Goal: Information Seeking & Learning: Check status

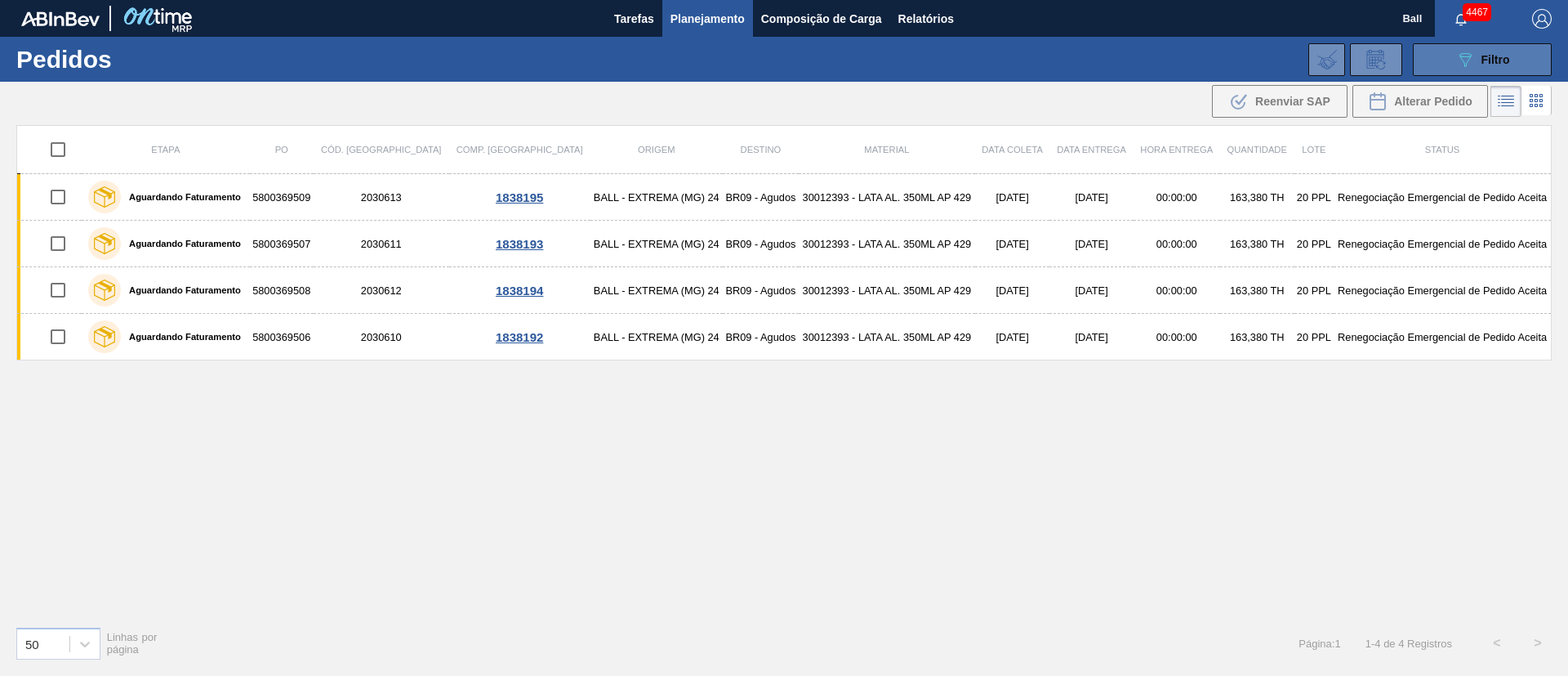
click at [1463, 64] on icon "089F7B8B-B2A5-4AFE-B5C0-19BA573D28AC" at bounding box center [1465, 60] width 20 height 20
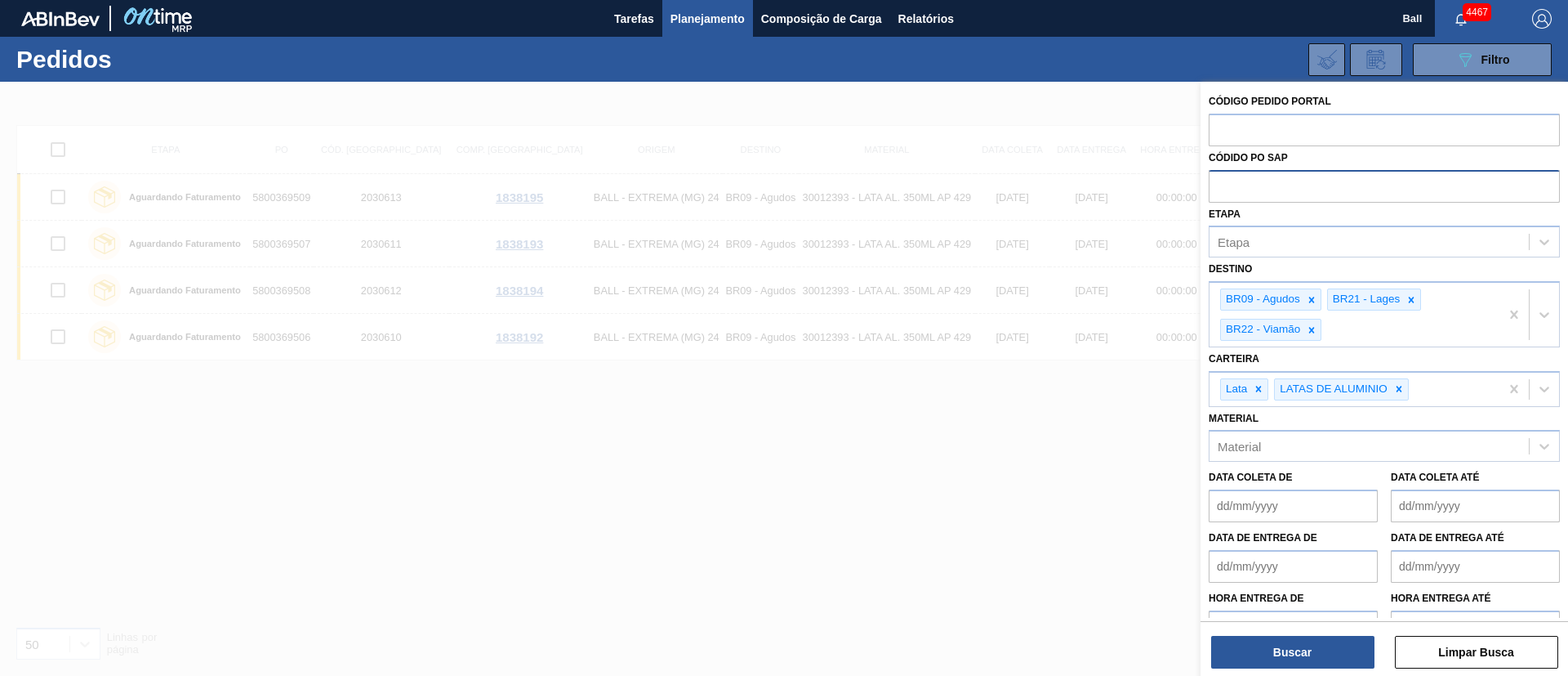
click at [1250, 189] on input "text" at bounding box center [1384, 185] width 351 height 31
paste input "622522"
type input "622522"
click at [702, 72] on div "089F7B8B-B2A5-4AFE-B5C0-19BA573D28AC Filtro Código Pedido Portal Códido PO SAP …" at bounding box center [910, 59] width 1300 height 49
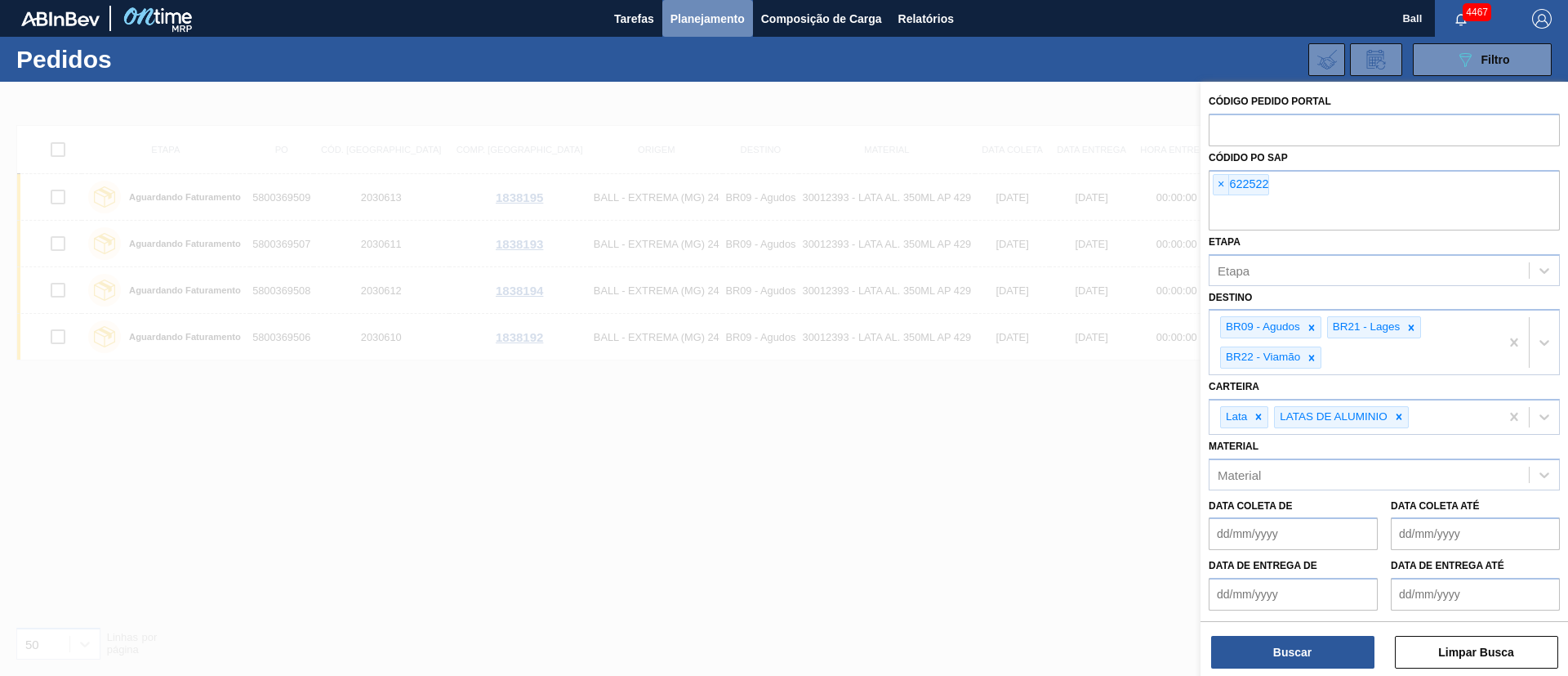
click at [708, 24] on span "Planejamento" at bounding box center [707, 19] width 74 height 20
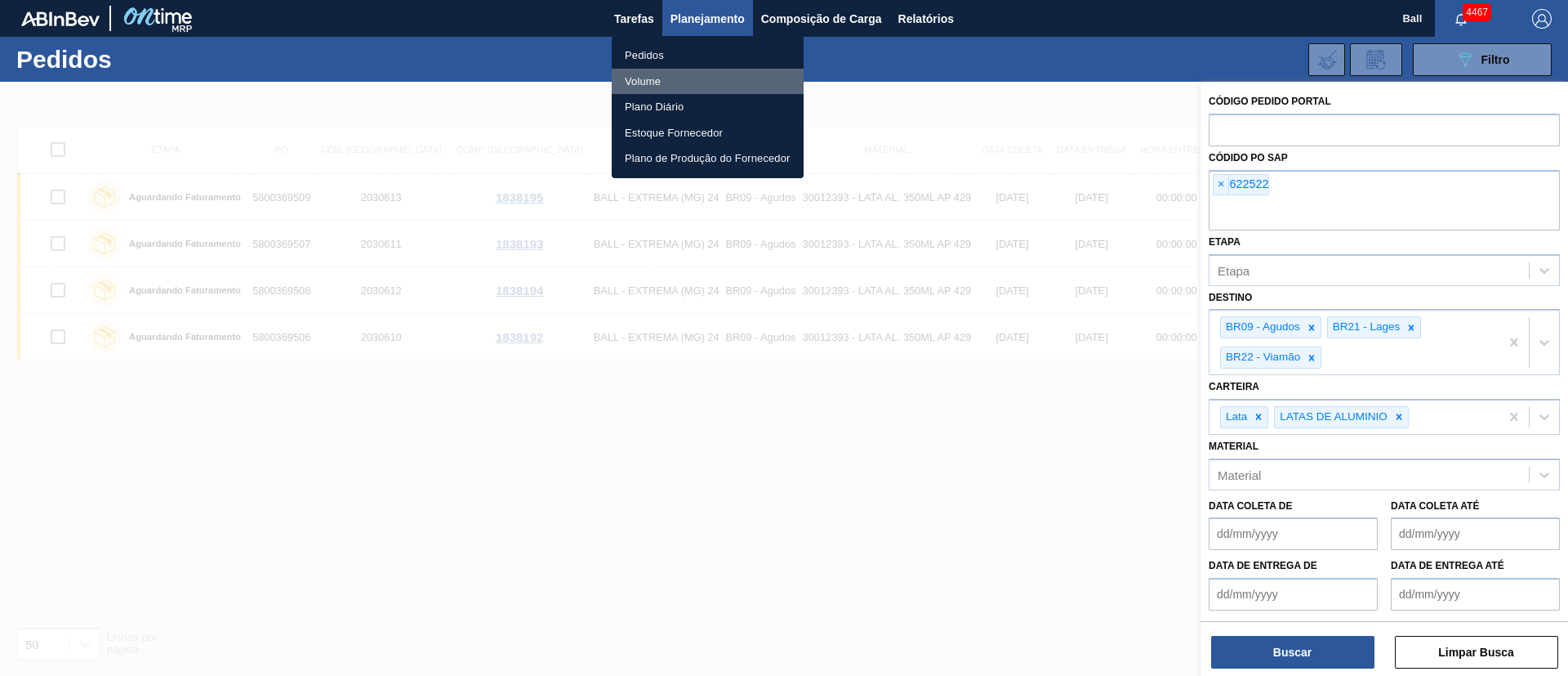
click at [649, 76] on li "Volume" at bounding box center [707, 81] width 192 height 26
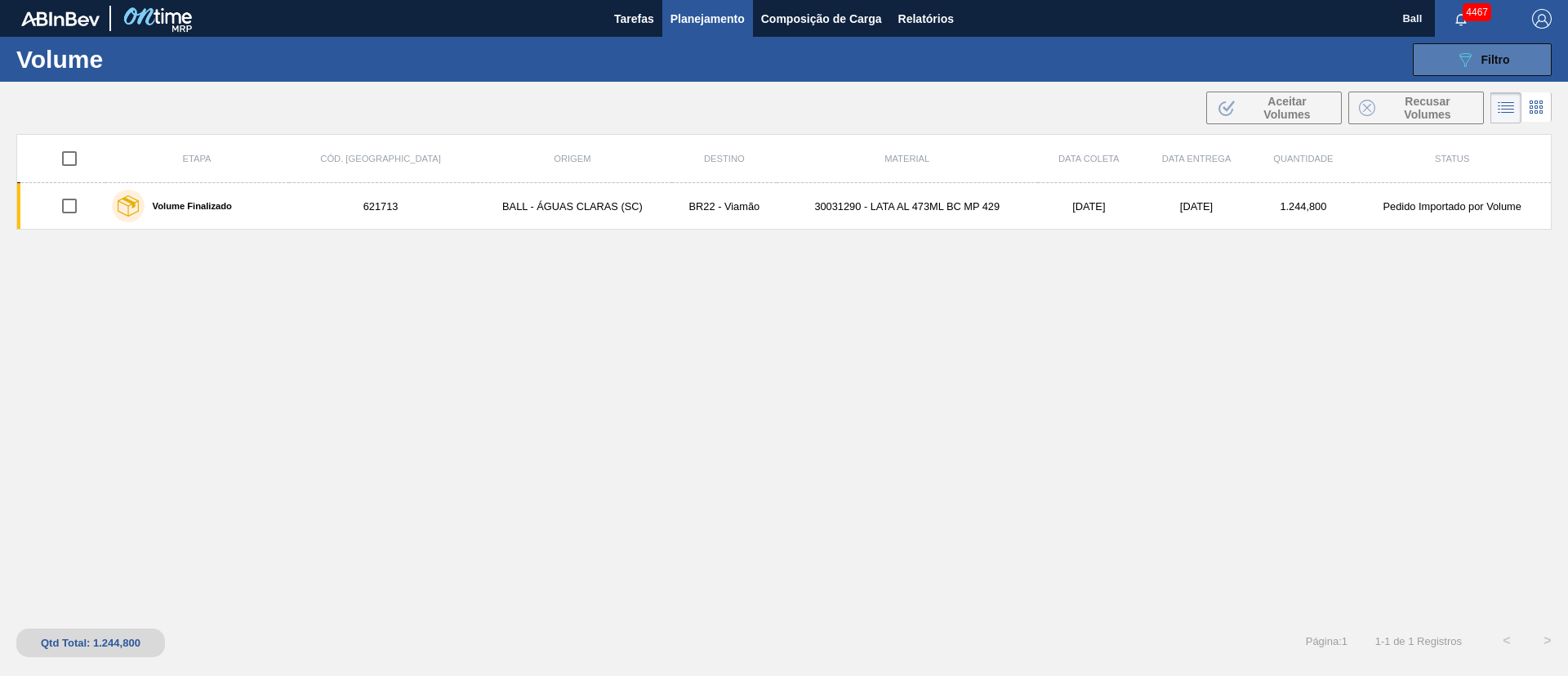
click at [1499, 54] on span "Filtro" at bounding box center [1496, 60] width 29 height 13
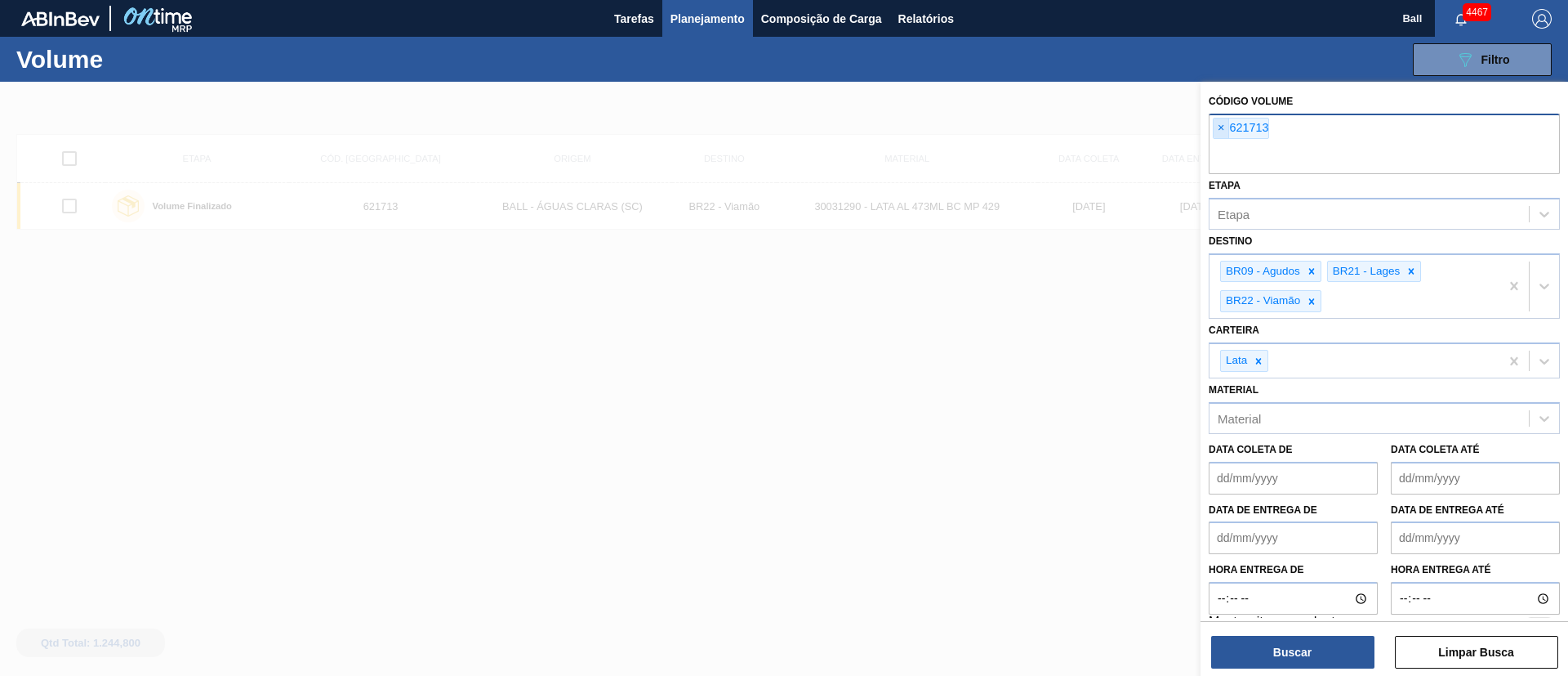
click at [1216, 132] on span "×" at bounding box center [1221, 128] width 15 height 20
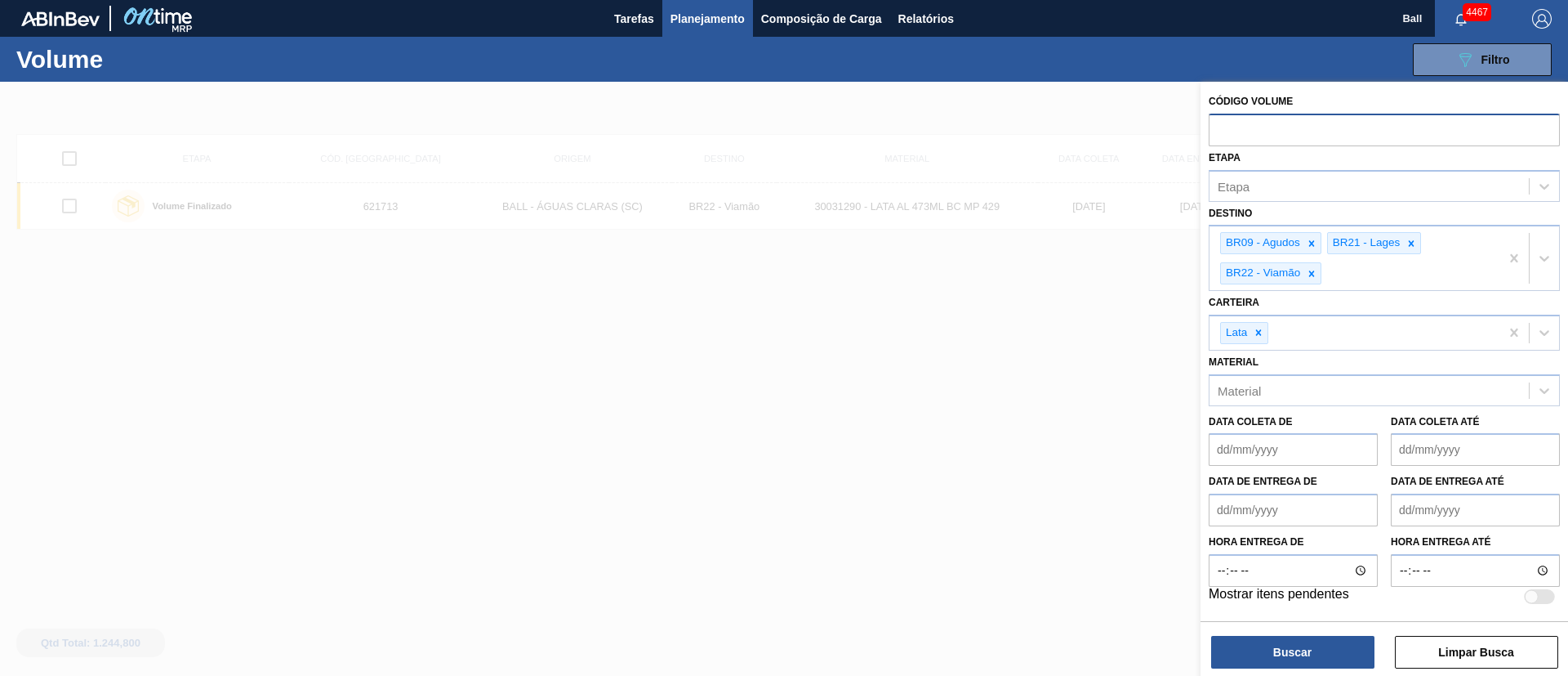
paste input "622522"
type input "622522"
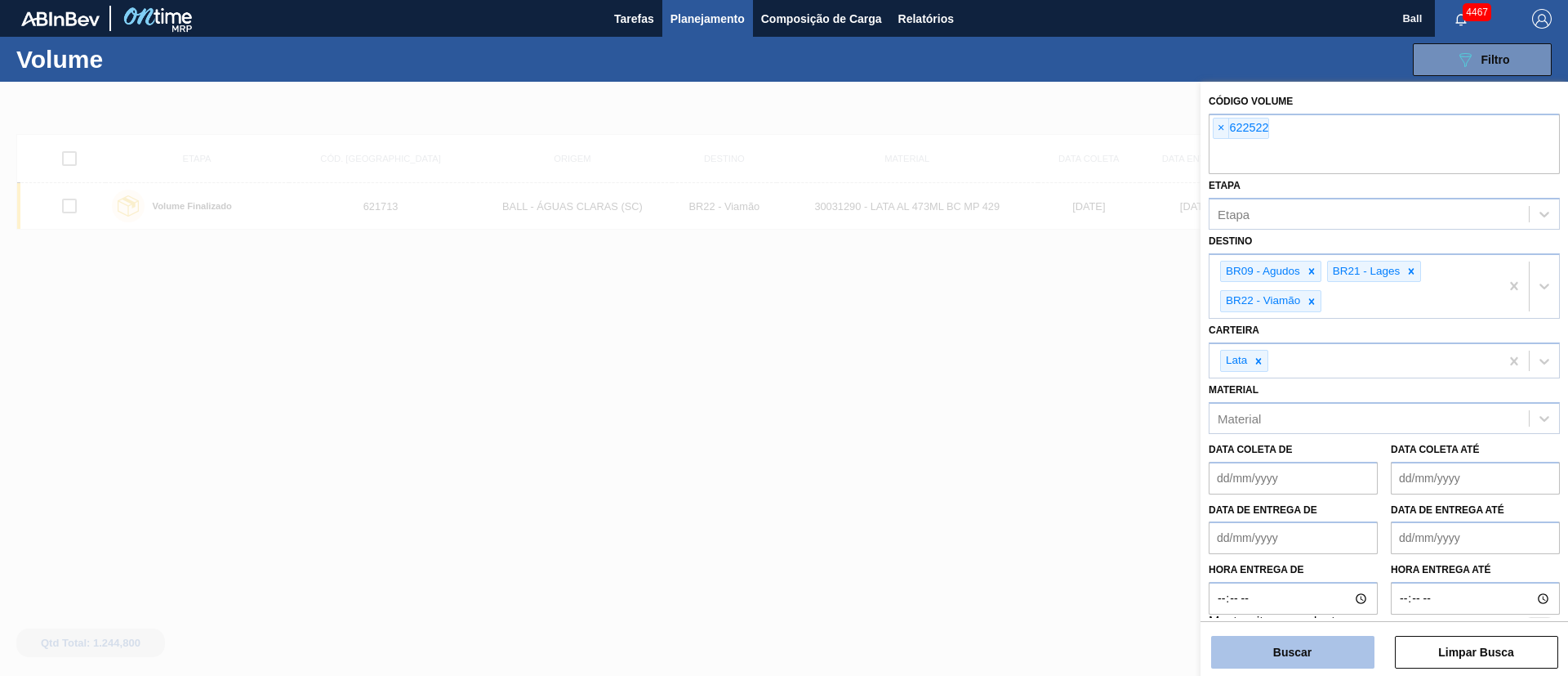
click at [1314, 657] on button "Buscar" at bounding box center [1293, 652] width 163 height 33
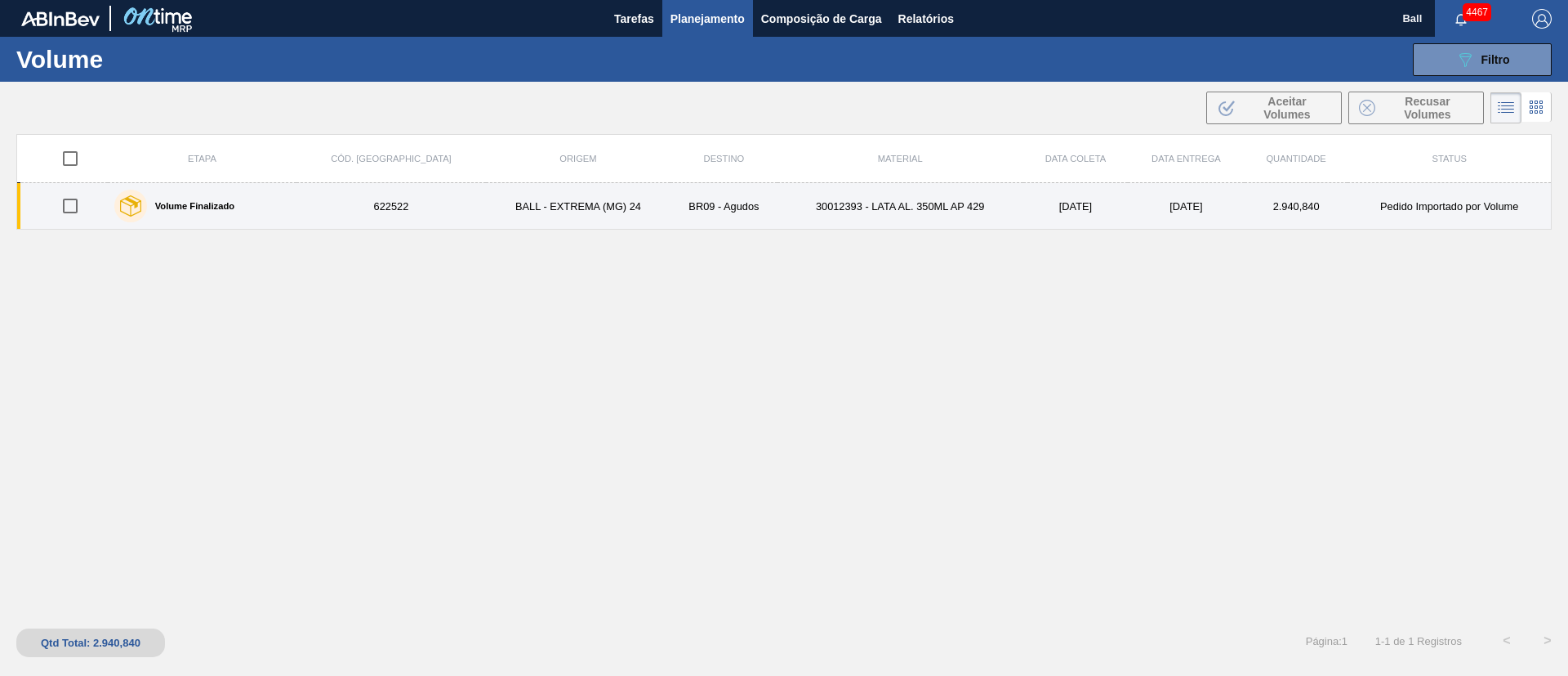
click at [955, 208] on td "30012393 - LATA AL. 350ML AP 429" at bounding box center [900, 206] width 246 height 46
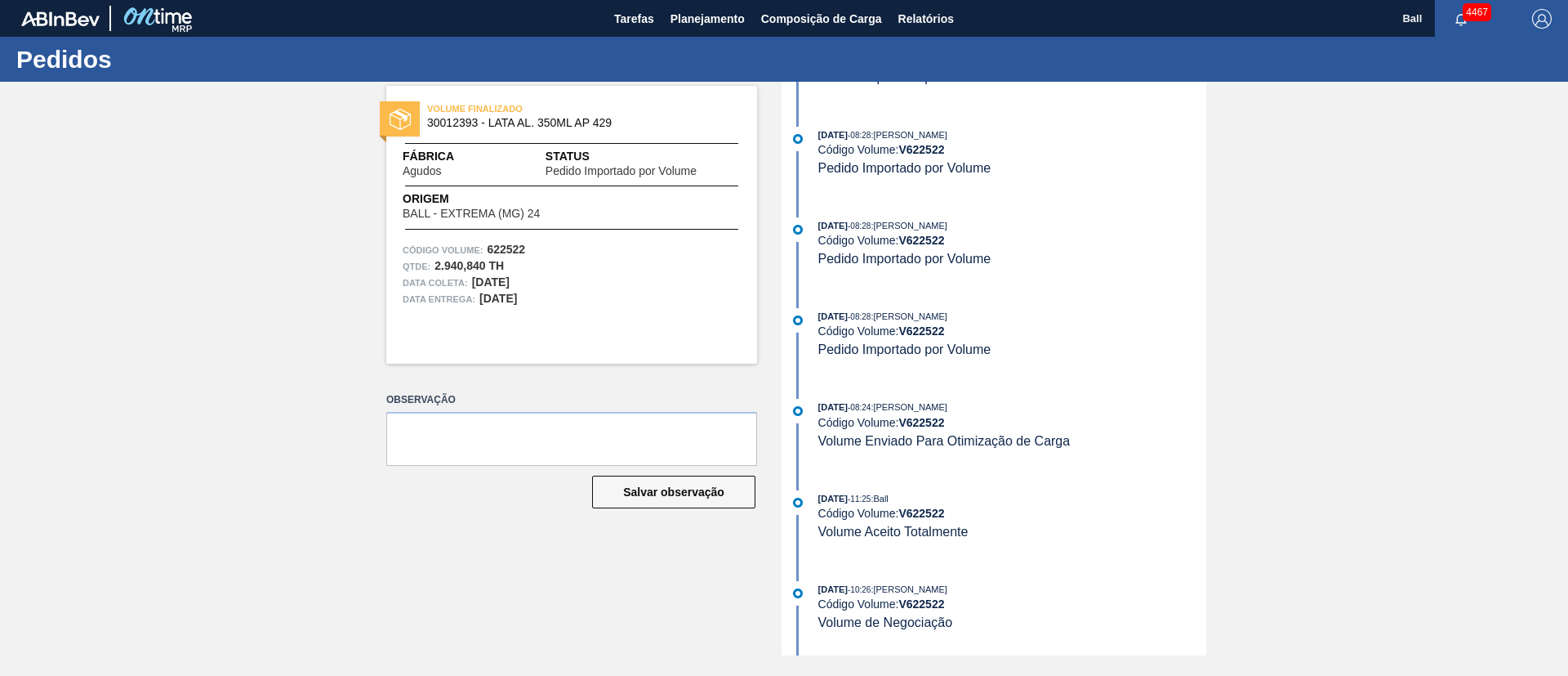
scroll to position [1425, 0]
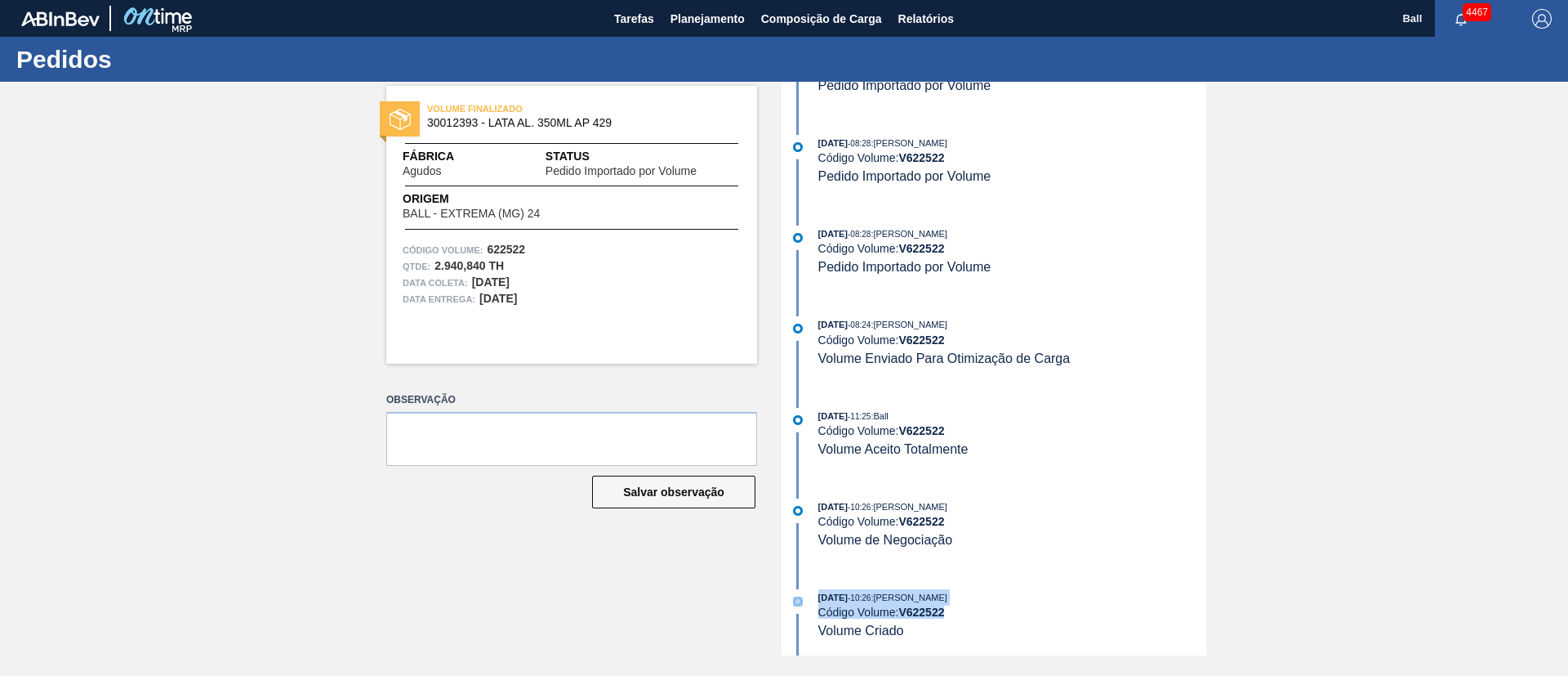
drag, startPoint x: 968, startPoint y: 612, endPoint x: 796, endPoint y: 582, distance: 174.6
click at [796, 582] on div "22/09/2025 - 08:29 : BRUNO DE MELLO DUARTE Código Volume: V 622522 Pedido Impor…" at bounding box center [996, 368] width 421 height 573
drag, startPoint x: 952, startPoint y: 519, endPoint x: 912, endPoint y: 519, distance: 40.0
click at [912, 519] on div "Código Volume: V 622522" at bounding box center [1012, 521] width 388 height 13
copy strong "622522"
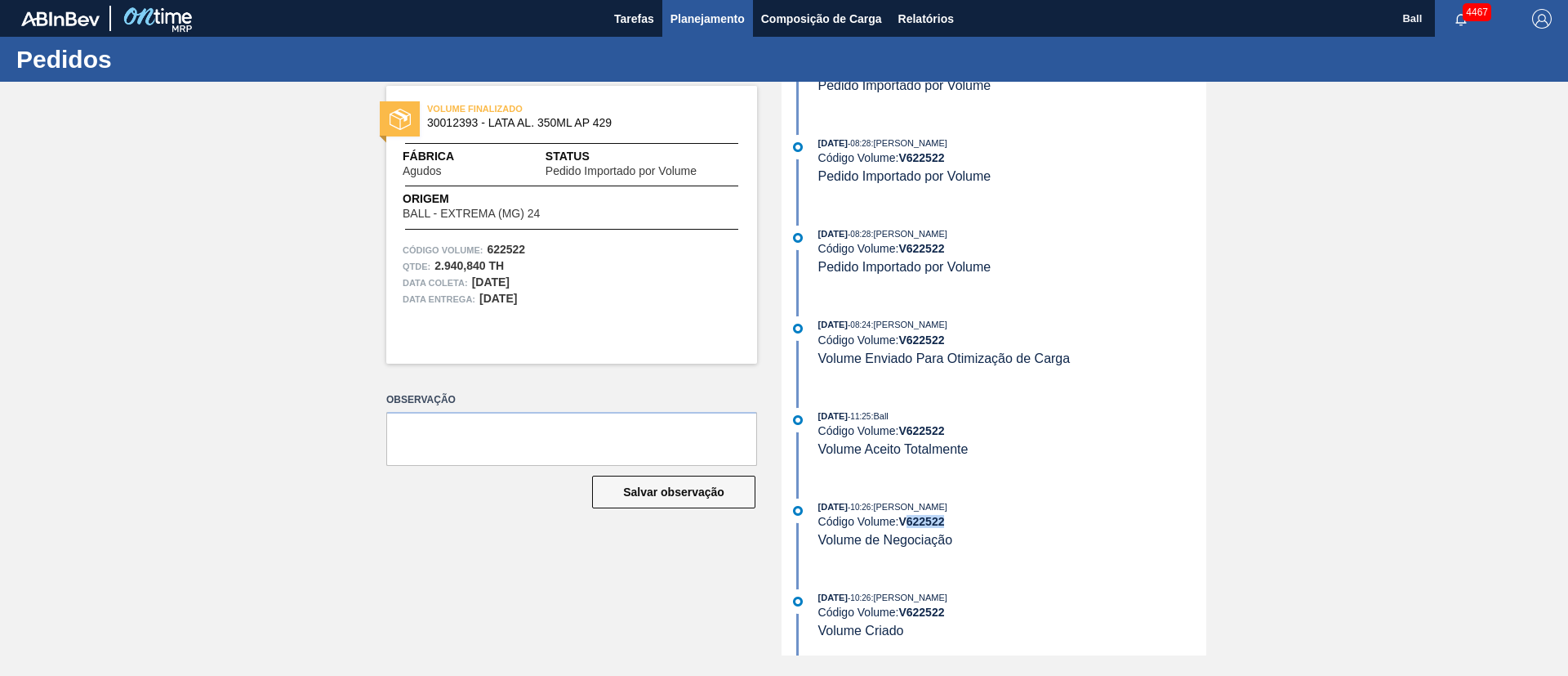
click at [724, 18] on span "Planejamento" at bounding box center [707, 19] width 74 height 20
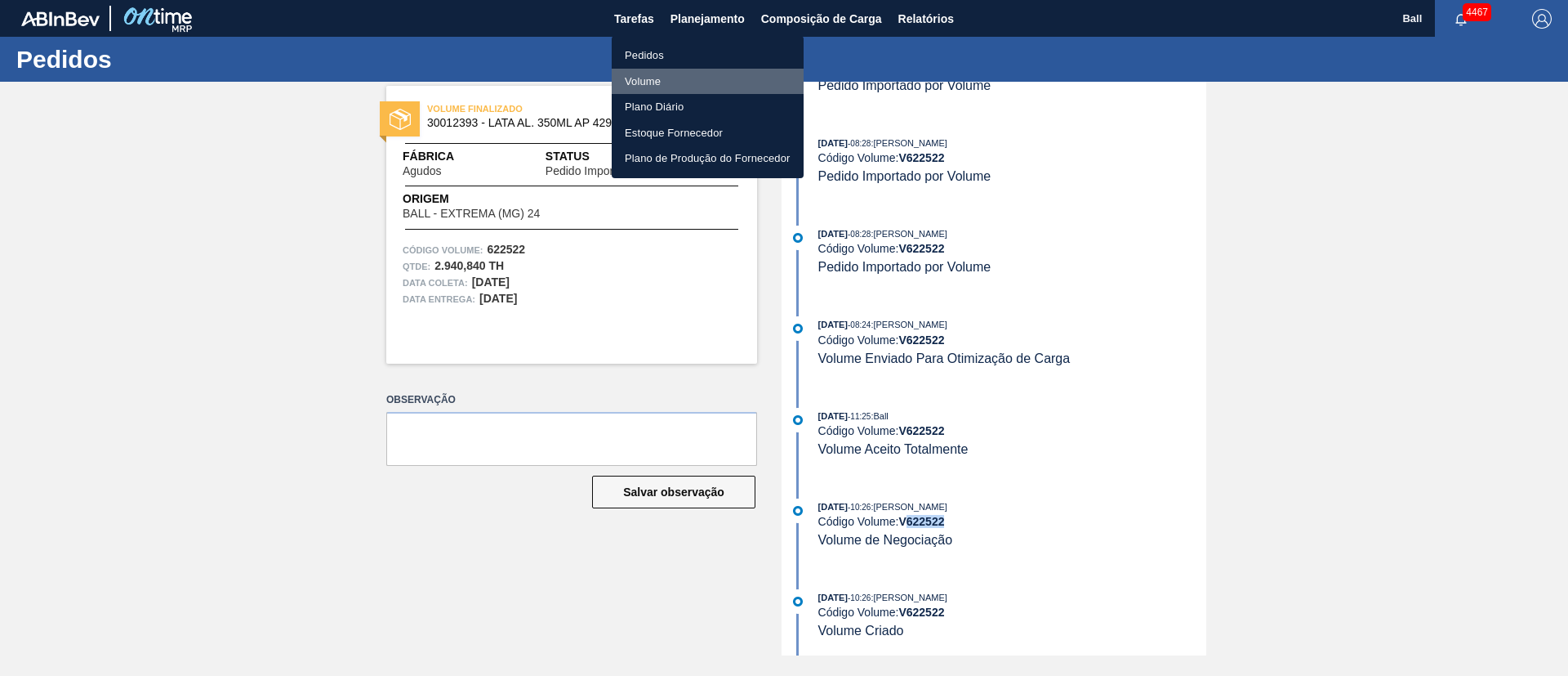
click at [647, 80] on li "Volume" at bounding box center [707, 81] width 192 height 26
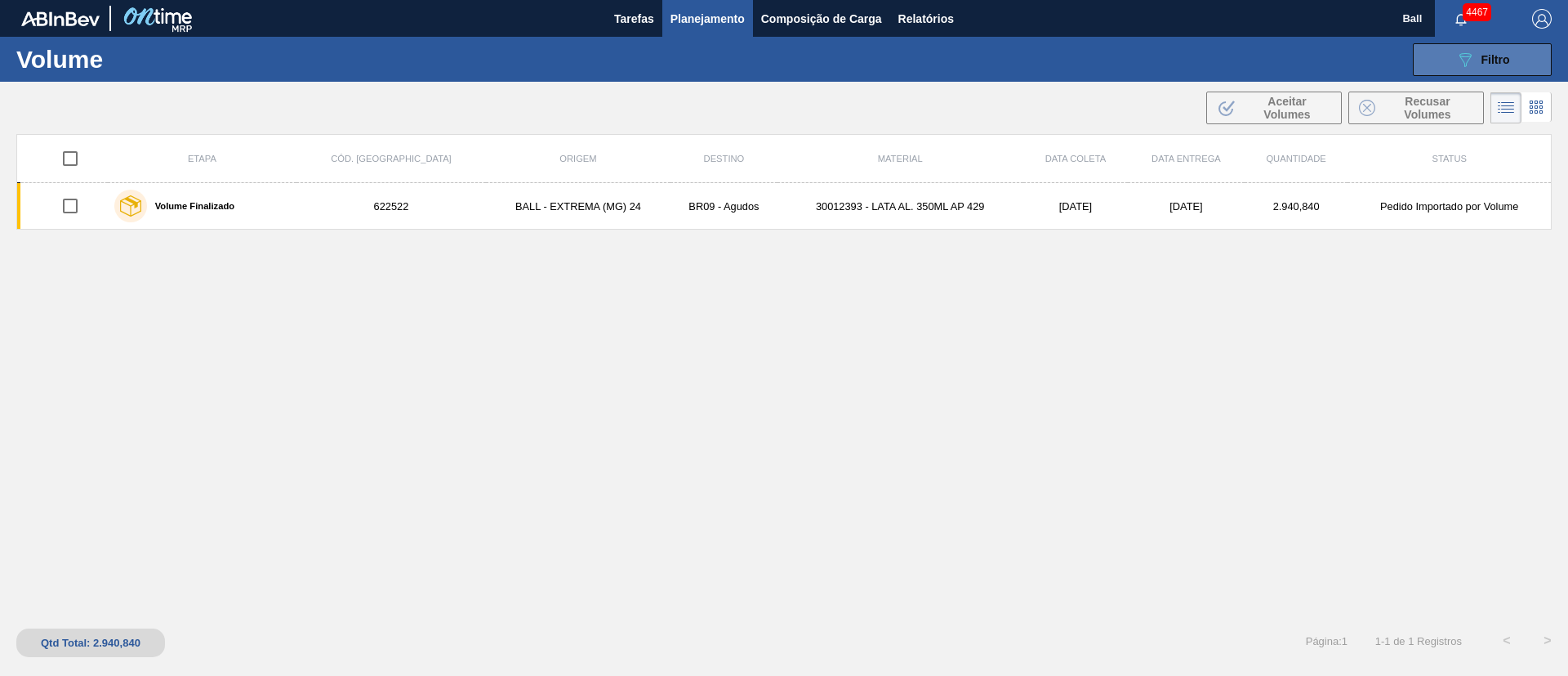
click at [1459, 65] on icon "089F7B8B-B2A5-4AFE-B5C0-19BA573D28AC" at bounding box center [1465, 60] width 20 height 20
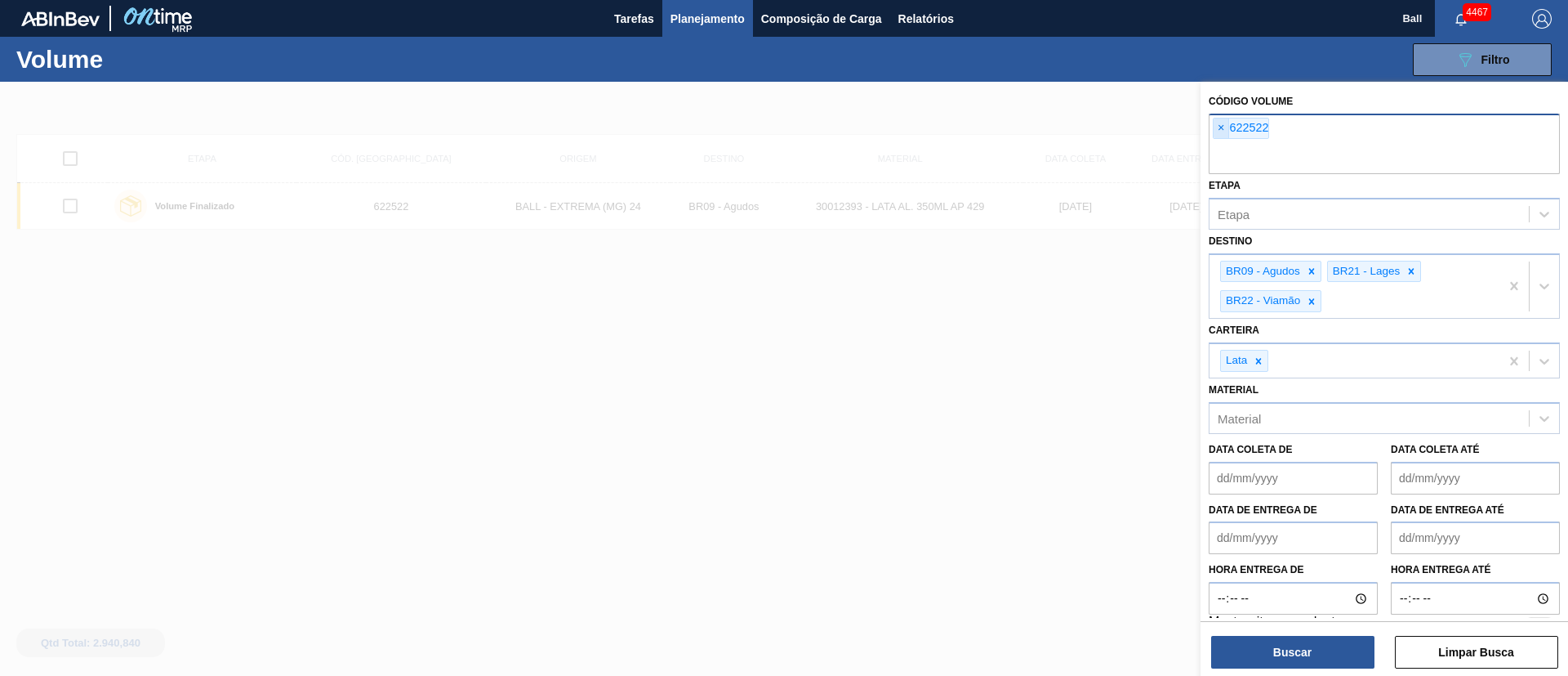
click at [1224, 133] on span "×" at bounding box center [1221, 128] width 15 height 20
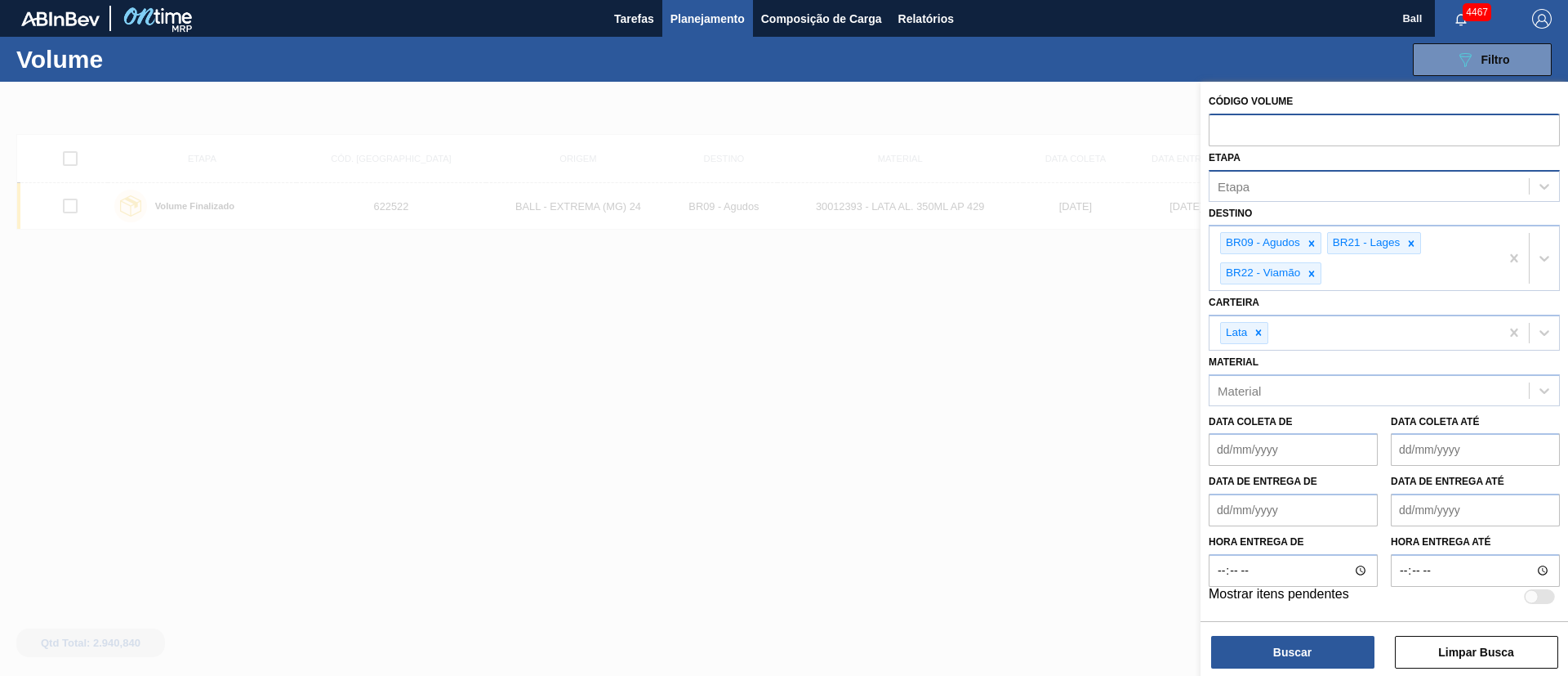
paste input "620988"
type input "620988"
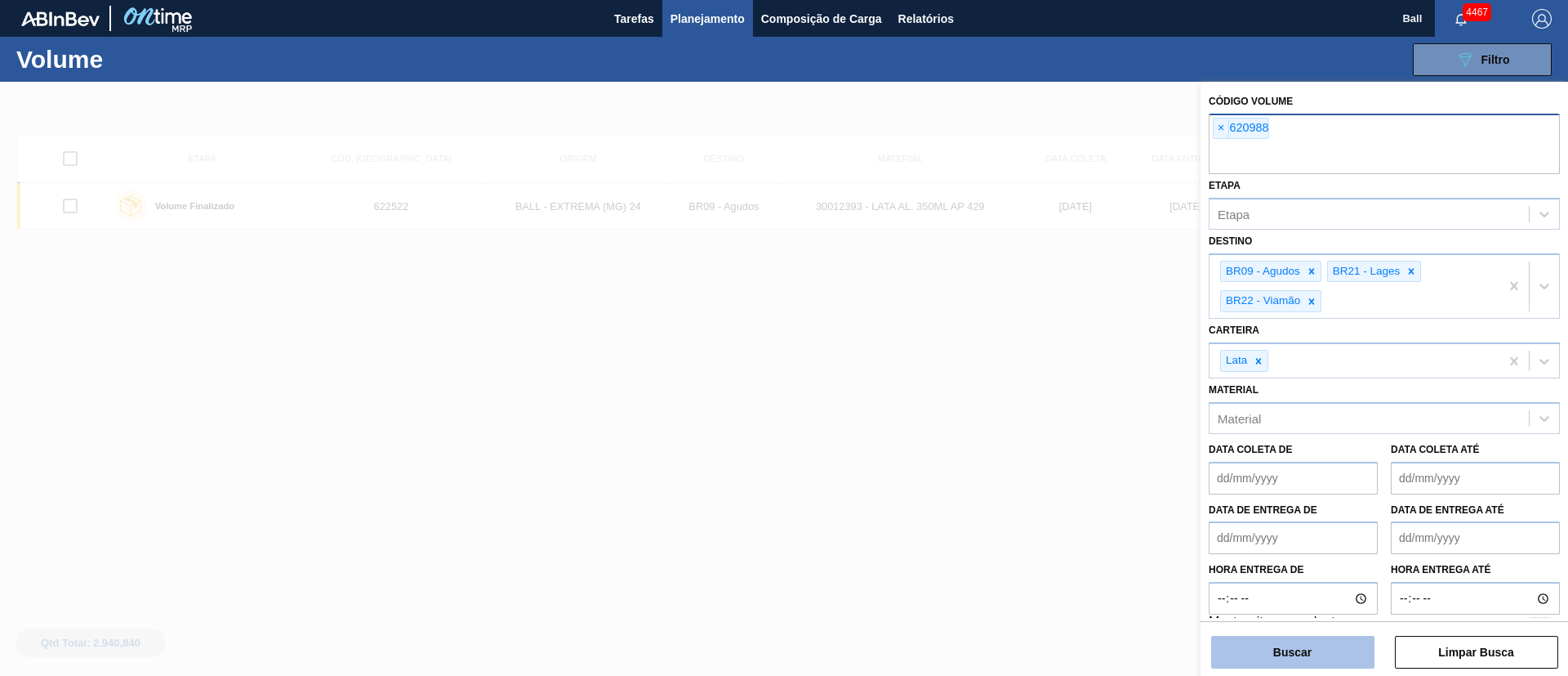
click at [1313, 662] on button "Buscar" at bounding box center [1293, 652] width 163 height 33
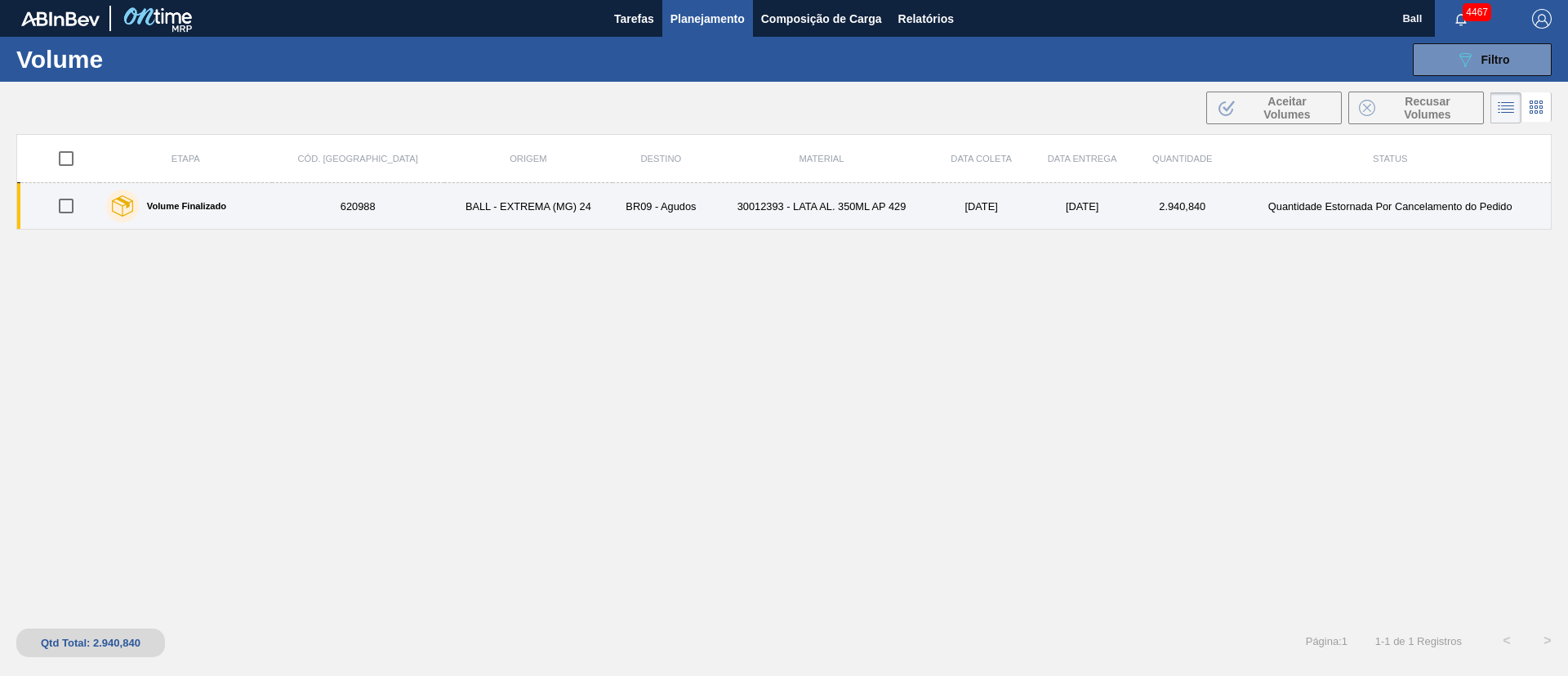
click at [1030, 211] on td "22/9/2025" at bounding box center [1082, 206] width 106 height 46
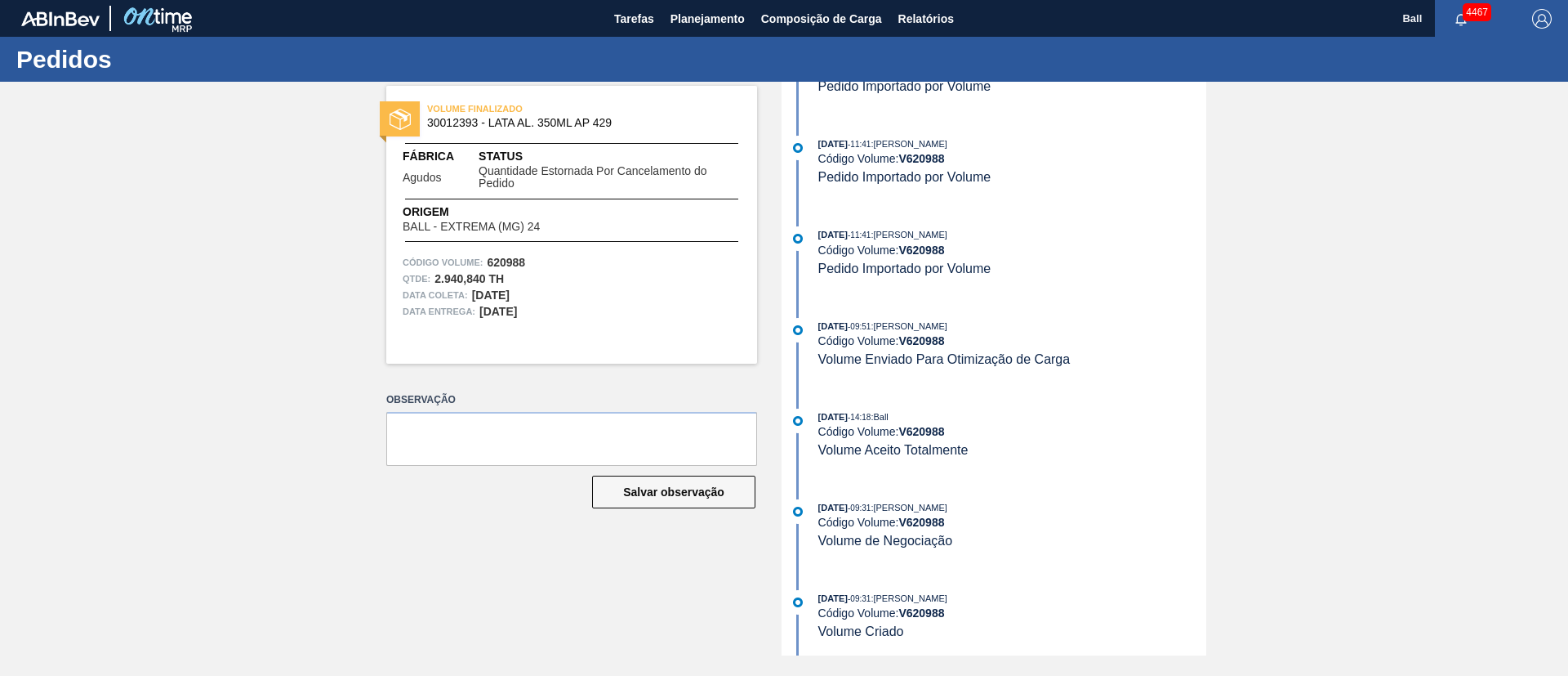
scroll to position [1532, 0]
drag, startPoint x: 1003, startPoint y: 457, endPoint x: 900, endPoint y: 421, distance: 109.1
click at [833, 418] on div "08/09/2025 - 14:18 : Ball Código Volume: V 620988 Volume Aceito Totalmente" at bounding box center [1012, 433] width 388 height 50
click at [1063, 451] on div "08/09/2025 - 14:18 : Ball Código Volume: V 620988 Volume Aceito Totalmente" at bounding box center [1012, 433] width 388 height 50
drag, startPoint x: 986, startPoint y: 448, endPoint x: 849, endPoint y: 410, distance: 142.2
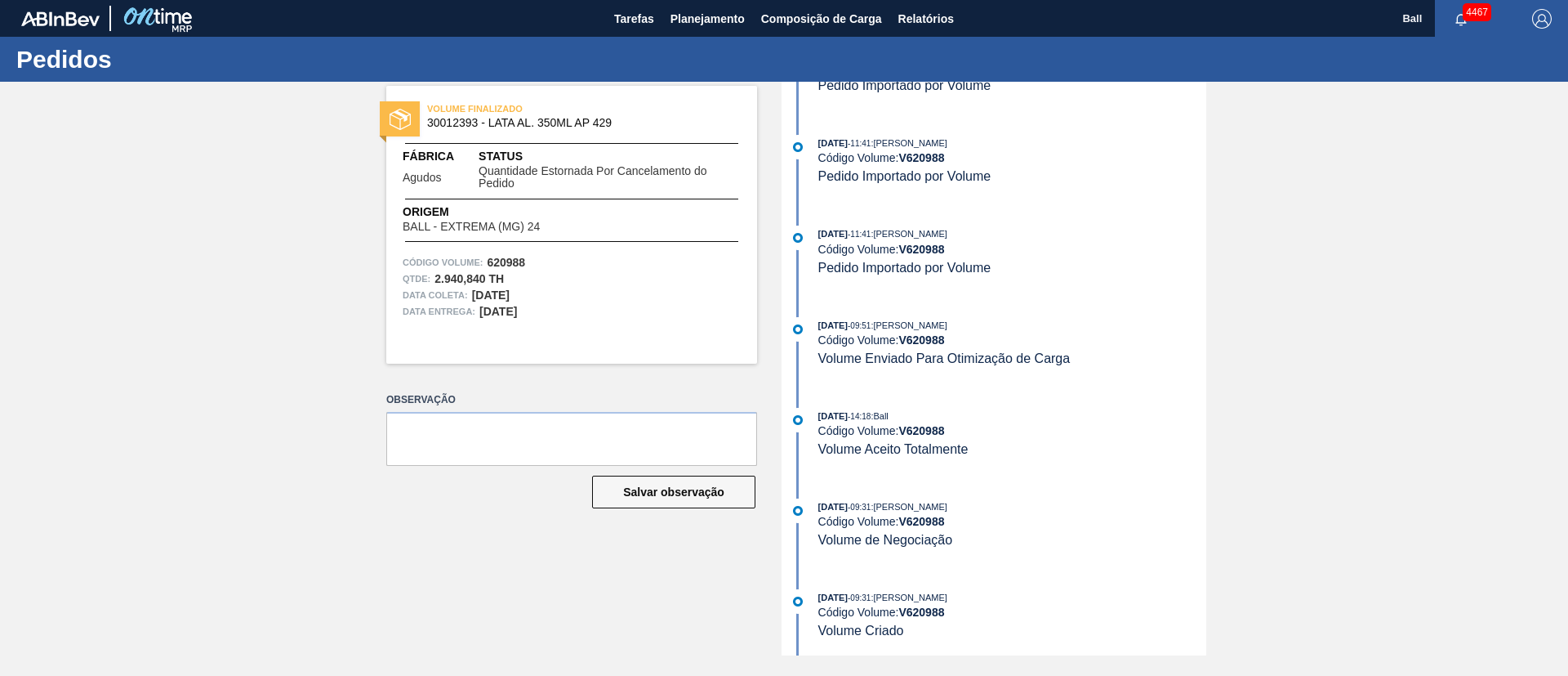
click at [849, 410] on div "08/09/2025 - 14:18 : Ball Código Volume: V 620988 Volume Aceito Totalmente" at bounding box center [1012, 433] width 388 height 50
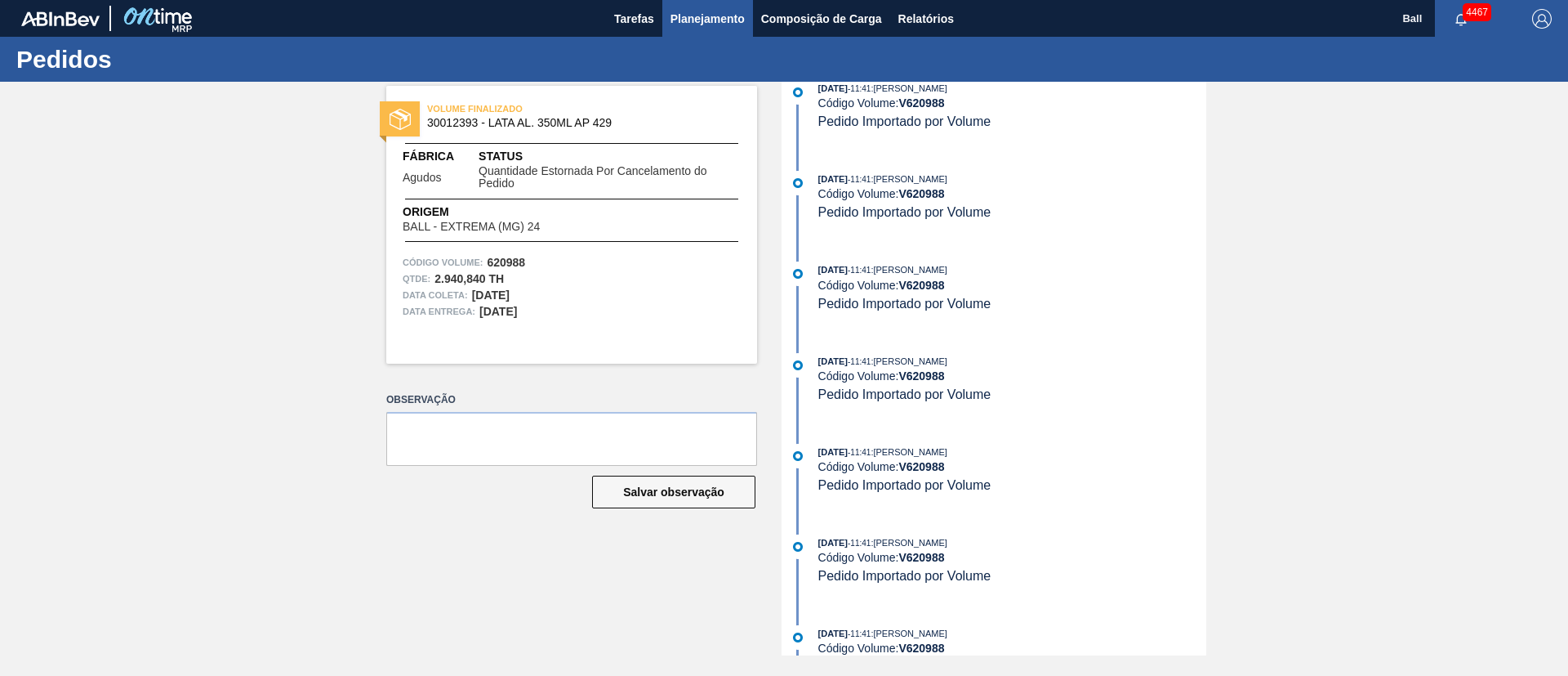
click at [681, 27] on span "Planejamento" at bounding box center [707, 19] width 74 height 20
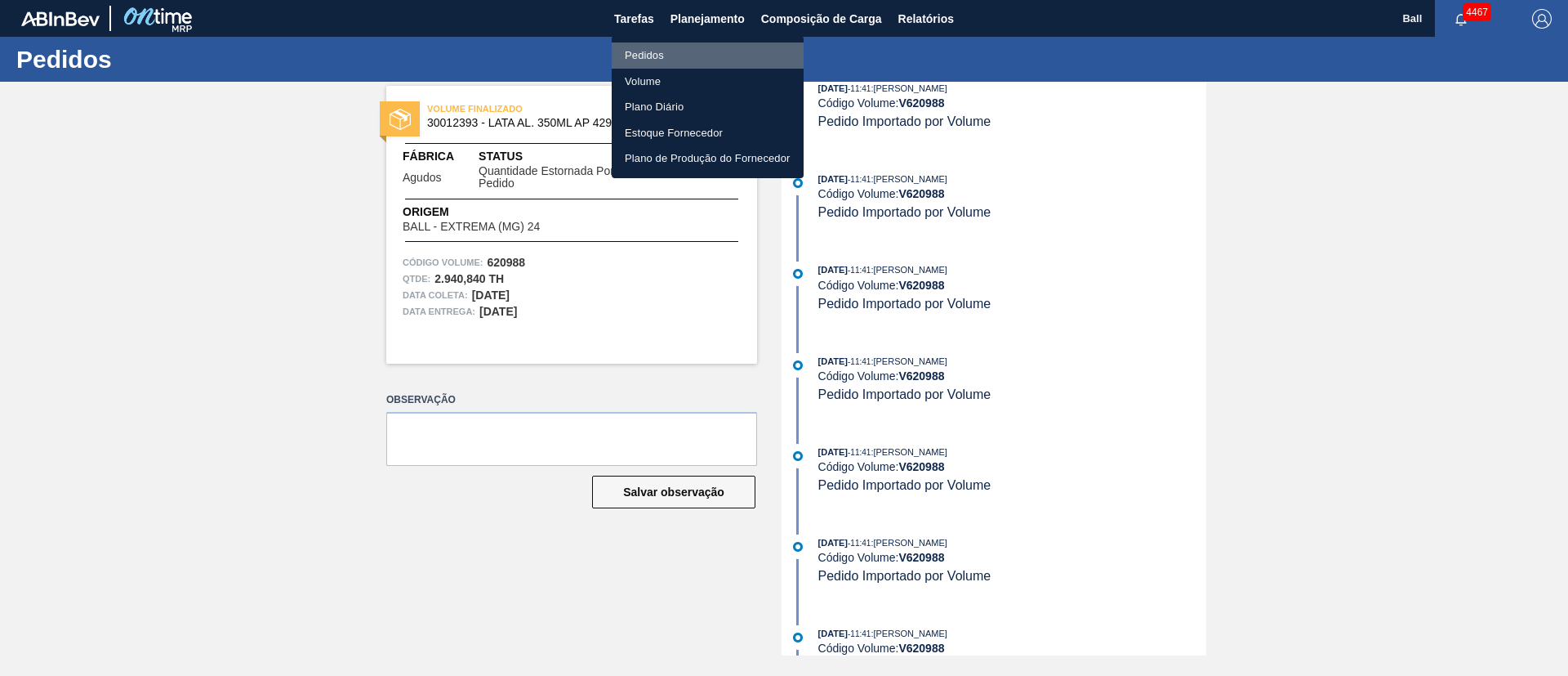
click at [659, 52] on li "Pedidos" at bounding box center [707, 55] width 192 height 26
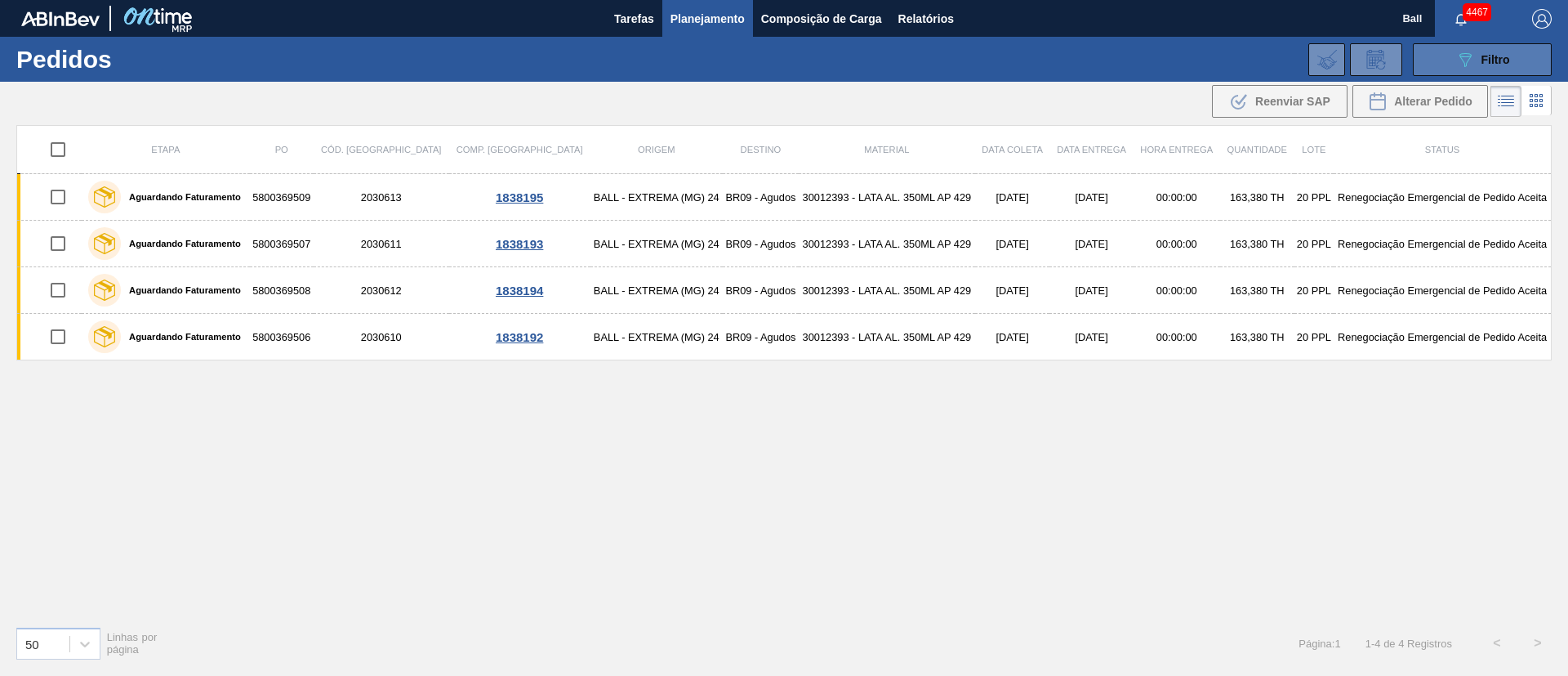
click at [1501, 64] on span "Filtro" at bounding box center [1496, 60] width 29 height 13
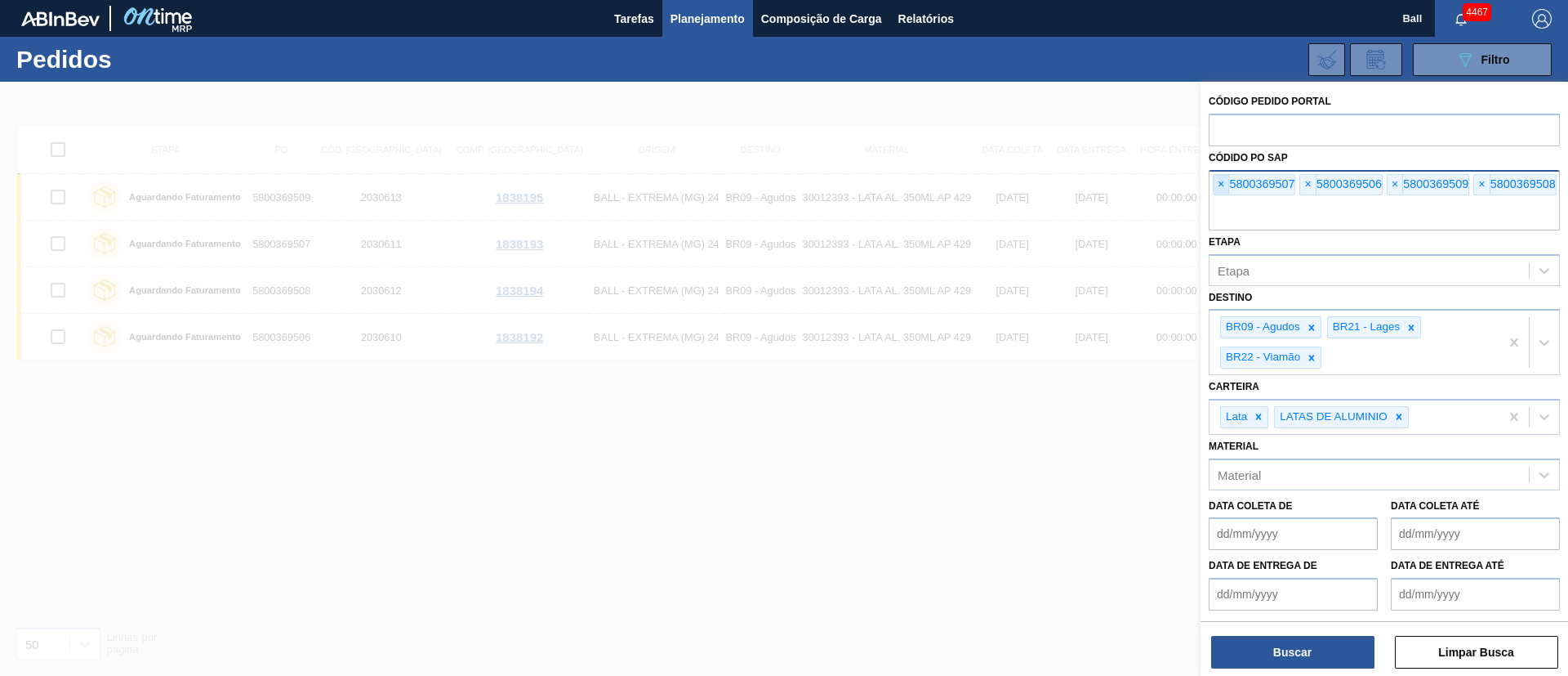
click at [1227, 180] on span "×" at bounding box center [1221, 185] width 15 height 20
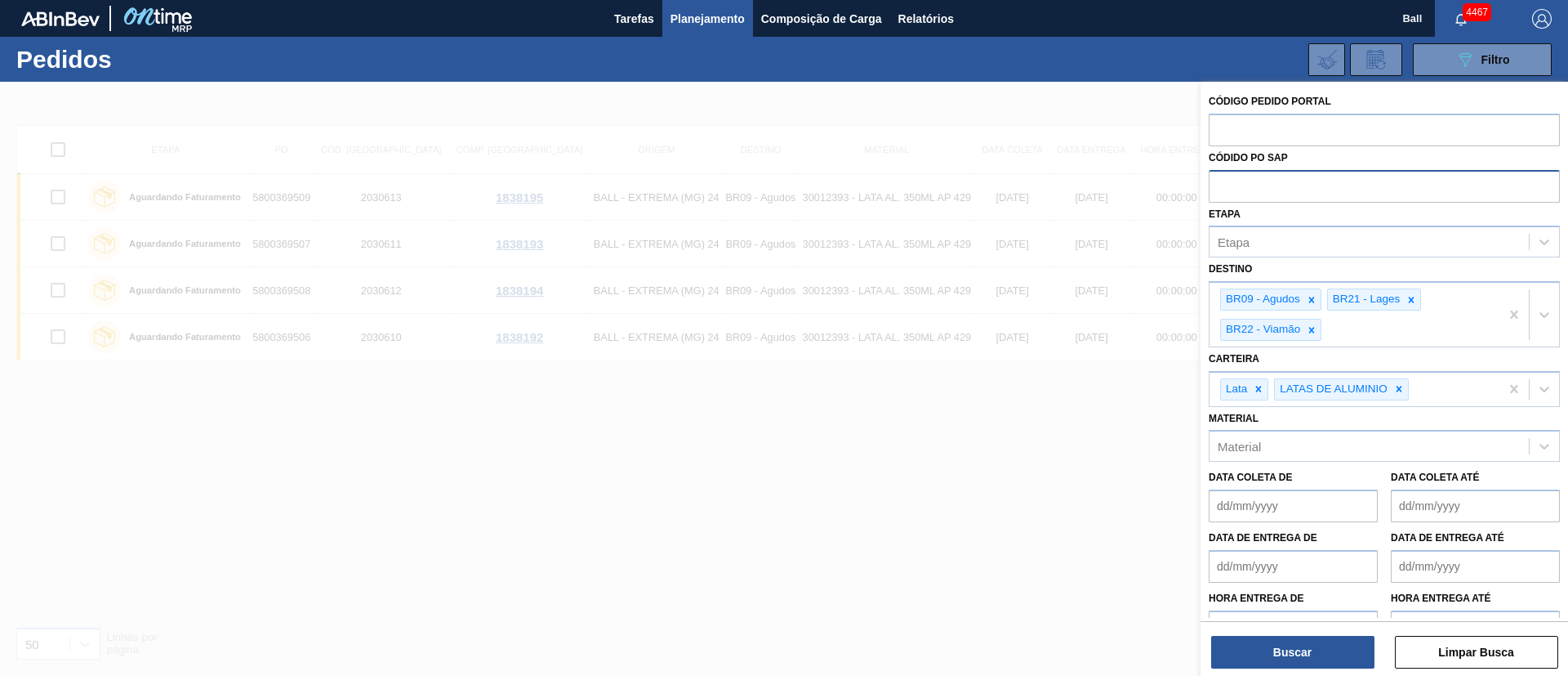
click at [1227, 180] on input "text" at bounding box center [1384, 185] width 351 height 31
paste input "5800369512"
type input "5800369512"
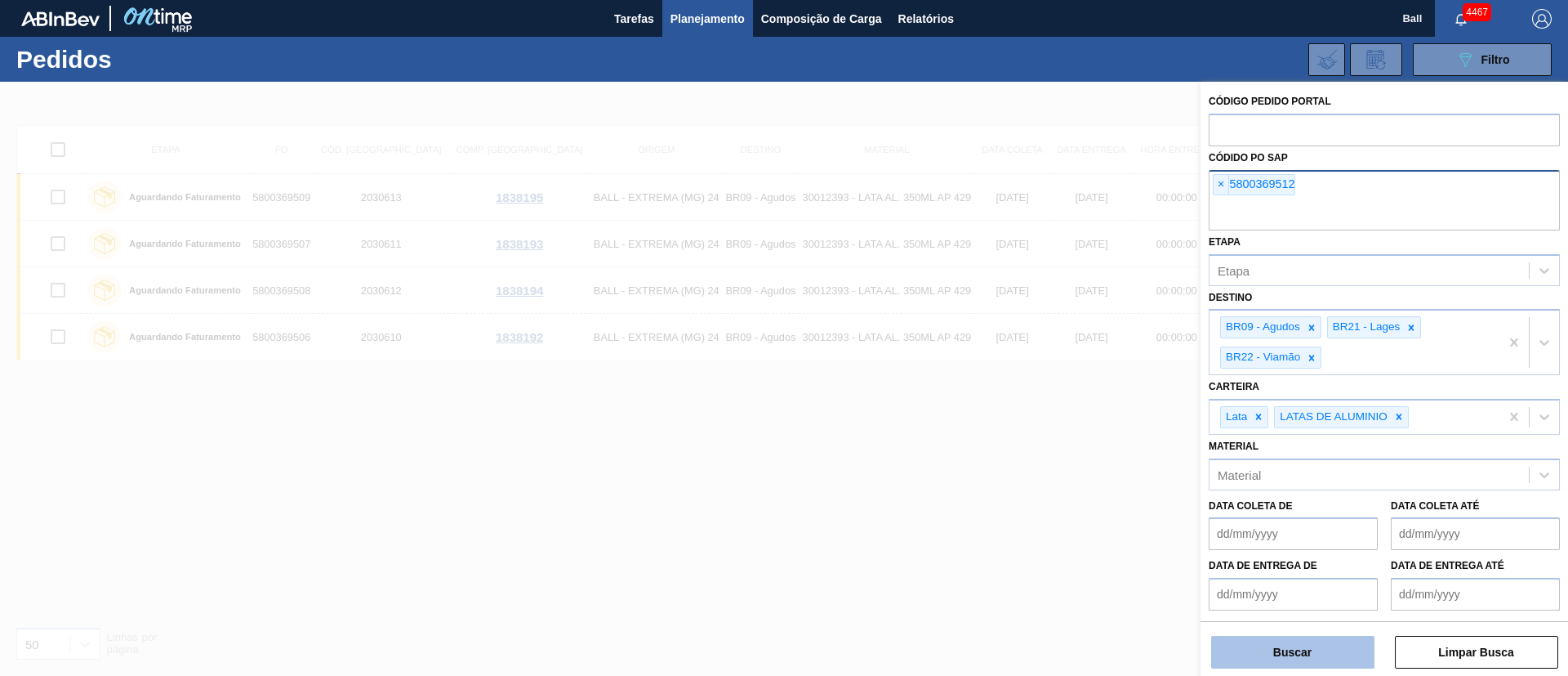
click at [1315, 661] on button "Buscar" at bounding box center [1293, 652] width 163 height 33
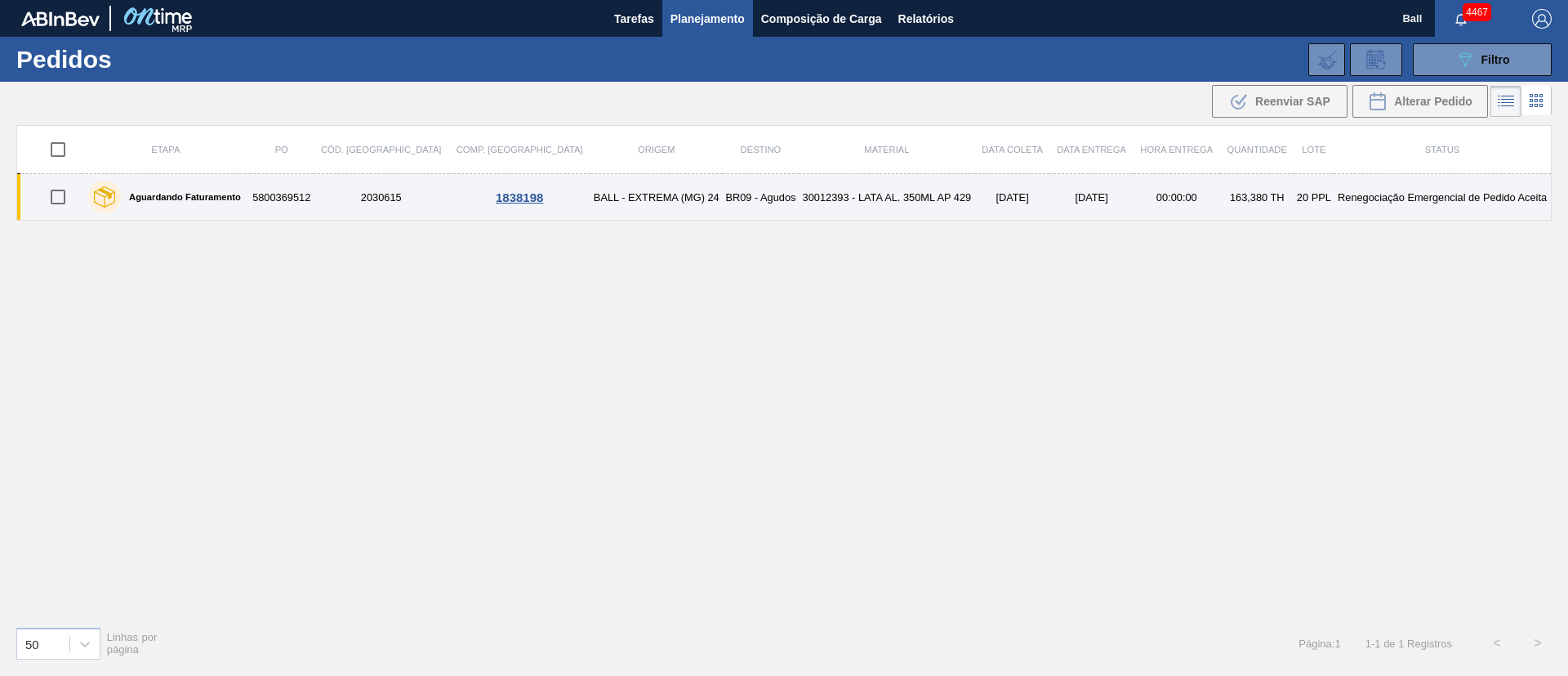
click at [903, 191] on td "30012393 - LATA AL. 350ML AP 429" at bounding box center [887, 197] width 177 height 46
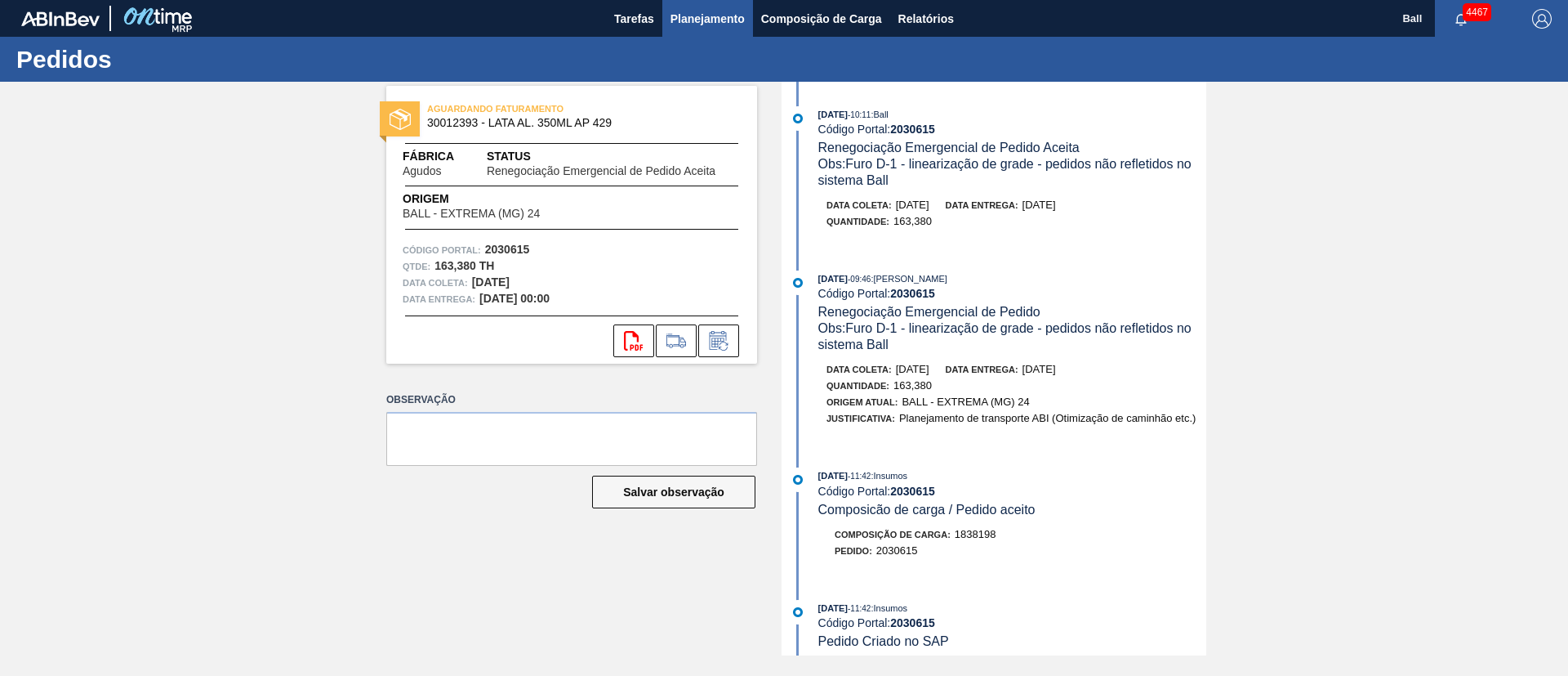
click at [719, 18] on span "Planejamento" at bounding box center [707, 19] width 74 height 20
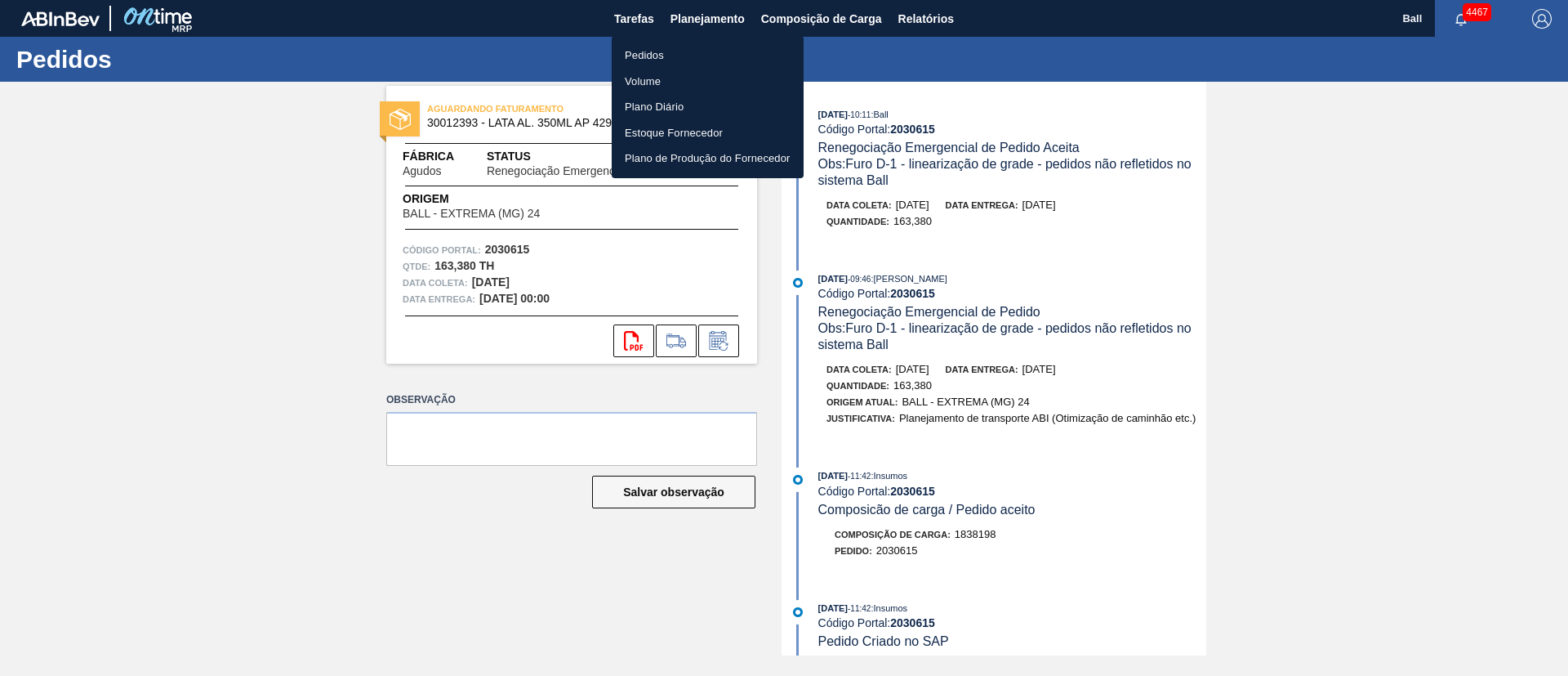
click at [653, 46] on li "Pedidos" at bounding box center [707, 55] width 192 height 26
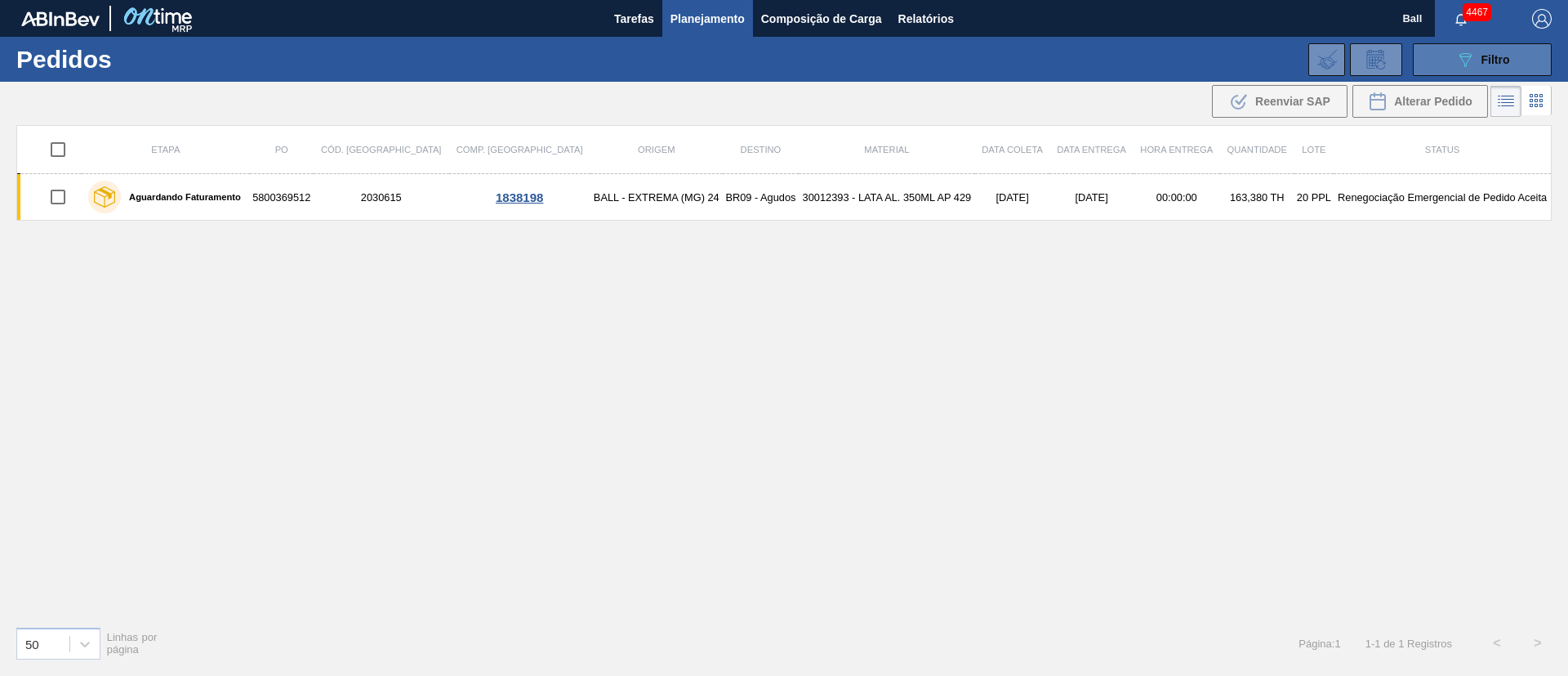
click at [1467, 63] on icon "089F7B8B-B2A5-4AFE-B5C0-19BA573D28AC" at bounding box center [1465, 60] width 20 height 20
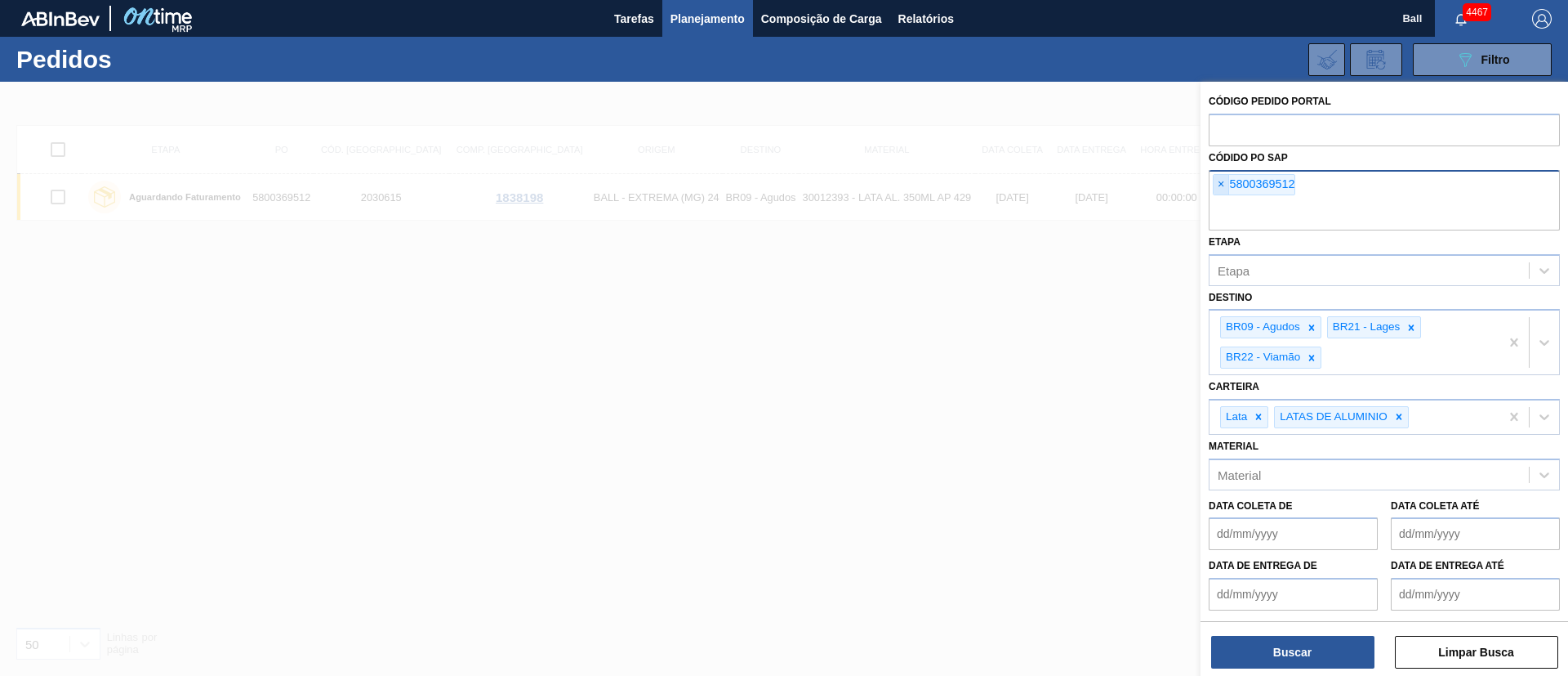
click at [1227, 181] on span "×" at bounding box center [1221, 185] width 15 height 20
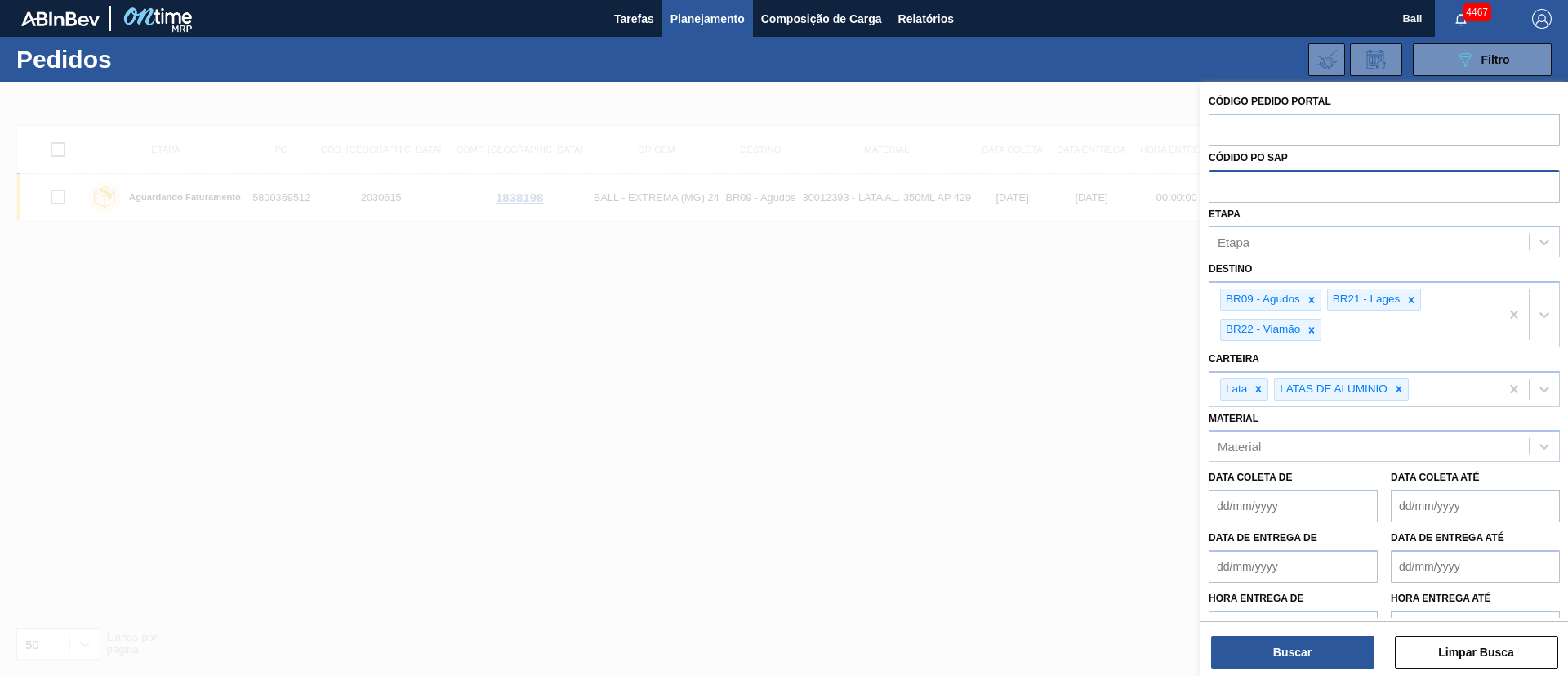
paste input "5800364667"
type input "5800364667"
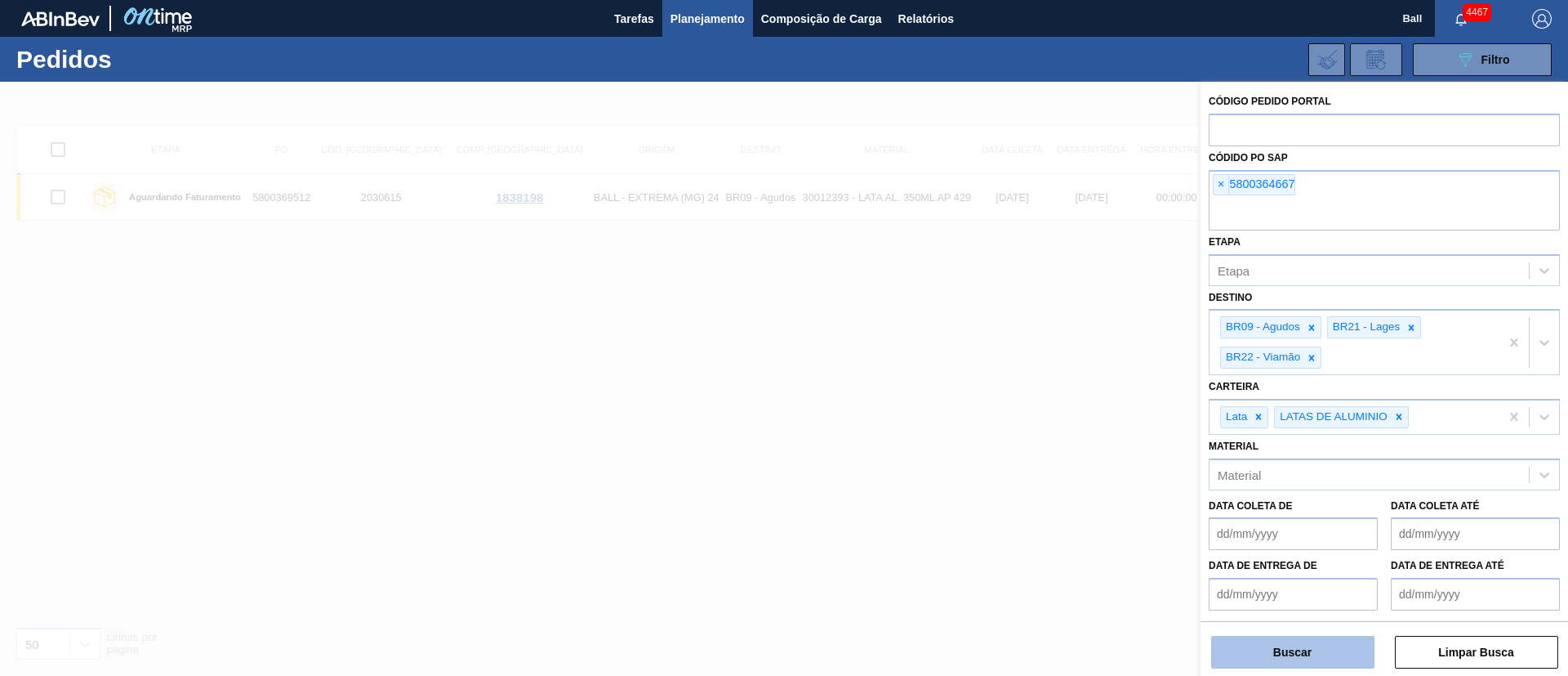
click at [1309, 647] on button "Buscar" at bounding box center [1293, 652] width 163 height 33
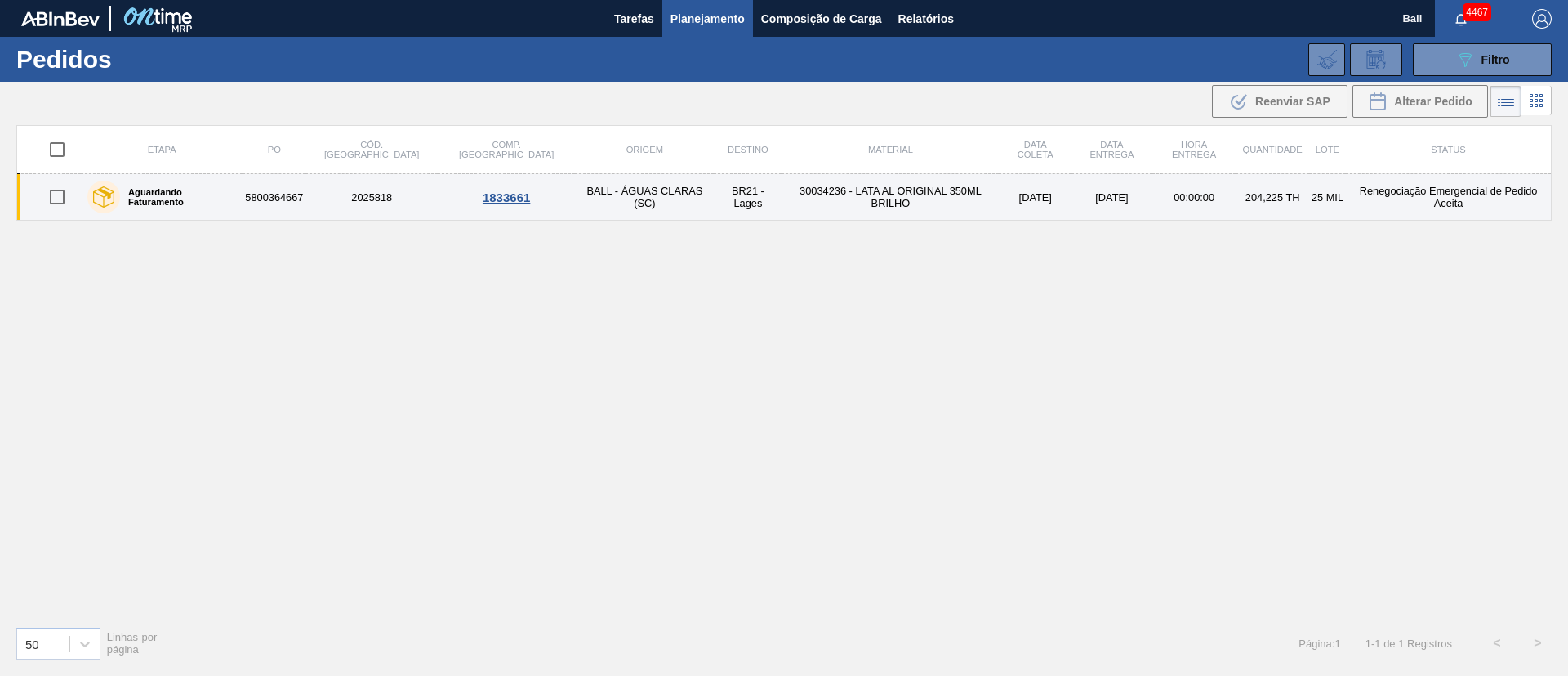
click at [999, 208] on td "25/09/2025" at bounding box center [1036, 197] width 73 height 46
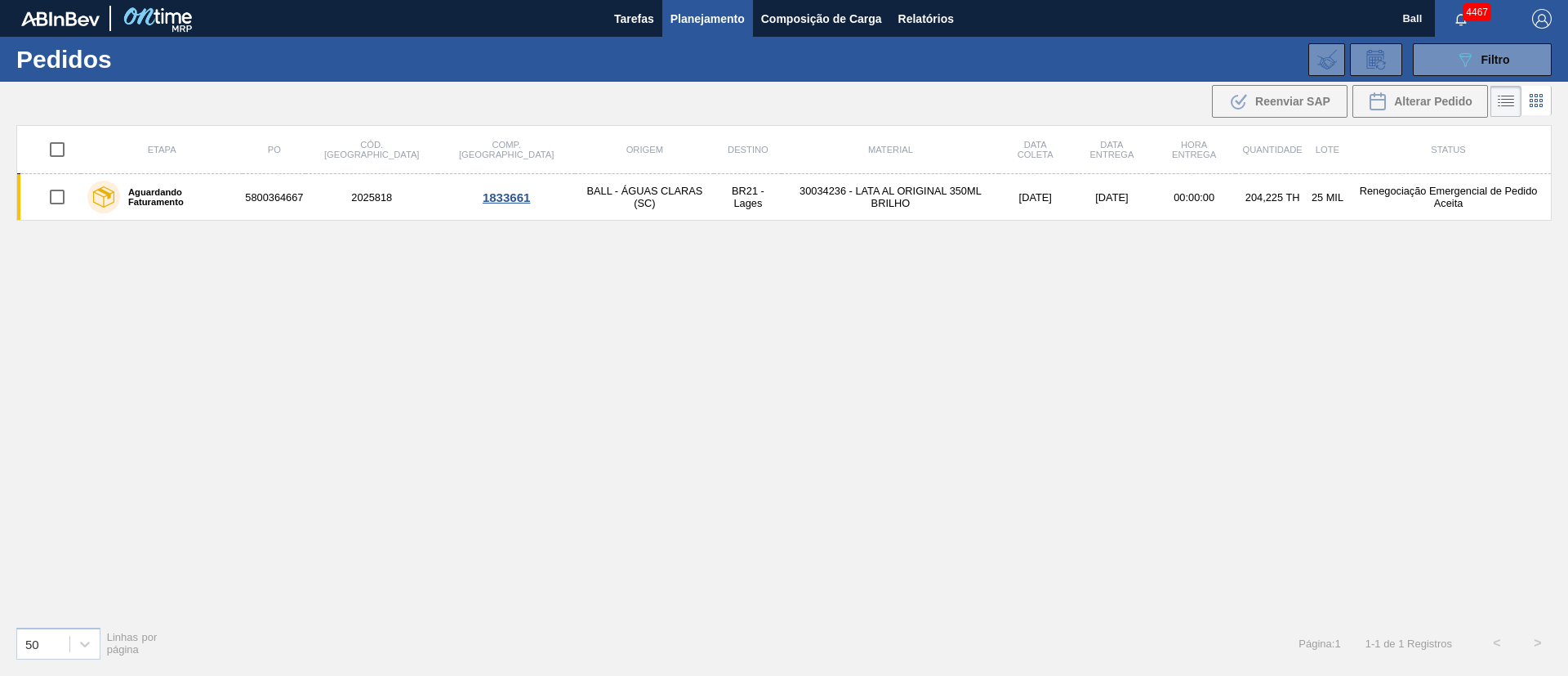
click at [1066, 307] on div "Etapa PO Cód. Pedido Comp. Carga Origem Destino Material Data coleta Data entre…" at bounding box center [784, 368] width 1536 height 488
click at [700, 26] on span "Planejamento" at bounding box center [707, 19] width 74 height 20
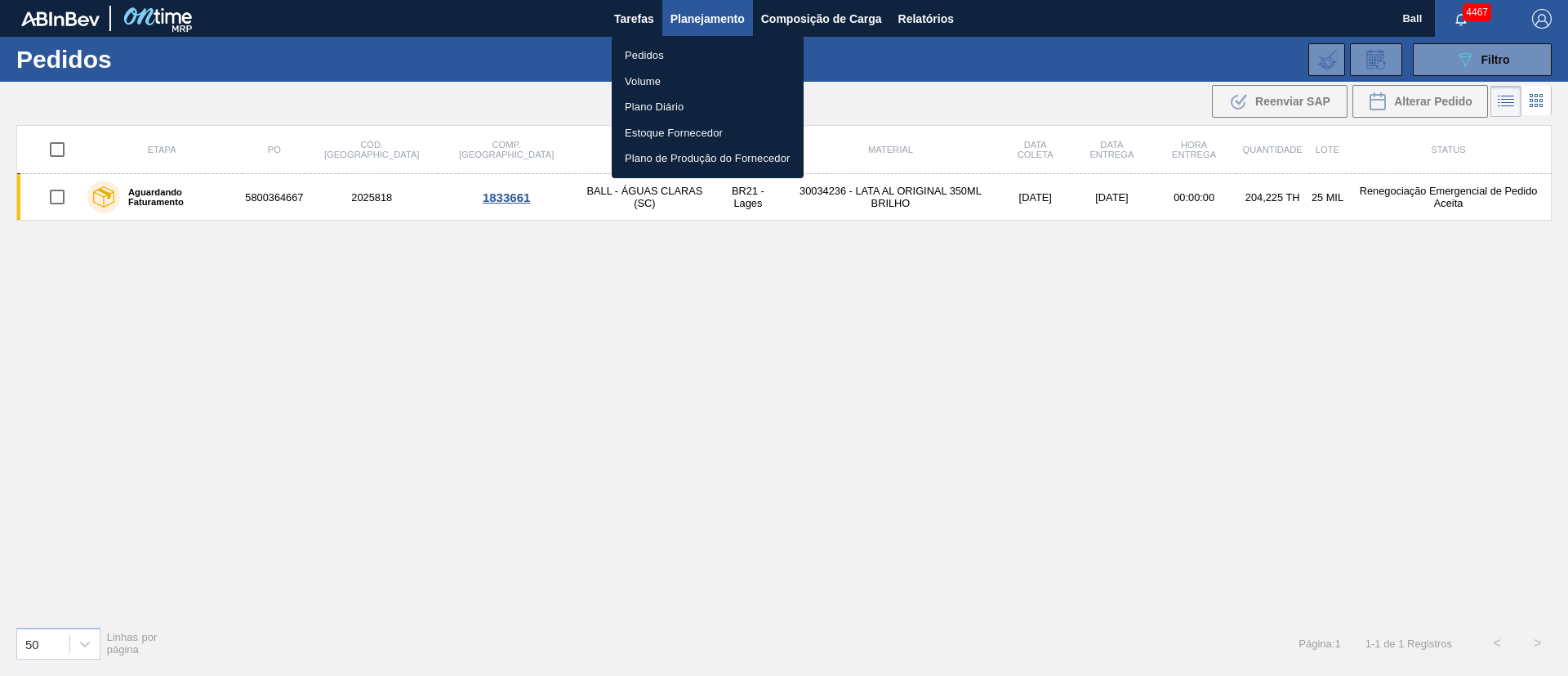
click at [665, 77] on li "Volume" at bounding box center [707, 81] width 192 height 26
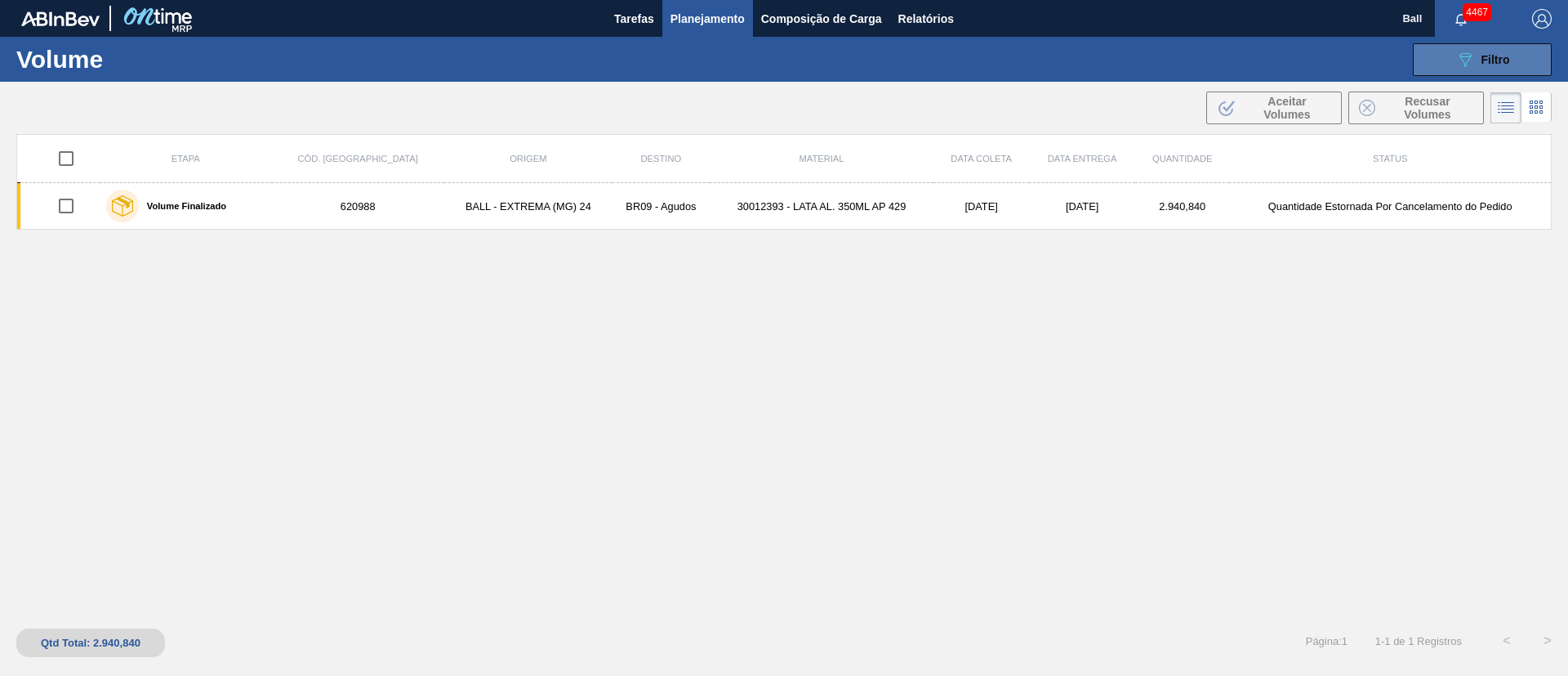
click at [1479, 44] on button "089F7B8B-B2A5-4AFE-B5C0-19BA573D28AC Filtro" at bounding box center [1482, 60] width 139 height 33
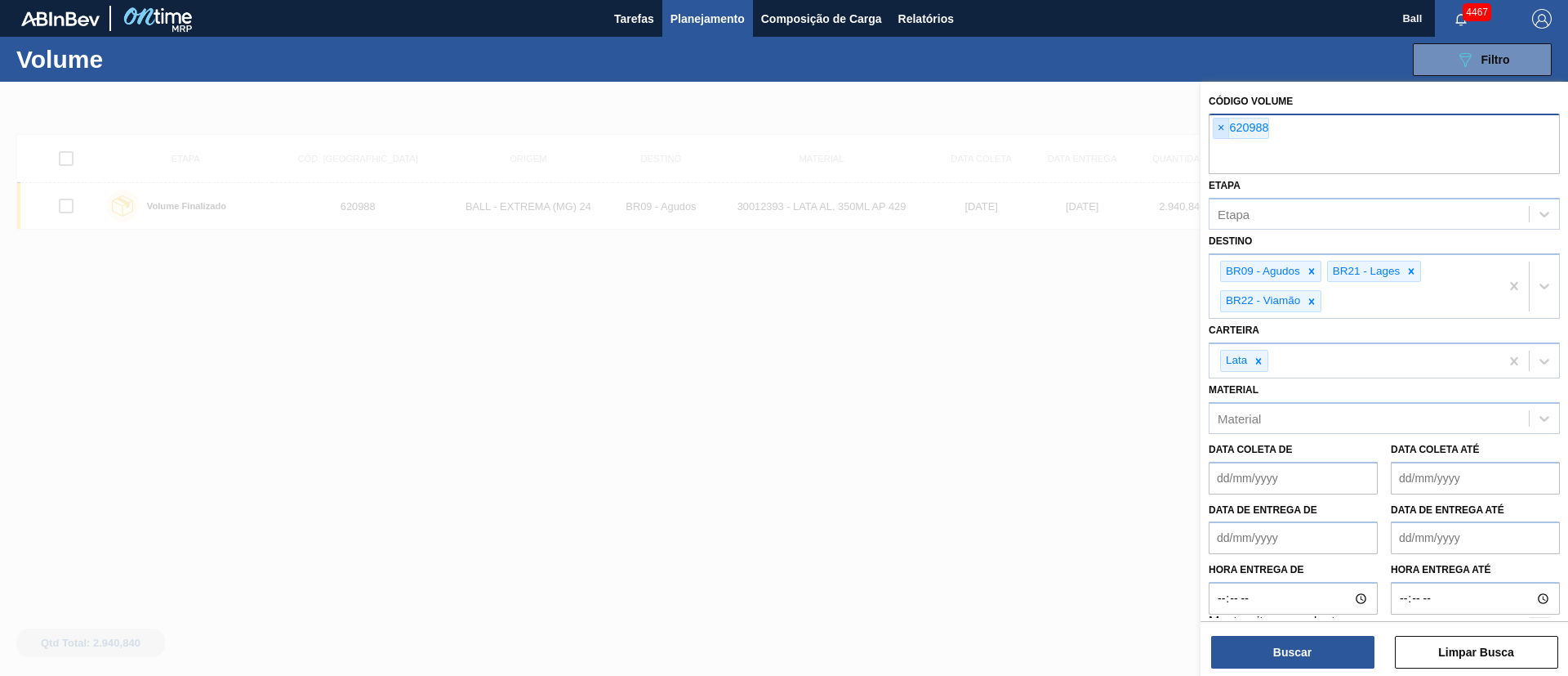
click at [1224, 128] on span "×" at bounding box center [1221, 128] width 15 height 20
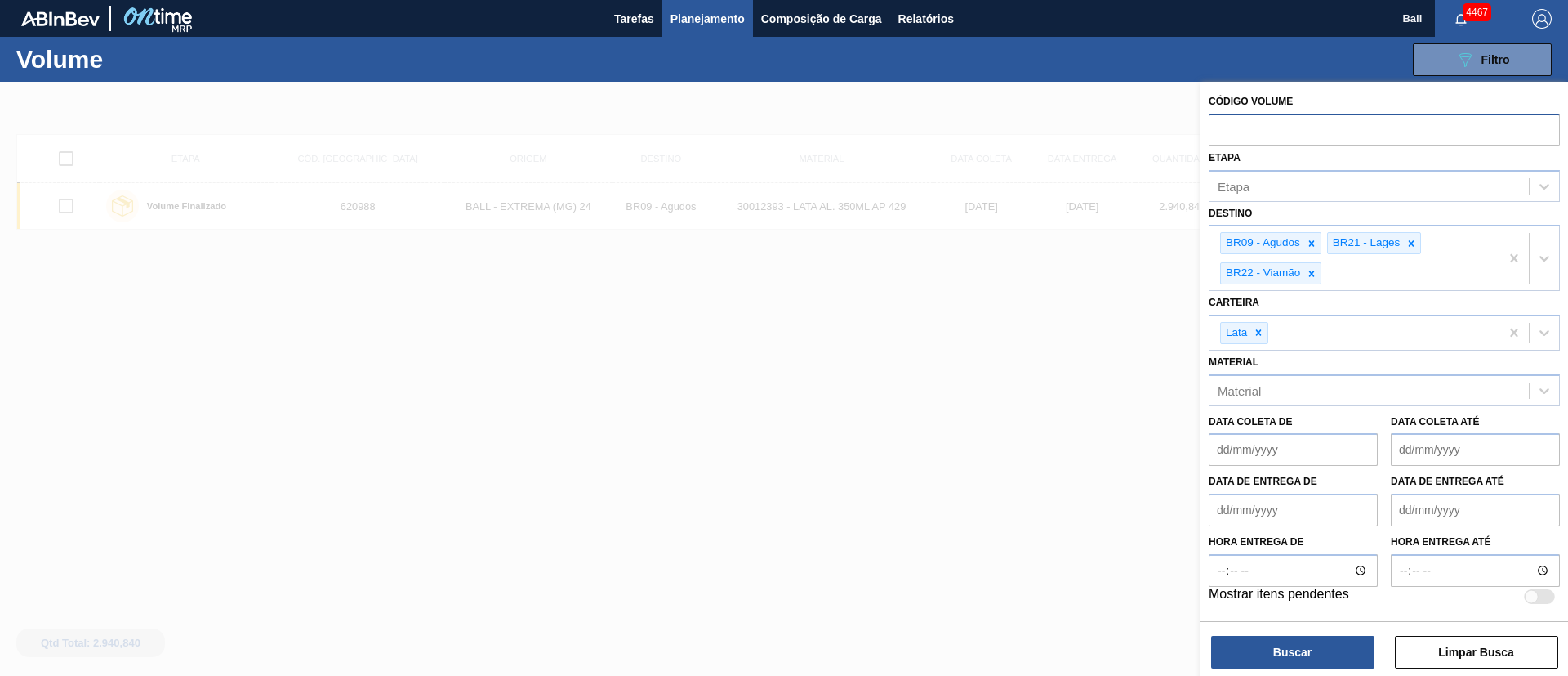
paste input "622503"
type input "622503"
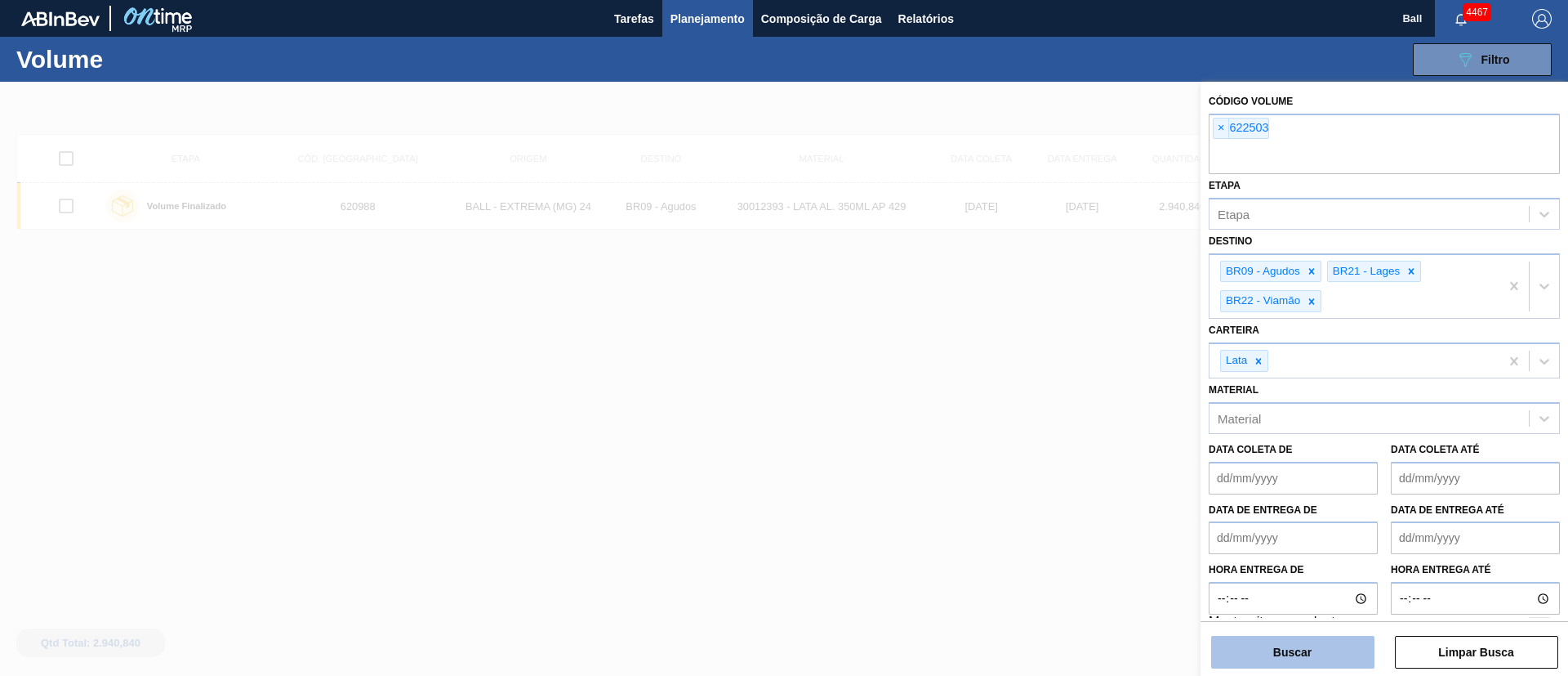
click at [1326, 645] on button "Buscar" at bounding box center [1293, 652] width 163 height 33
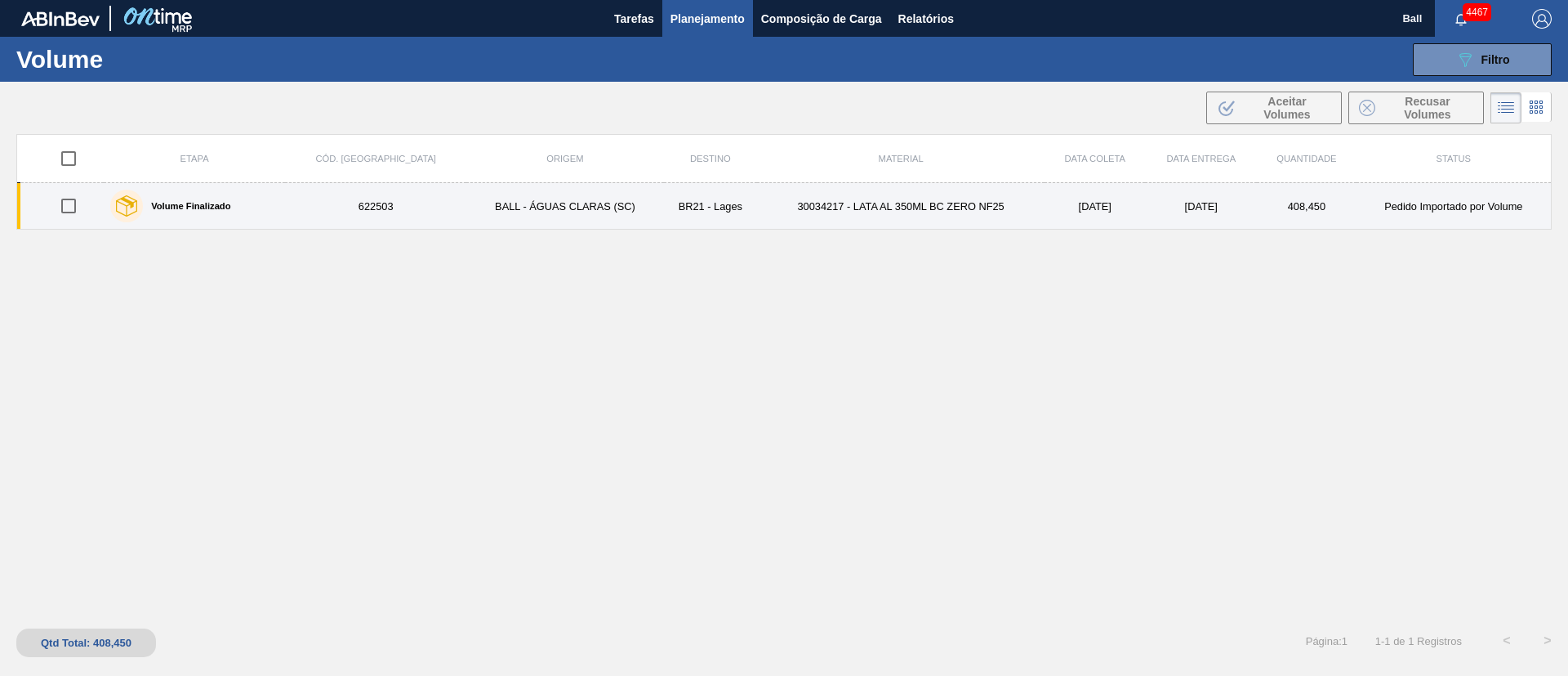
click at [796, 222] on td "30034217 - LATA AL 350ML BC ZERO NF25" at bounding box center [900, 206] width 288 height 46
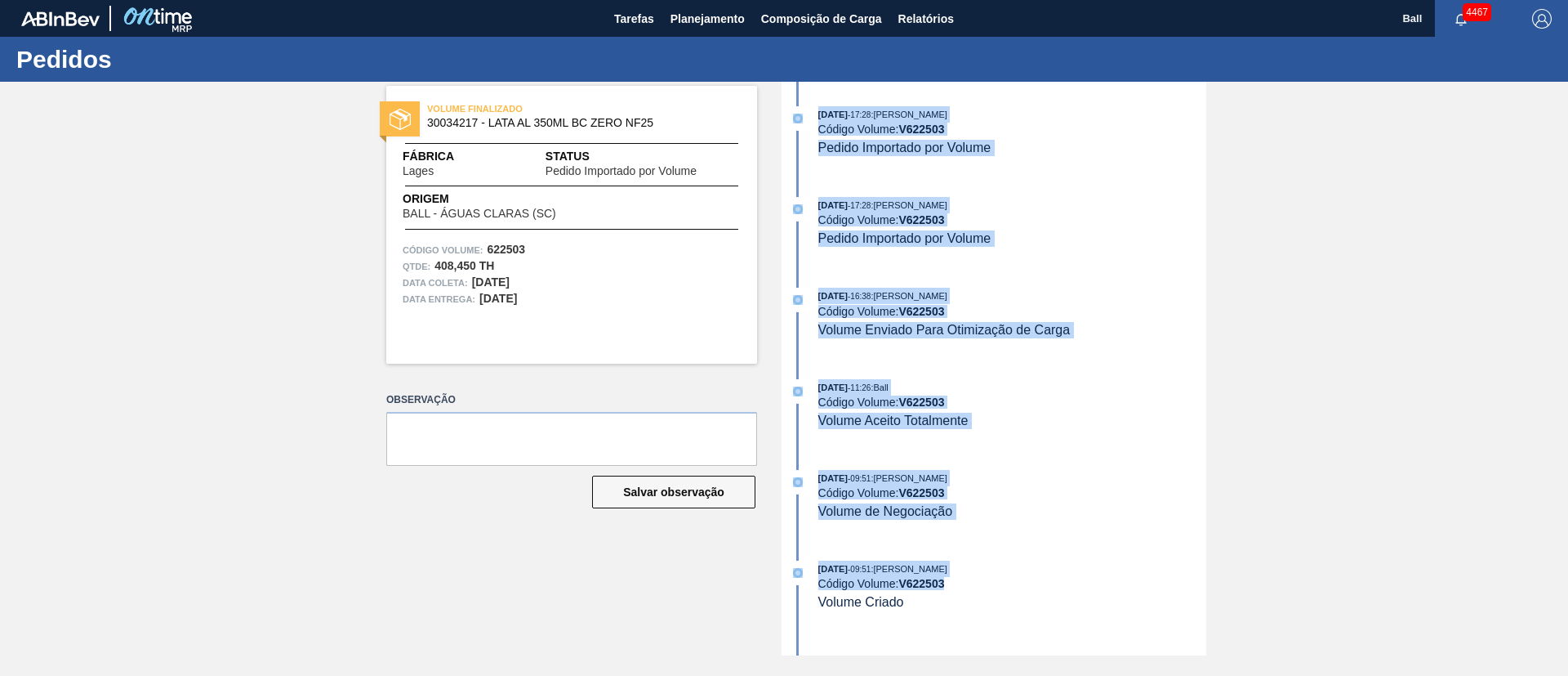
drag, startPoint x: 813, startPoint y: 111, endPoint x: 1031, endPoint y: 592, distance: 528.1
click at [1031, 592] on div "17/09/2025 - 17:28 : BRUNO DE MELLO DUARTE Código Volume: V 622503 Pedido Impor…" at bounding box center [996, 368] width 421 height 573
click at [1031, 592] on div "15/09/2025 - 09:51 : BRUNO DE MELLO DUARTE Código Volume: V 622503 Volume Criado" at bounding box center [1012, 586] width 388 height 50
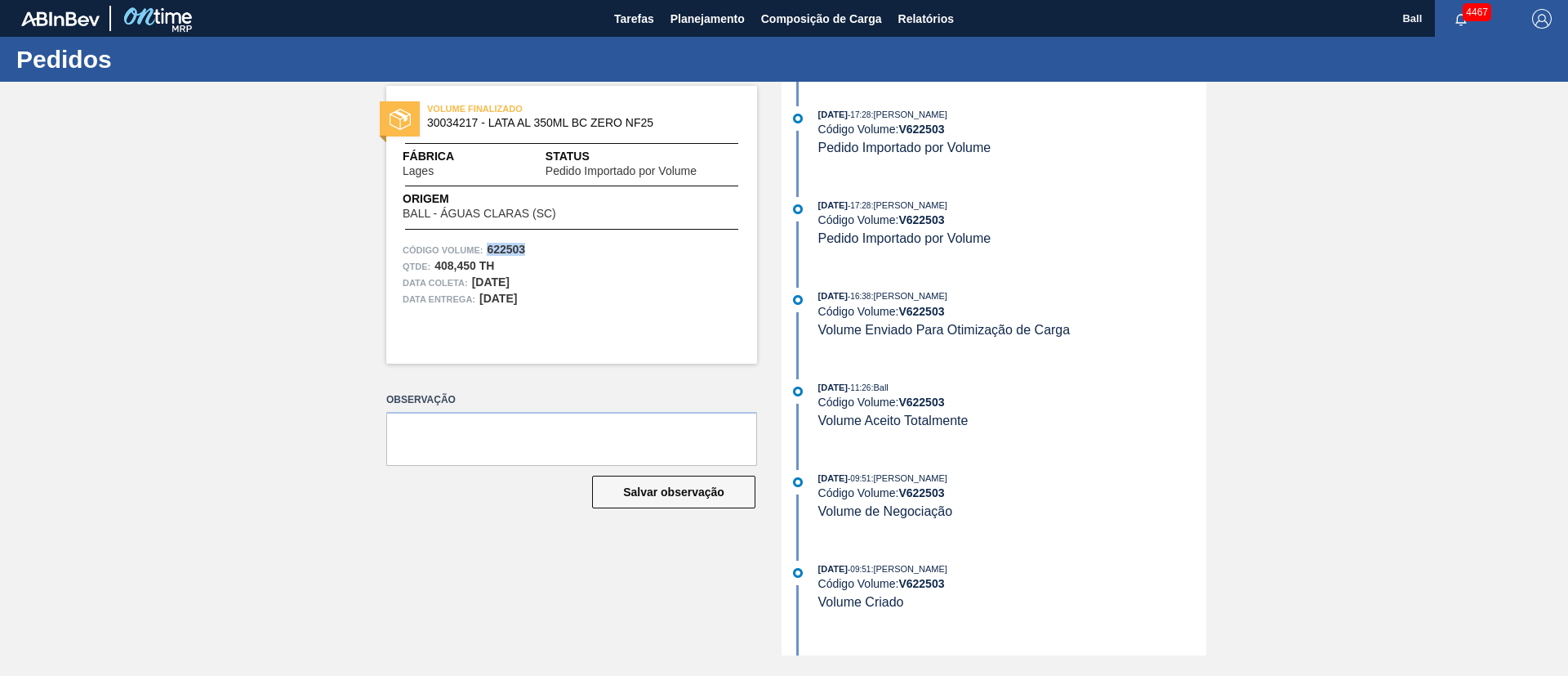
drag, startPoint x: 523, startPoint y: 251, endPoint x: 485, endPoint y: 251, distance: 38.0
click at [485, 251] on div "Código Volume: 622503" at bounding box center [571, 250] width 338 height 16
copy strong "622503"
click at [712, 14] on span "Planejamento" at bounding box center [707, 19] width 74 height 20
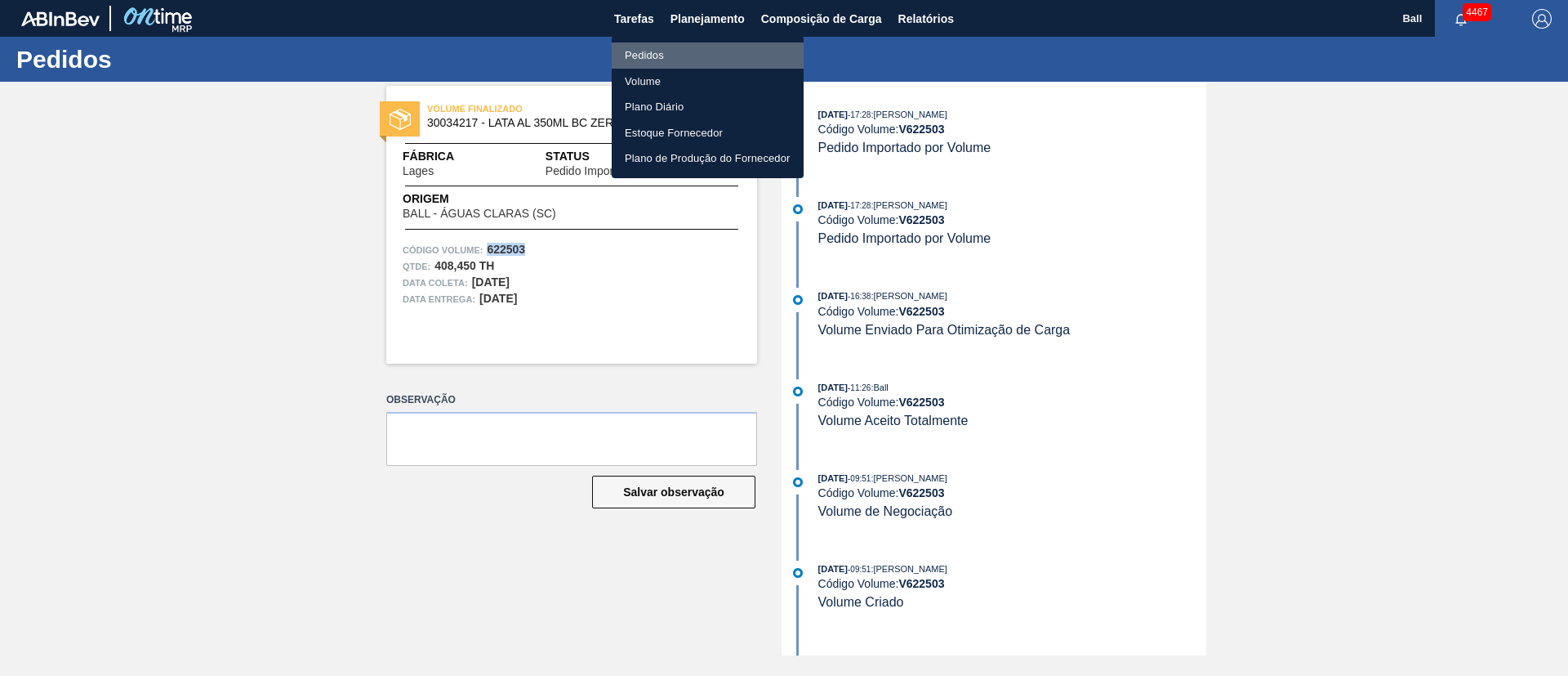
click at [651, 50] on li "Pedidos" at bounding box center [707, 55] width 192 height 26
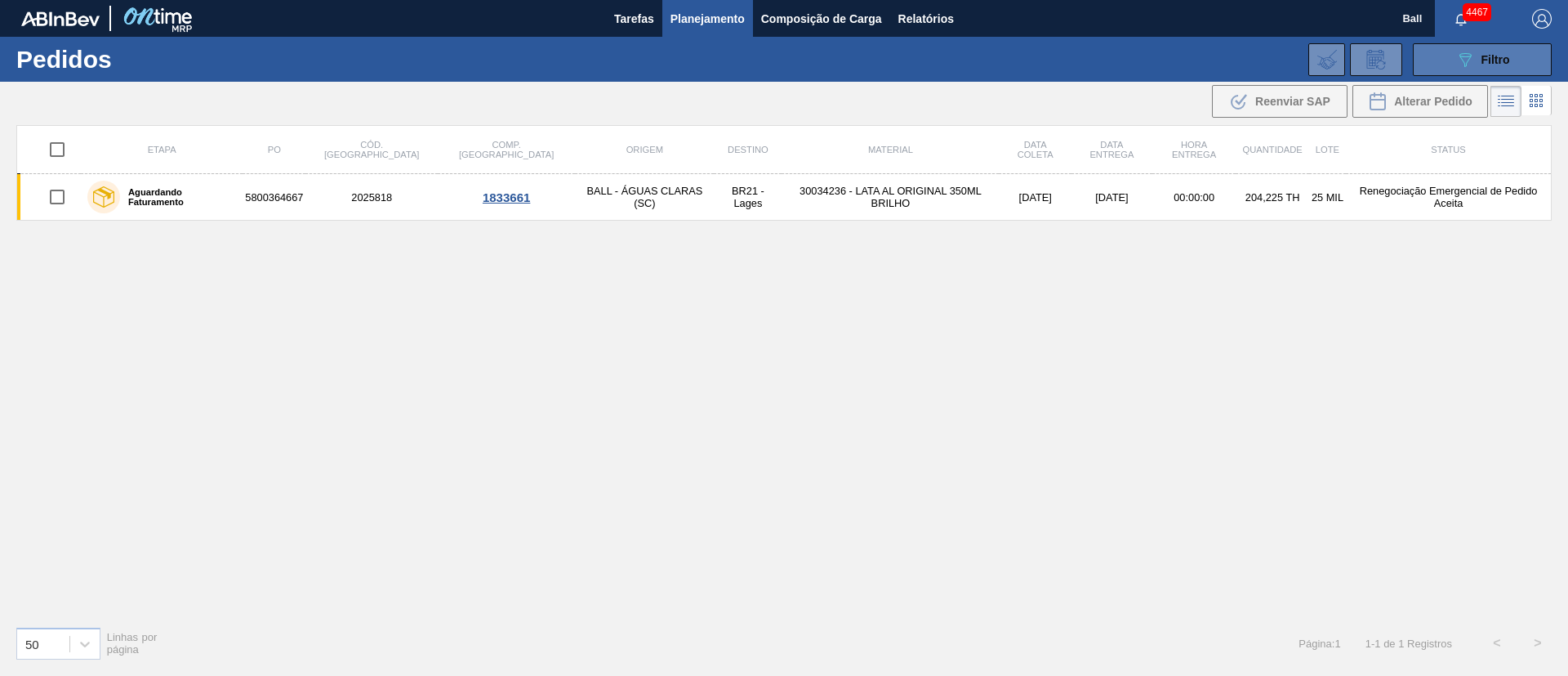
click at [1498, 63] on span "Filtro" at bounding box center [1496, 60] width 29 height 13
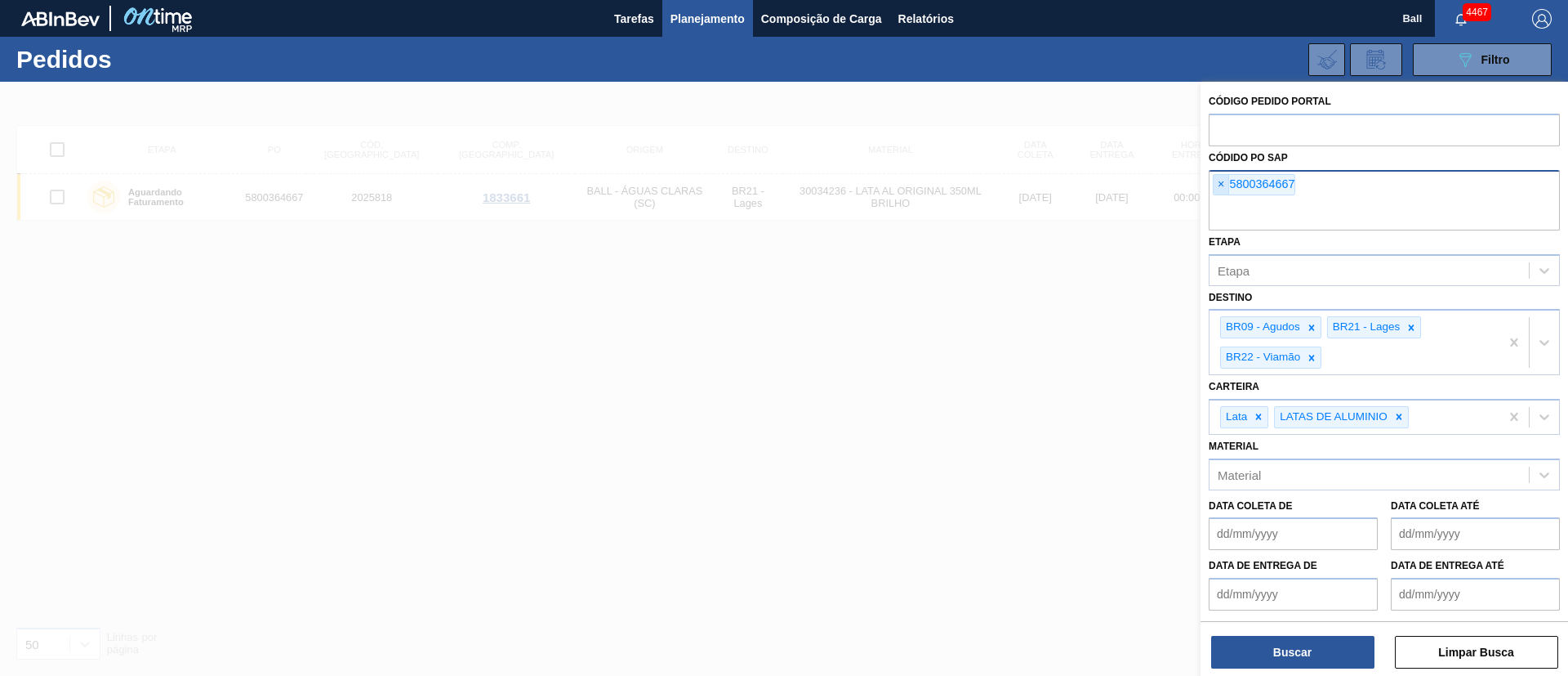
click at [1222, 181] on span "×" at bounding box center [1221, 185] width 15 height 20
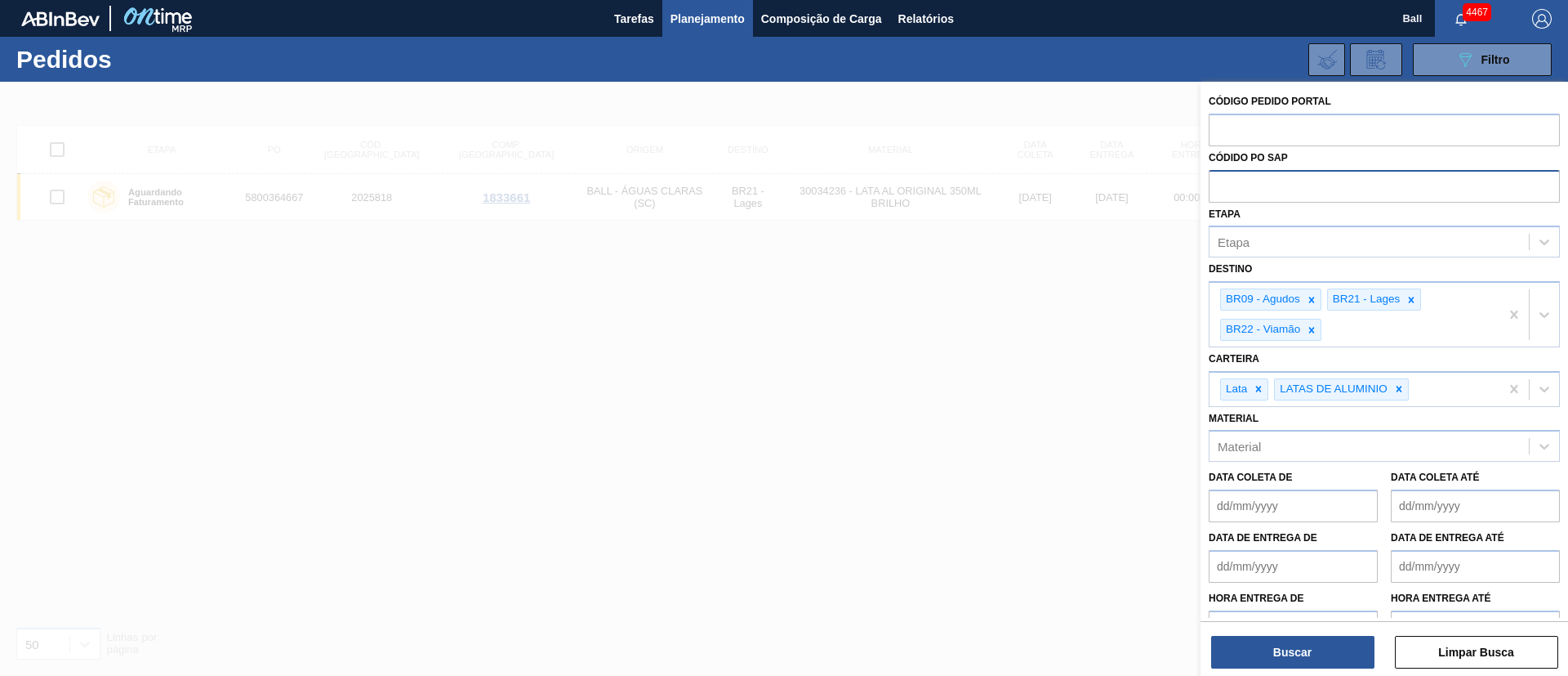
paste input "5800372226"
type input "5800372226"
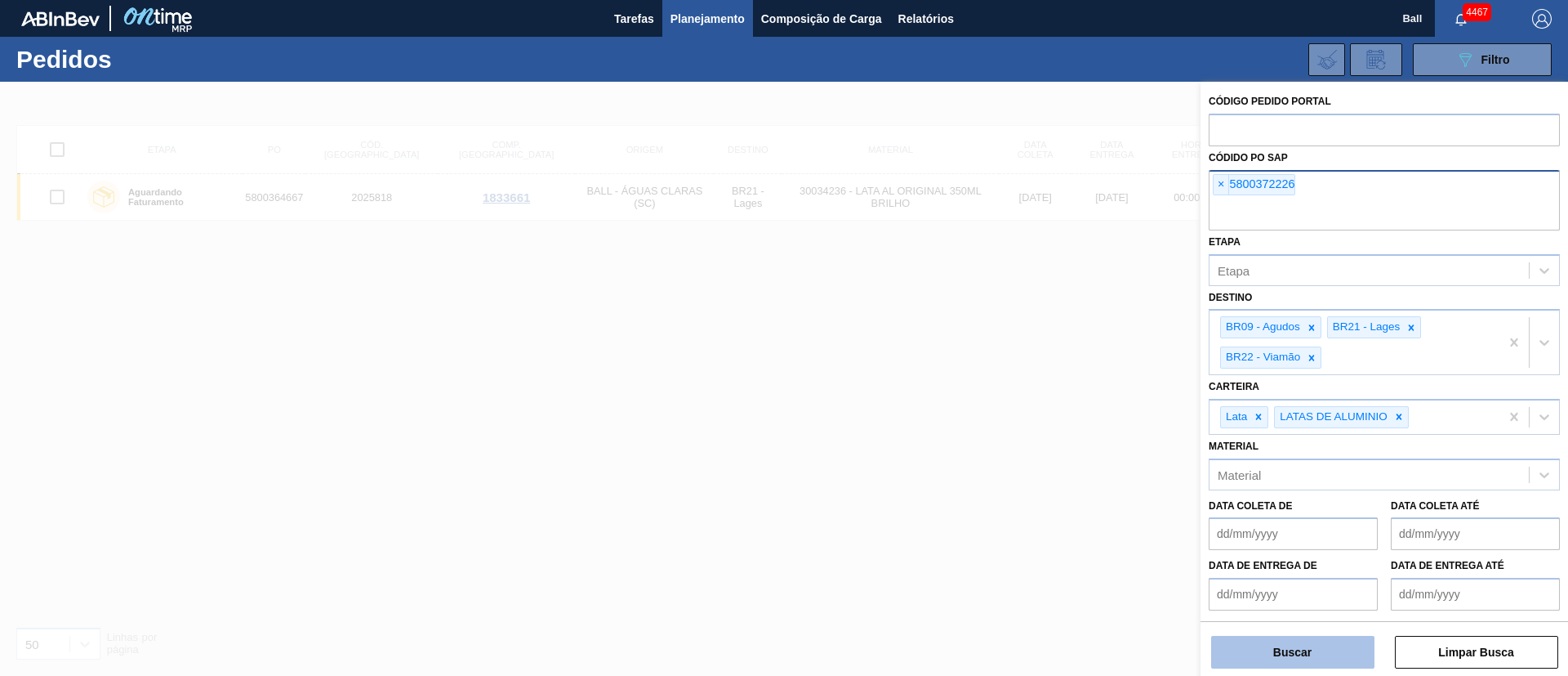
click at [1301, 641] on button "Buscar" at bounding box center [1293, 652] width 163 height 33
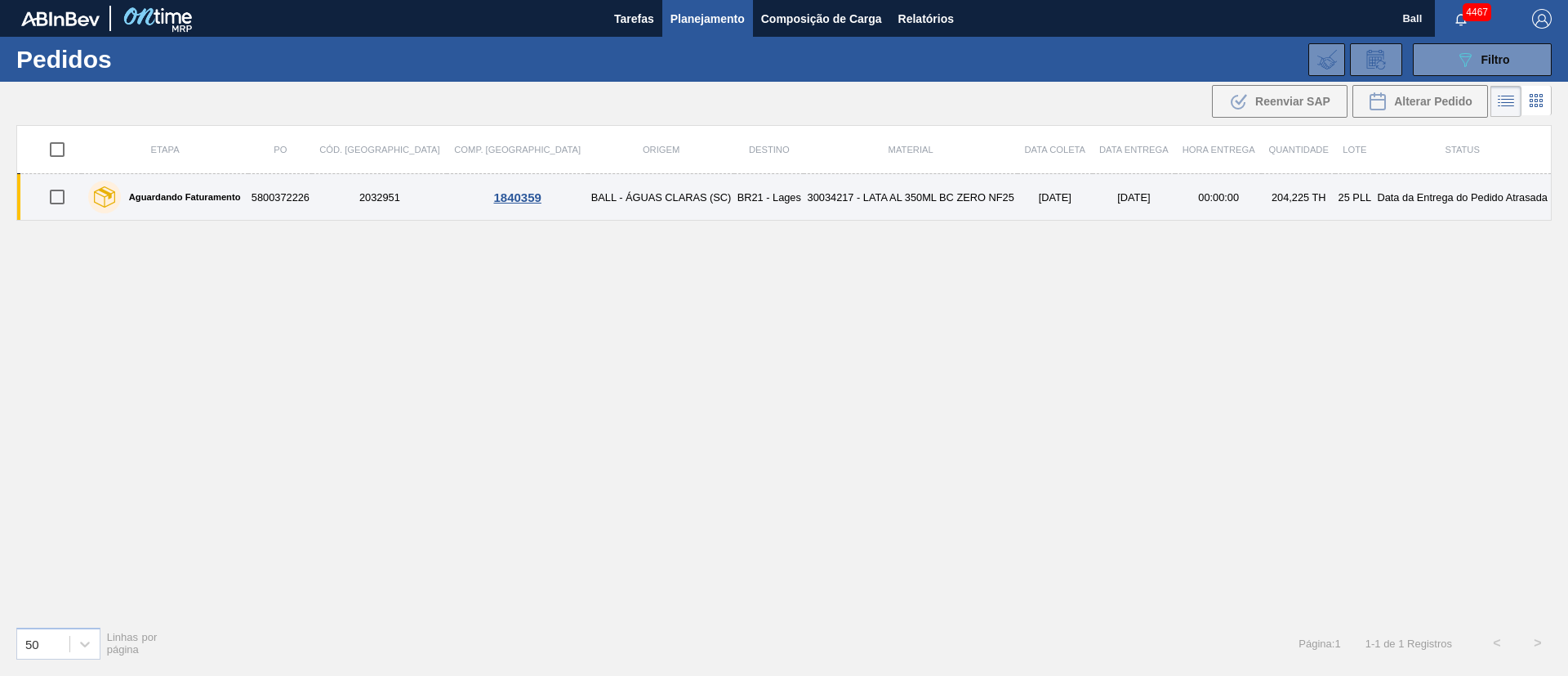
click at [588, 210] on td "BALL - ÁGUAS CLARAS (SC)" at bounding box center [661, 197] width 146 height 46
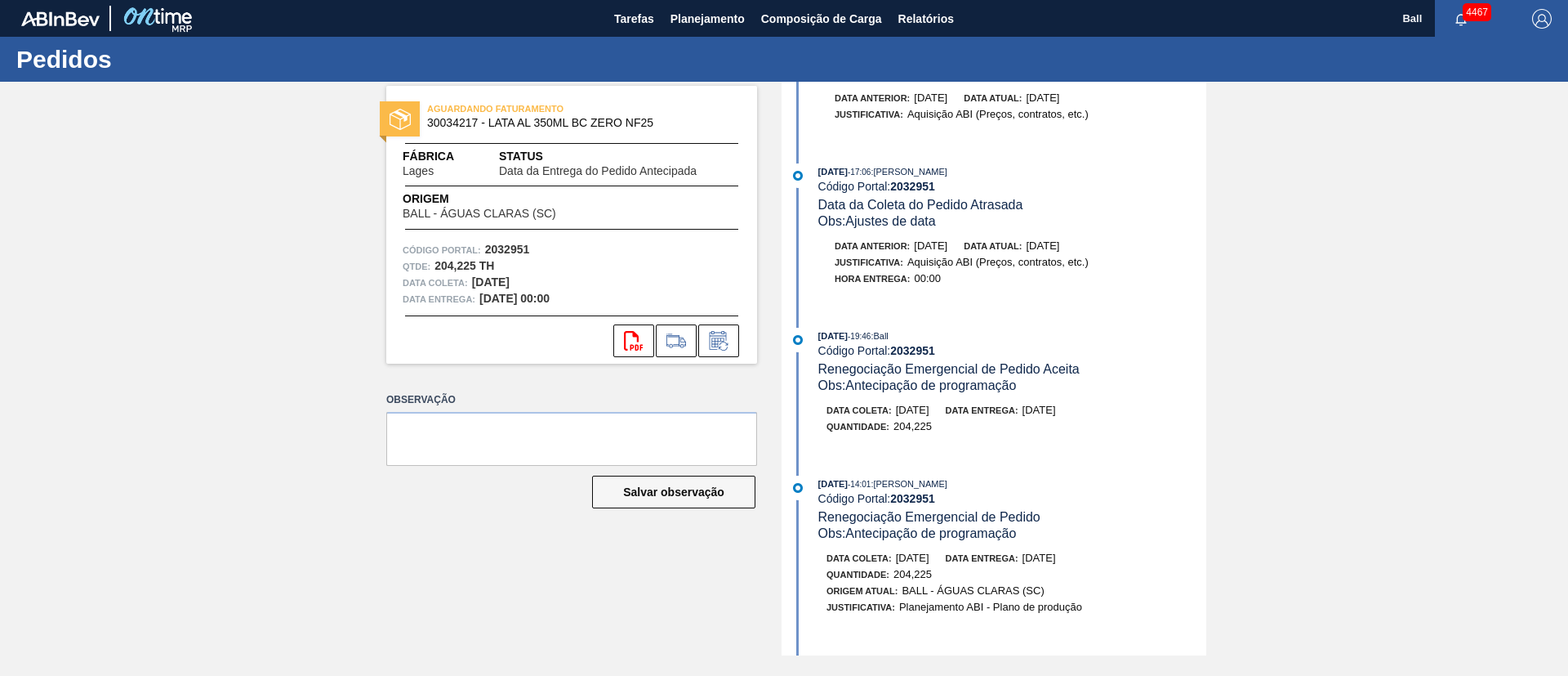
scroll to position [367, 0]
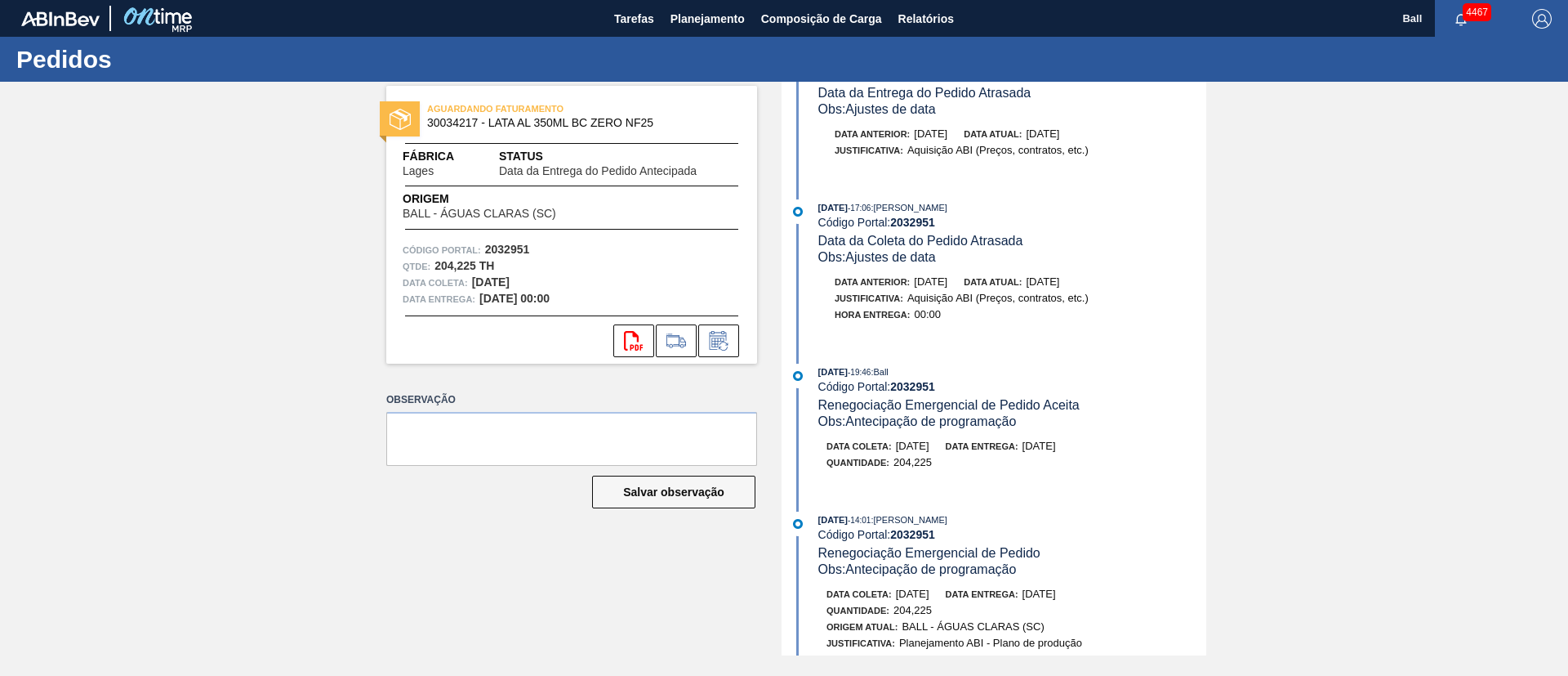
click at [283, 356] on div "AGUARDANDO FATURAMENTO 30034217 - LATA AL 350ML BC ZERO NF25 Fábrica Lages Stat…" at bounding box center [784, 368] width 1568 height 573
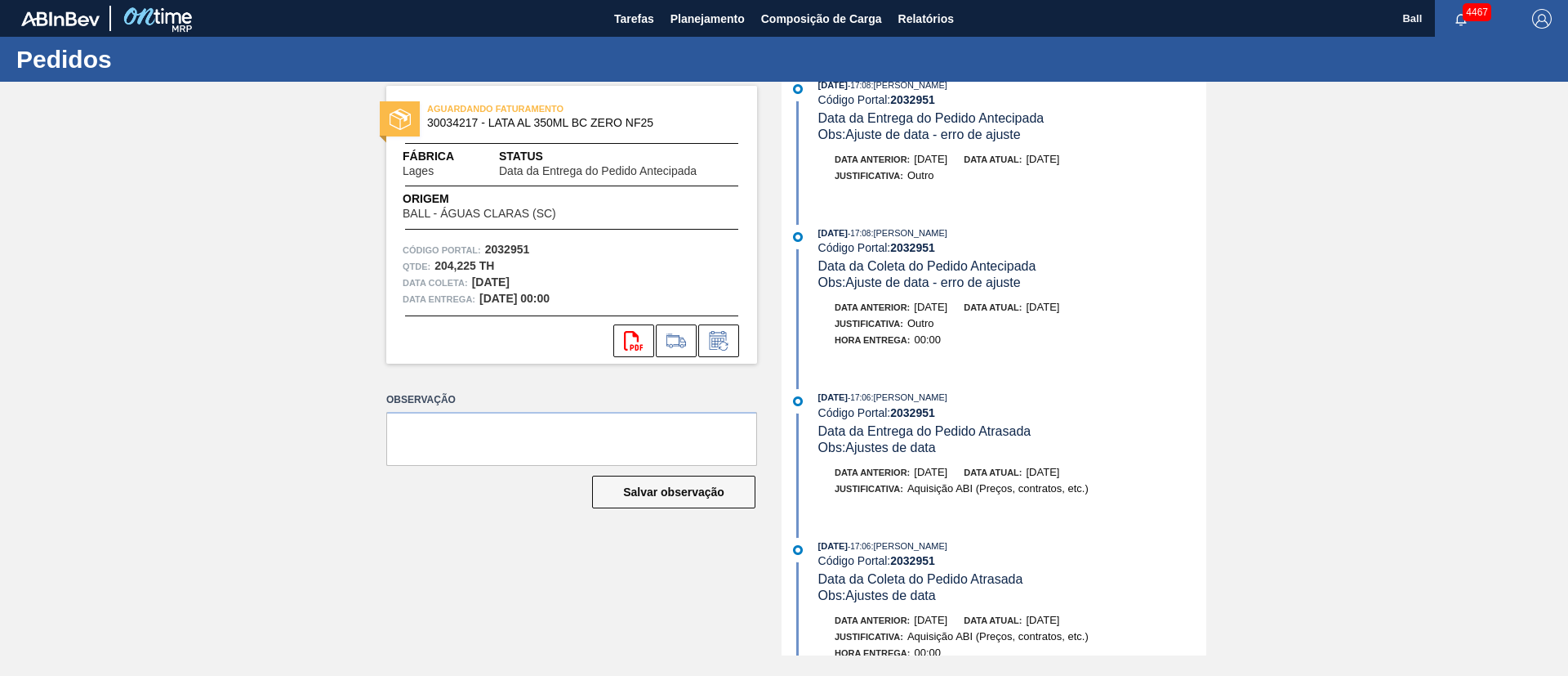
scroll to position [0, 0]
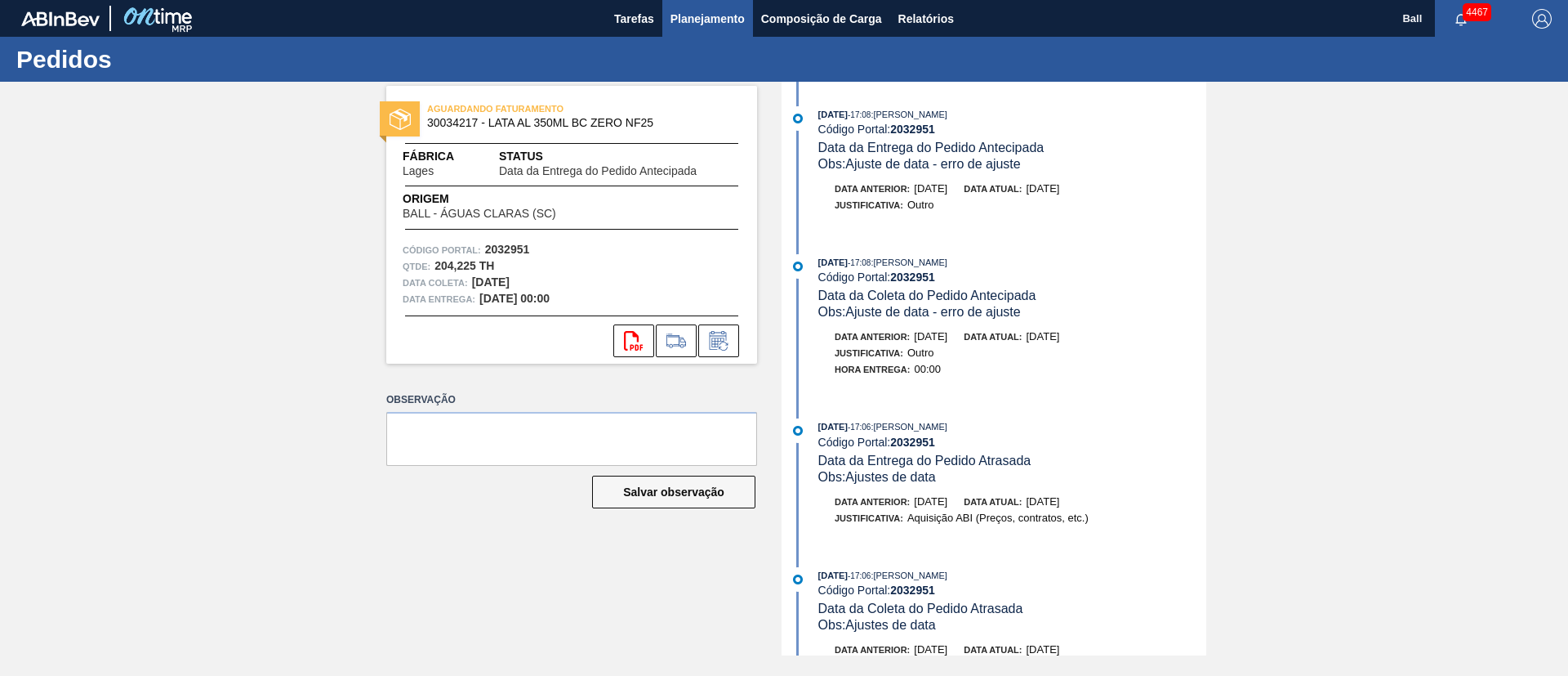
click at [709, 19] on span "Planejamento" at bounding box center [707, 19] width 74 height 20
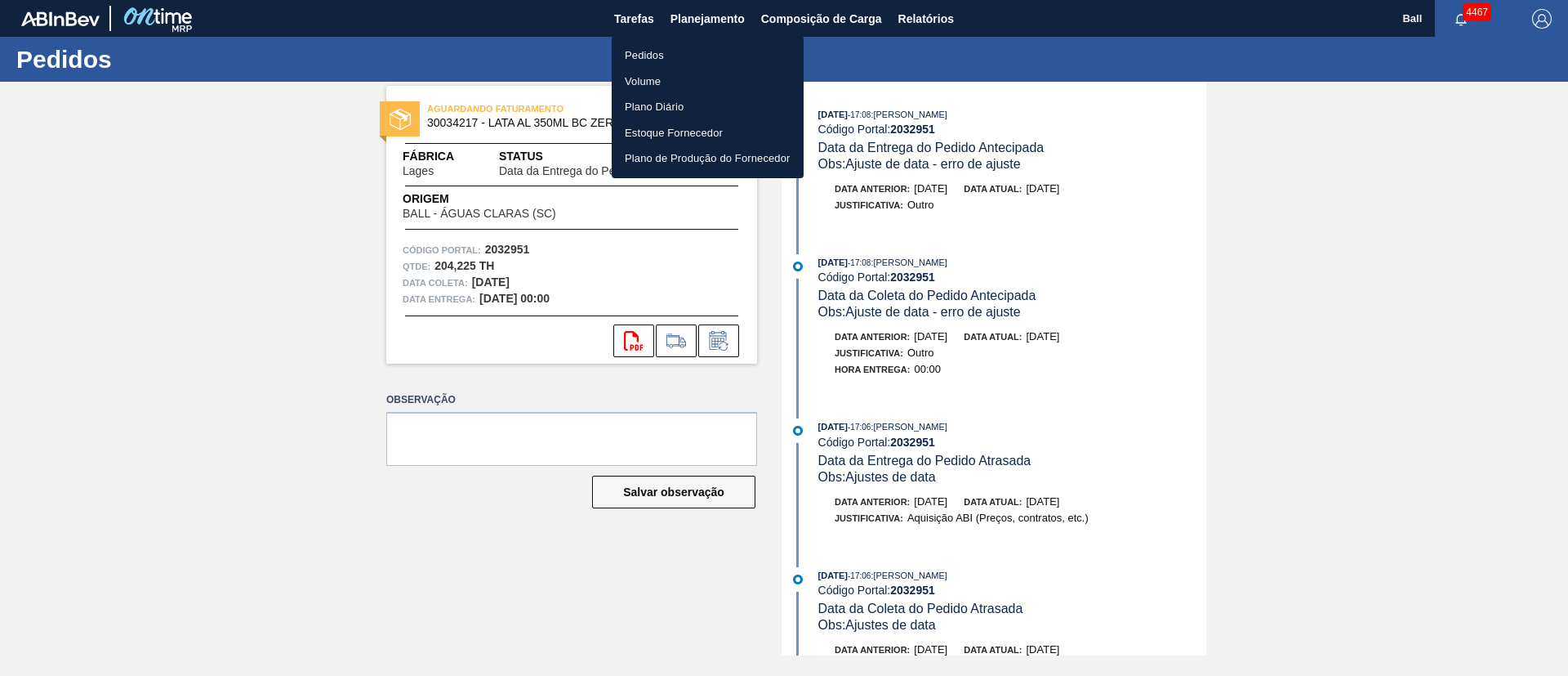
click at [664, 56] on li "Pedidos" at bounding box center [707, 55] width 192 height 26
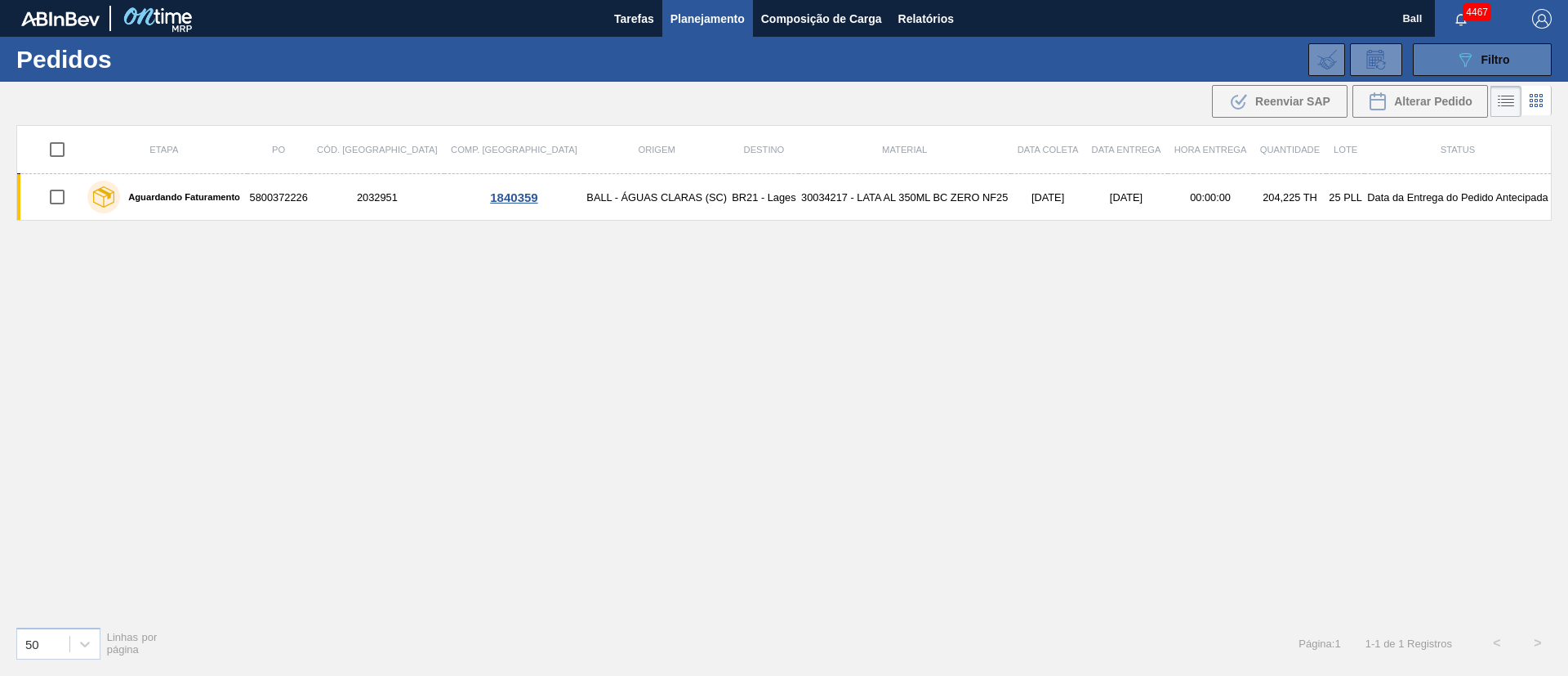
click at [1472, 61] on icon "089F7B8B-B2A5-4AFE-B5C0-19BA573D28AC" at bounding box center [1465, 60] width 20 height 20
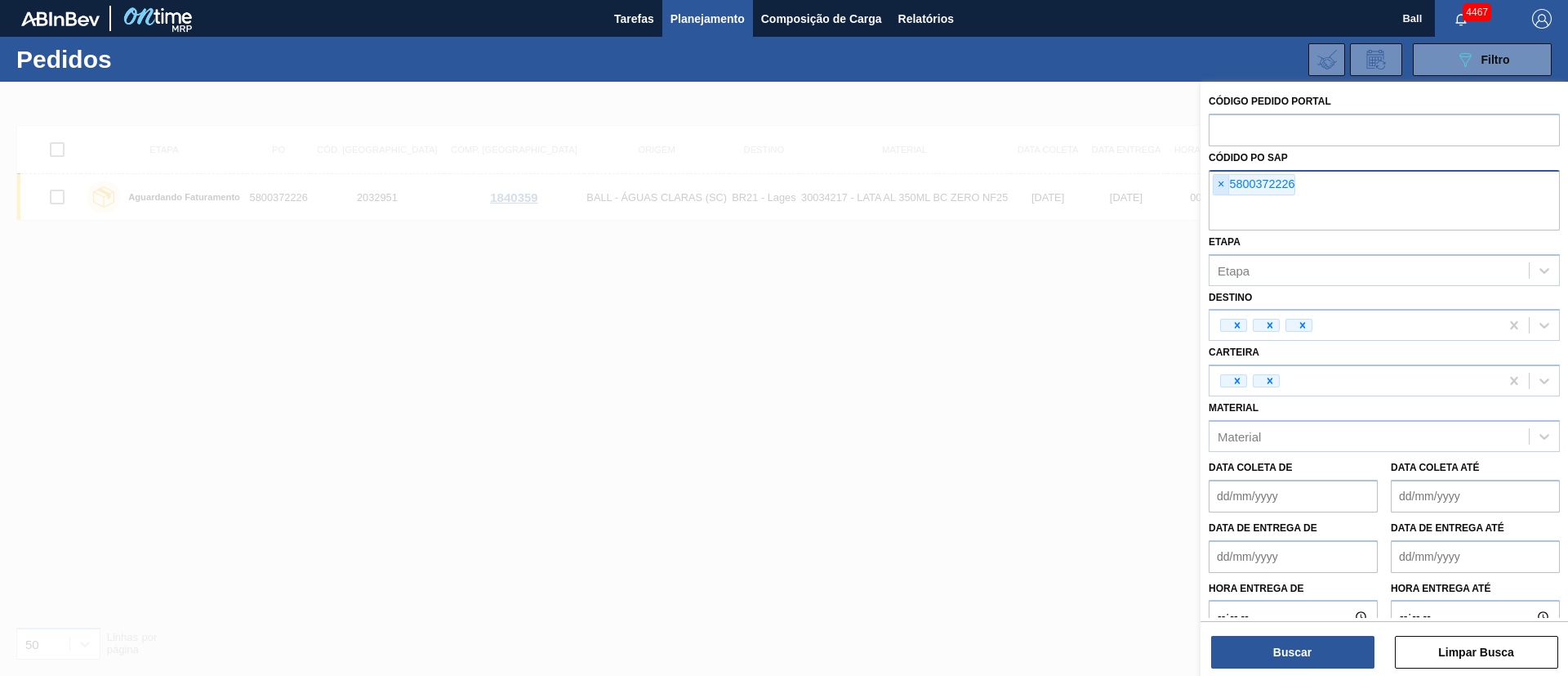
click at [1219, 187] on span "×" at bounding box center [1221, 185] width 15 height 20
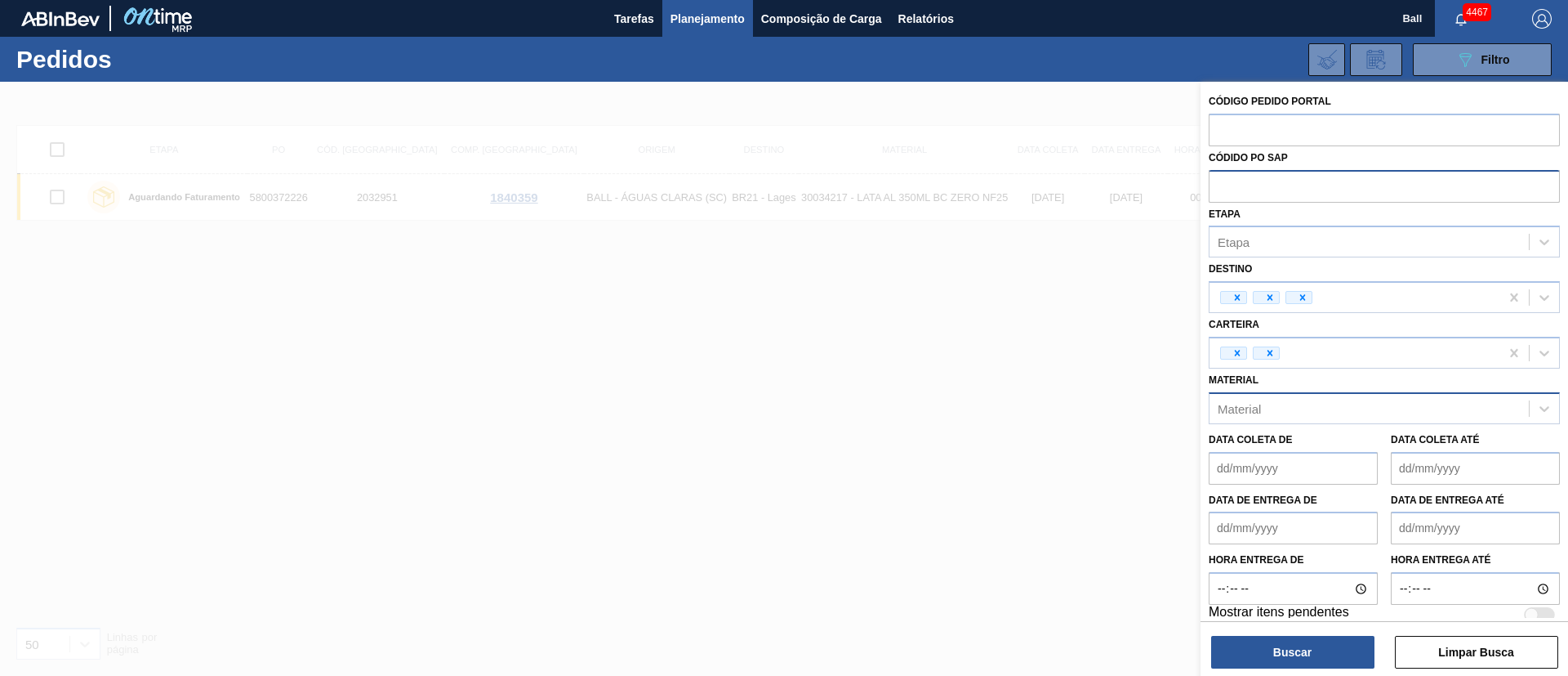
paste input "text"
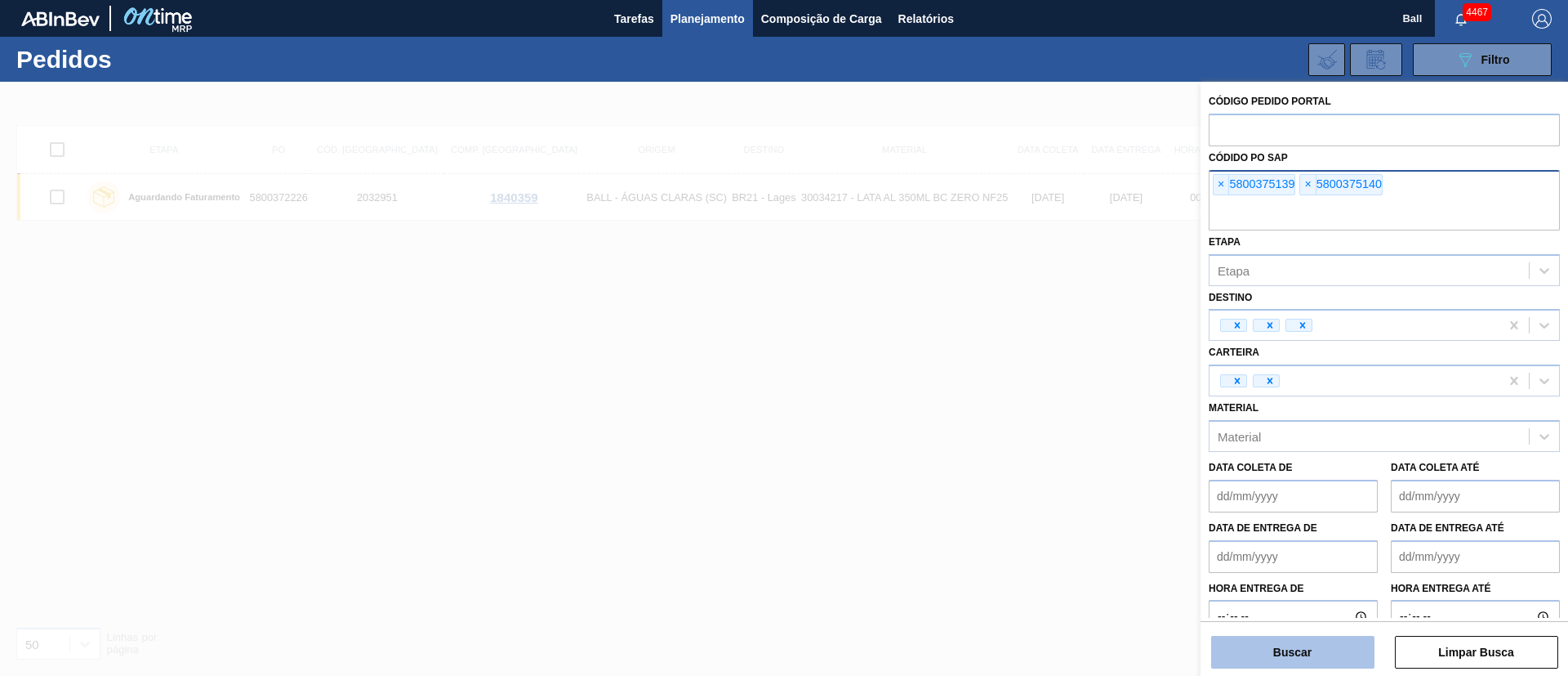
click at [1277, 652] on button "Buscar" at bounding box center [1293, 652] width 163 height 33
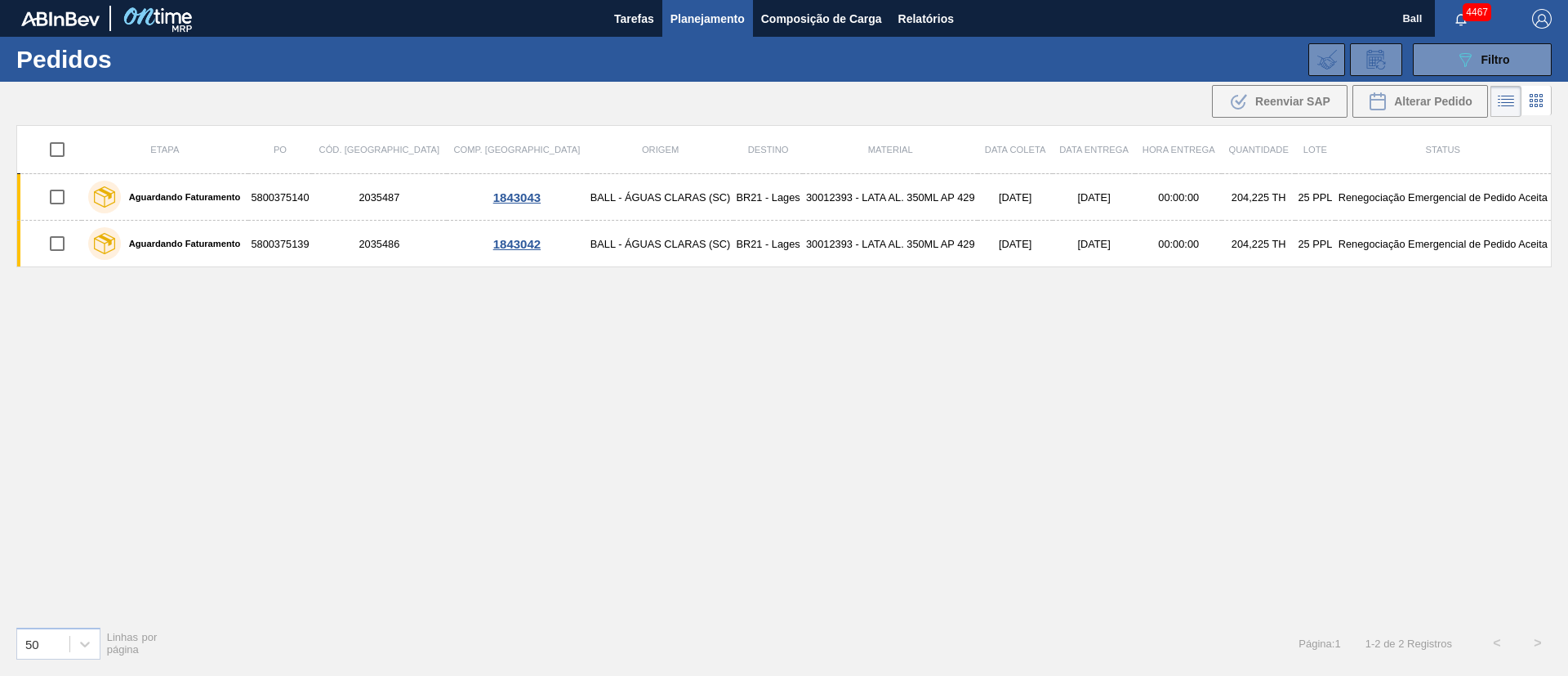
click at [1490, 79] on div "089F7B8B-B2A5-4AFE-B5C0-19BA573D28AC Filtro Código Pedido Portal Códido PO SAP …" at bounding box center [910, 59] width 1300 height 49
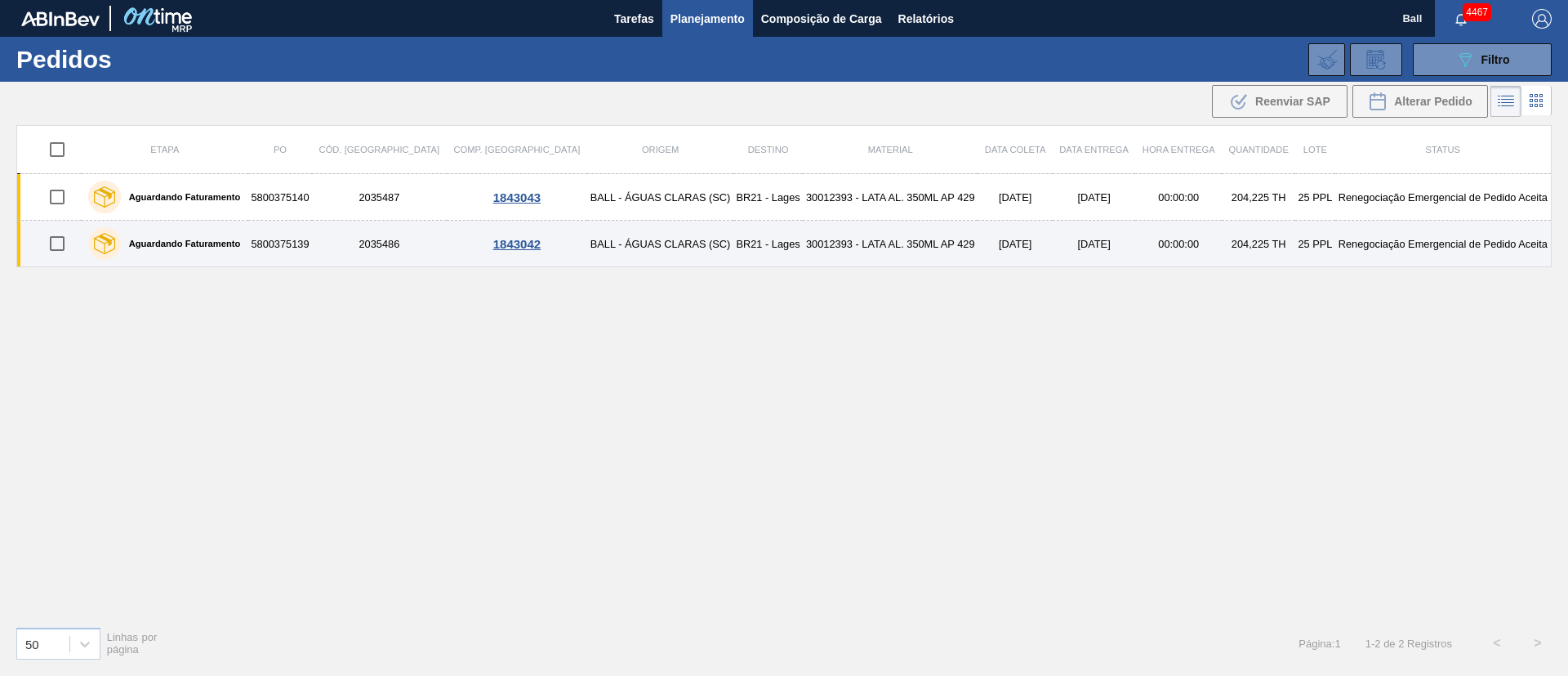
drag, startPoint x: 913, startPoint y: 208, endPoint x: 896, endPoint y: 251, distance: 46.2
click at [913, 208] on td "30012393 - LATA AL. 350ML AP 429" at bounding box center [891, 197] width 175 height 46
click at [896, 251] on td "30012393 - LATA AL. 350ML AP 429" at bounding box center [891, 243] width 175 height 46
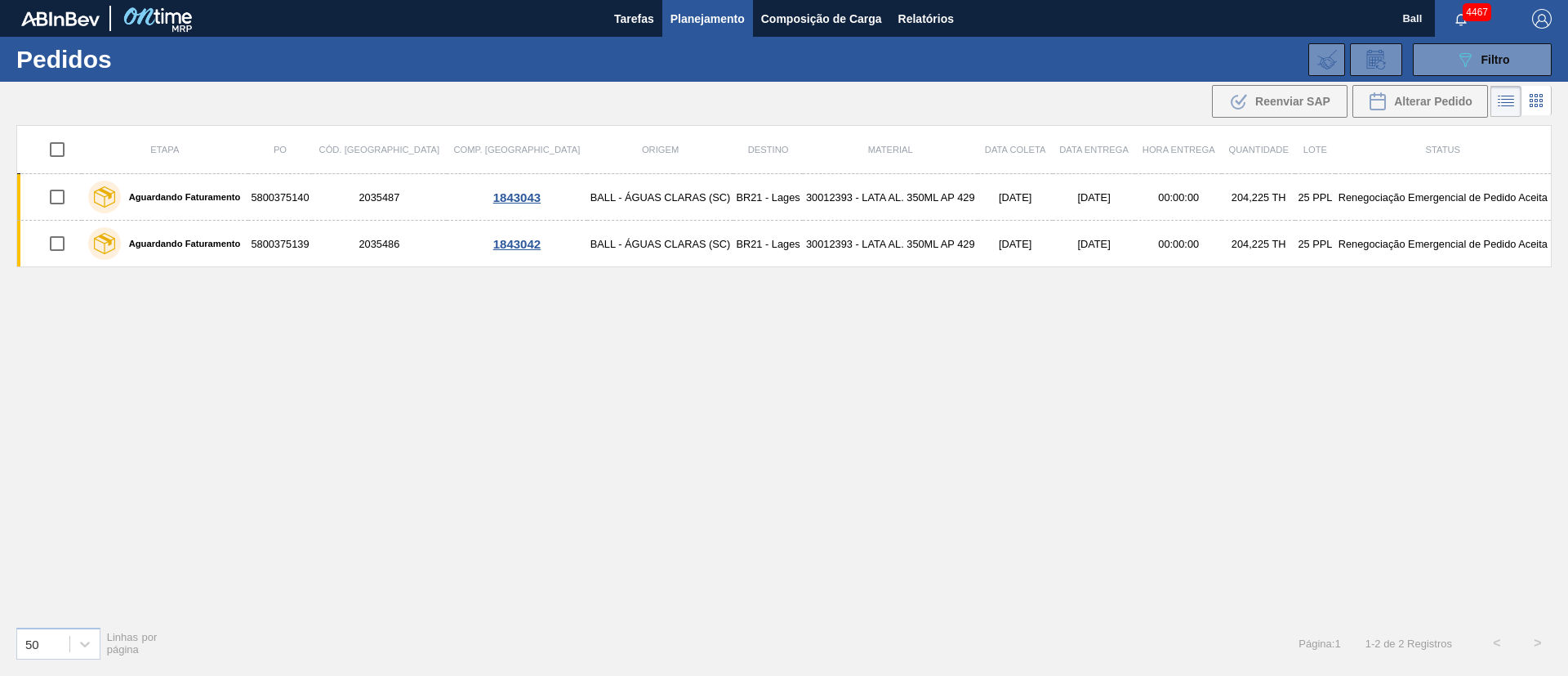
drag, startPoint x: 1475, startPoint y: 62, endPoint x: 1342, endPoint y: 120, distance: 145.1
click at [1475, 61] on div "089F7B8B-B2A5-4AFE-B5C0-19BA573D28AC Filtro" at bounding box center [1482, 60] width 54 height 20
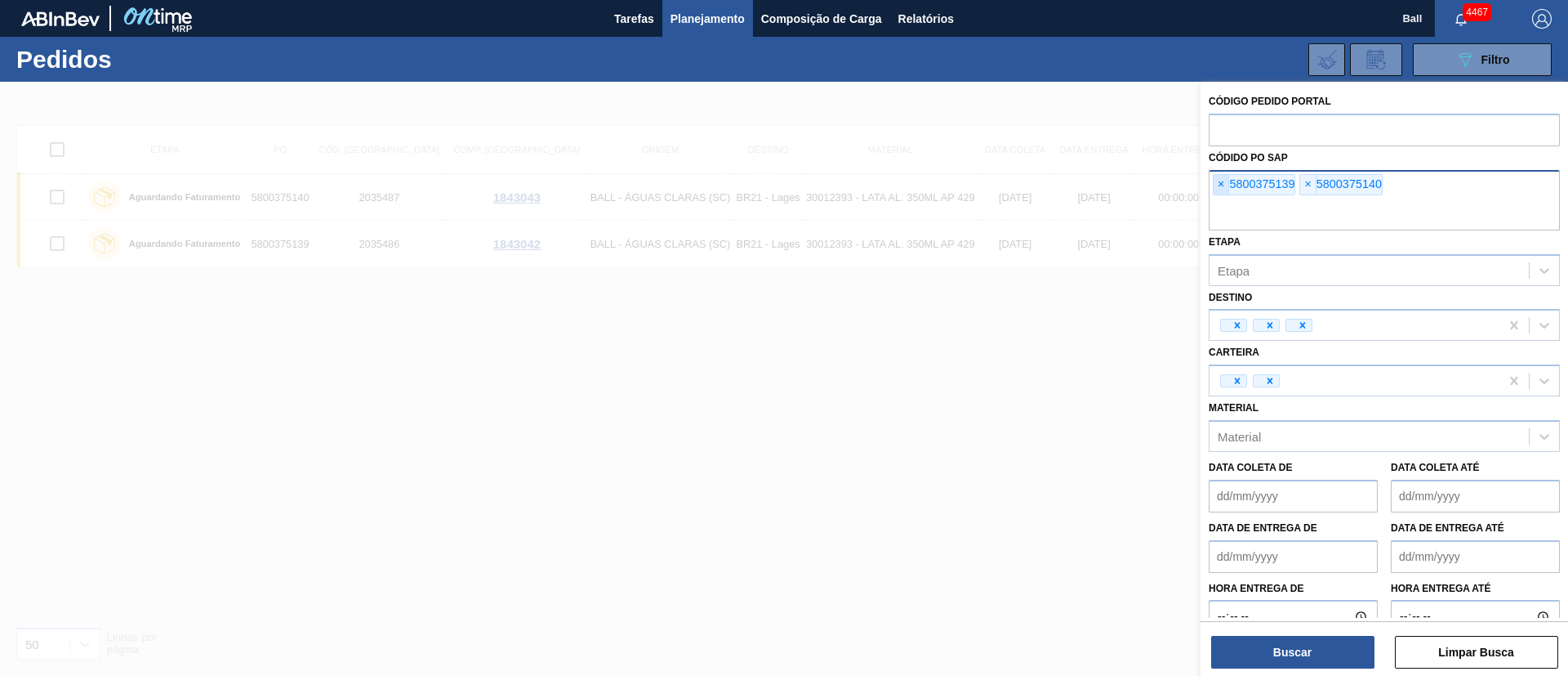
click at [1223, 178] on span "×" at bounding box center [1221, 185] width 15 height 20
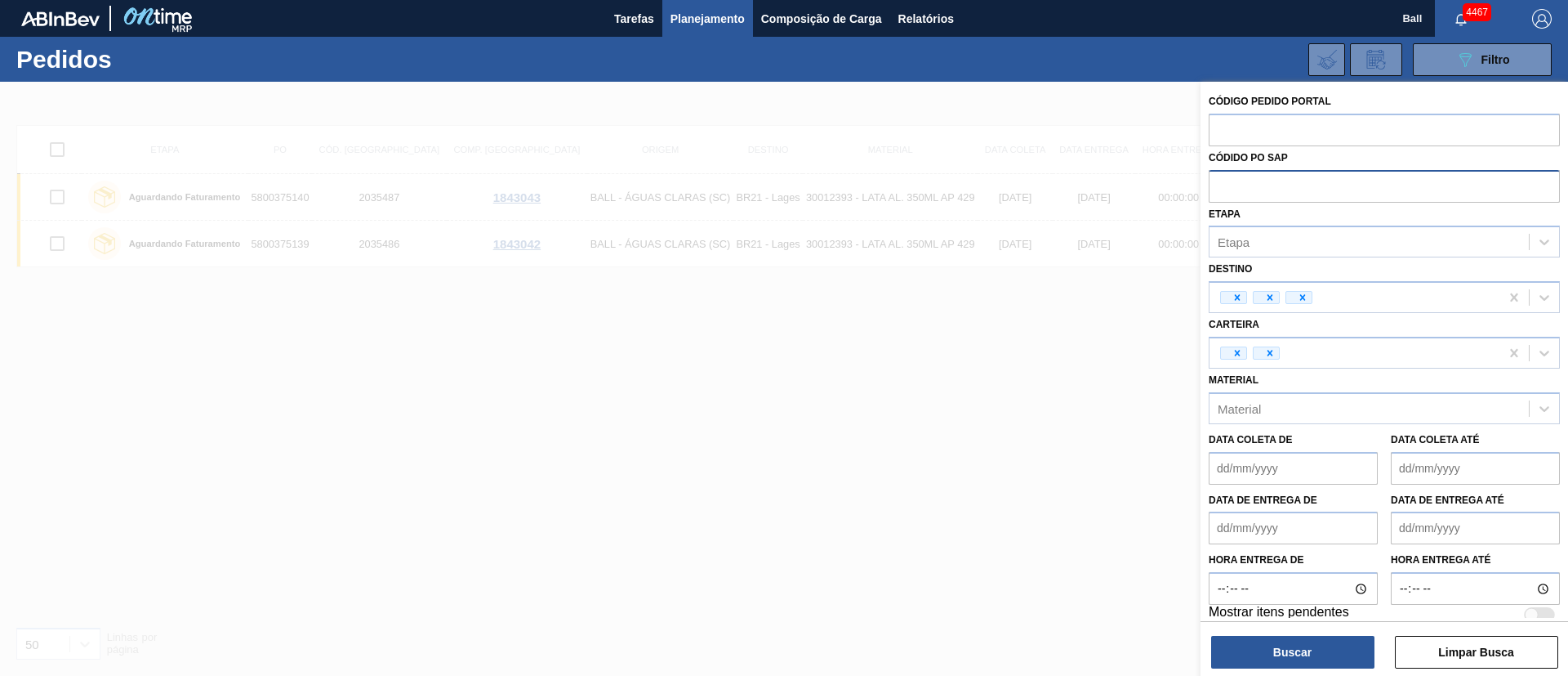
click at [1223, 178] on input "text" at bounding box center [1384, 185] width 351 height 31
paste input "5800376756"
type input "5800376756"
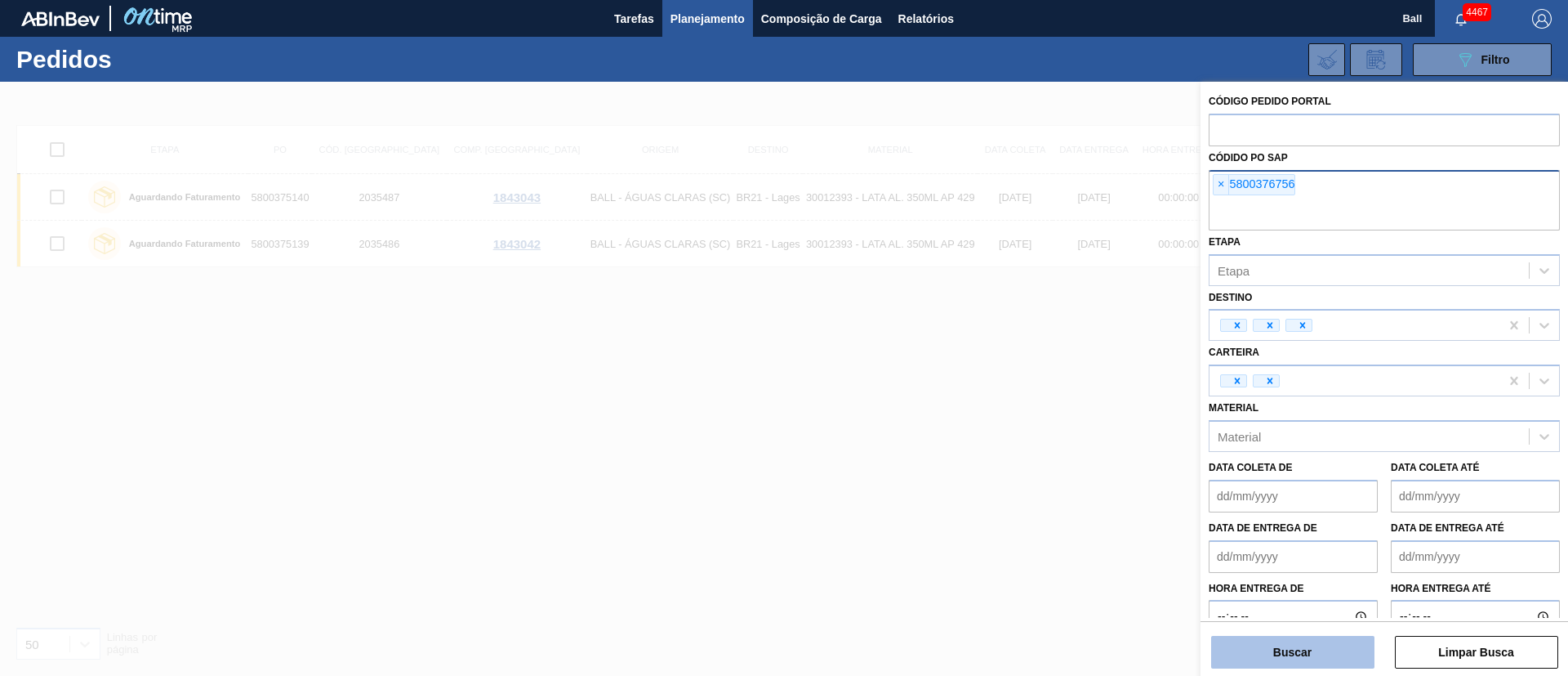
click at [1211, 636] on button "Buscar" at bounding box center [1293, 652] width 163 height 33
click at [1271, 646] on main "Tarefas Planejamento Composição de Carga Relatórios Ball 4467 Marcar todas como…" at bounding box center [784, 338] width 1568 height 676
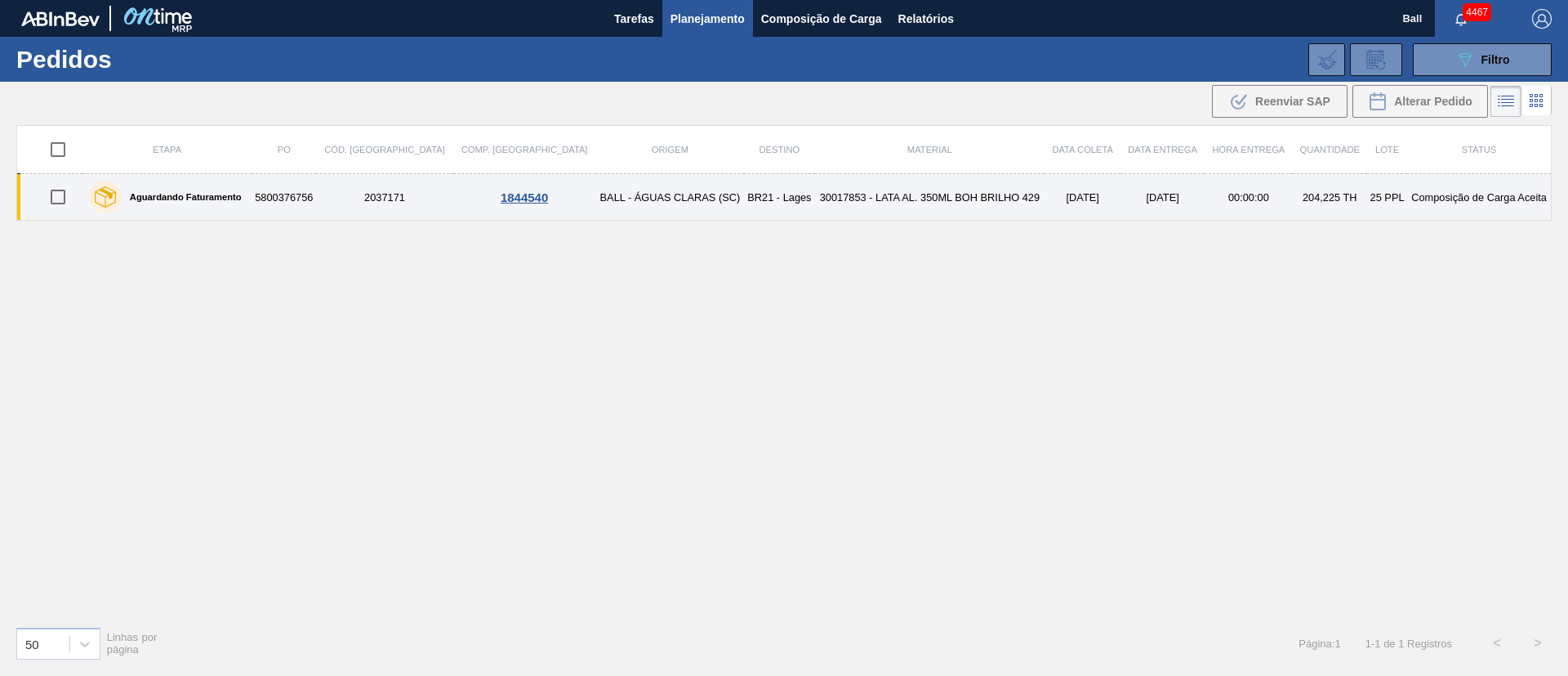
click at [858, 210] on td "30017853 - LATA AL. 350ML BOH BRILHO 429" at bounding box center [930, 197] width 230 height 46
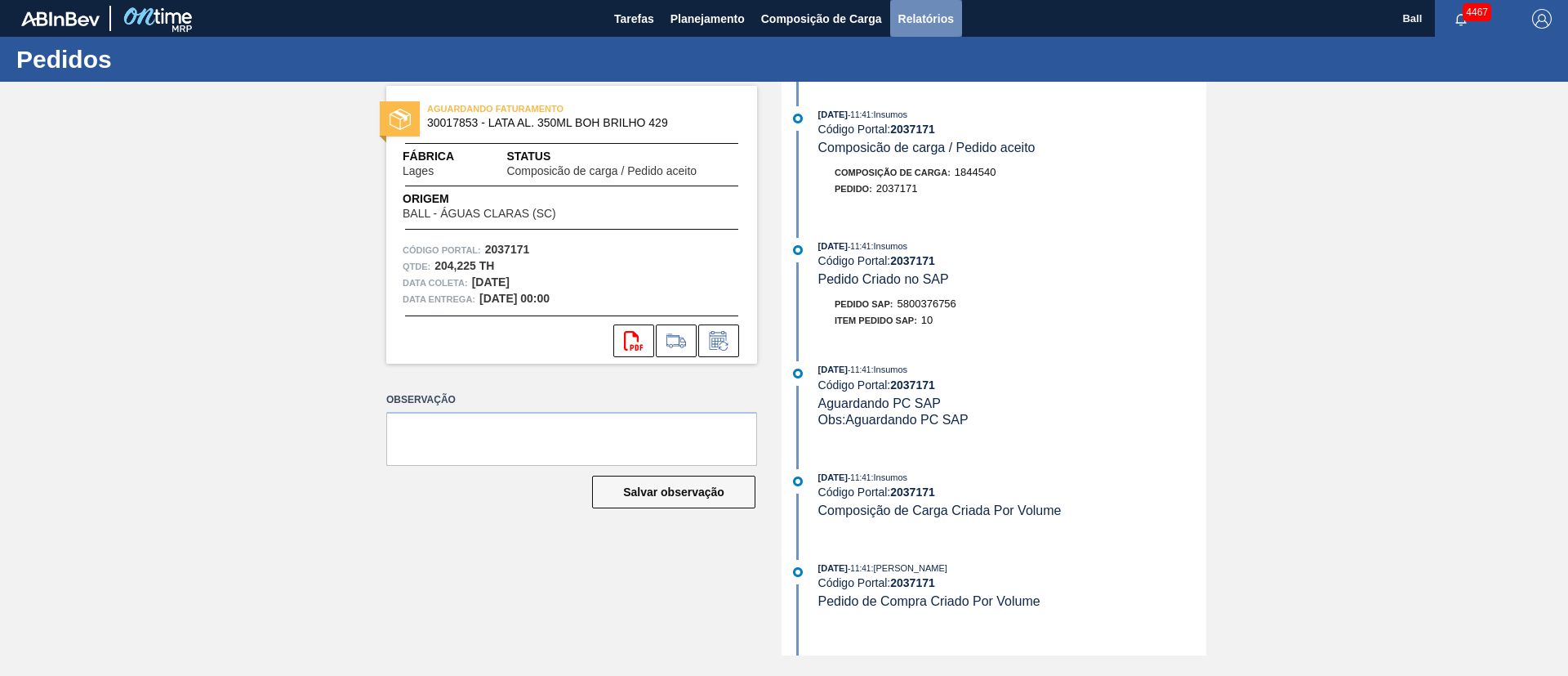
click at [947, 9] on span "Relatórios" at bounding box center [926, 19] width 55 height 20
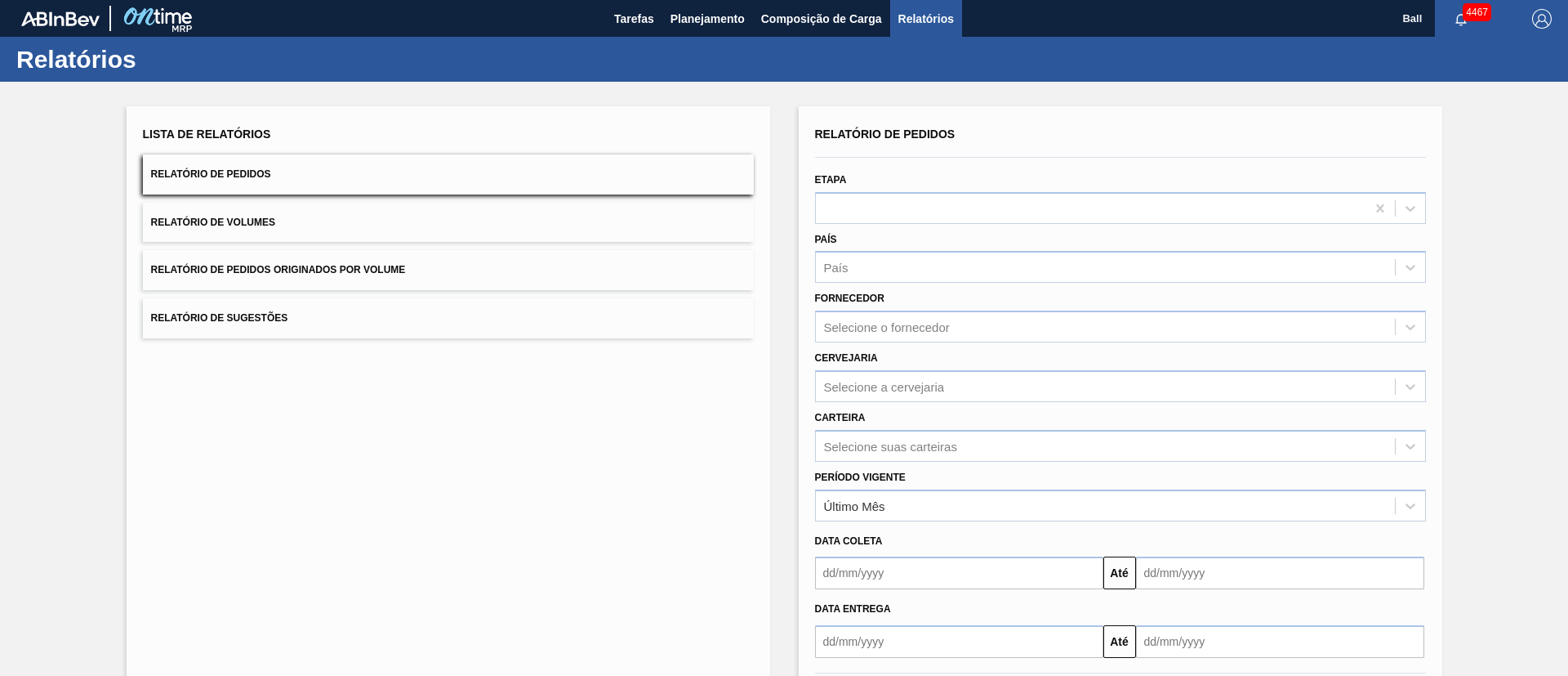
click at [415, 276] on button "Relatório de Pedidos Originados por Volume" at bounding box center [447, 269] width 611 height 40
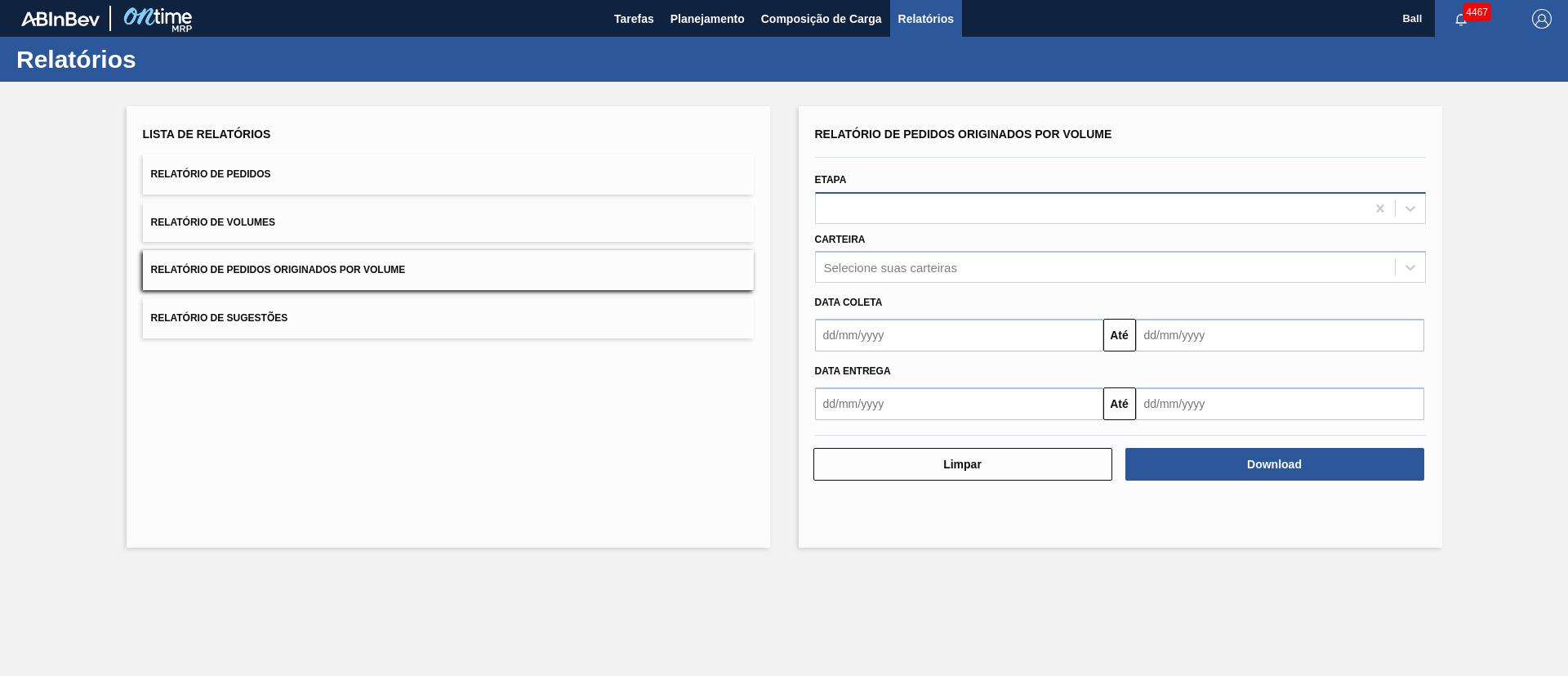
click at [1106, 209] on div at bounding box center [1090, 208] width 550 height 24
click at [659, 426] on div "Lista de Relatórios Relatório de Pedidos Relatório de Volumes Relatório de Pedi…" at bounding box center [448, 326] width 644 height 441
click at [466, 276] on button "Relatório de Pedidos Originados por Volume" at bounding box center [447, 269] width 611 height 40
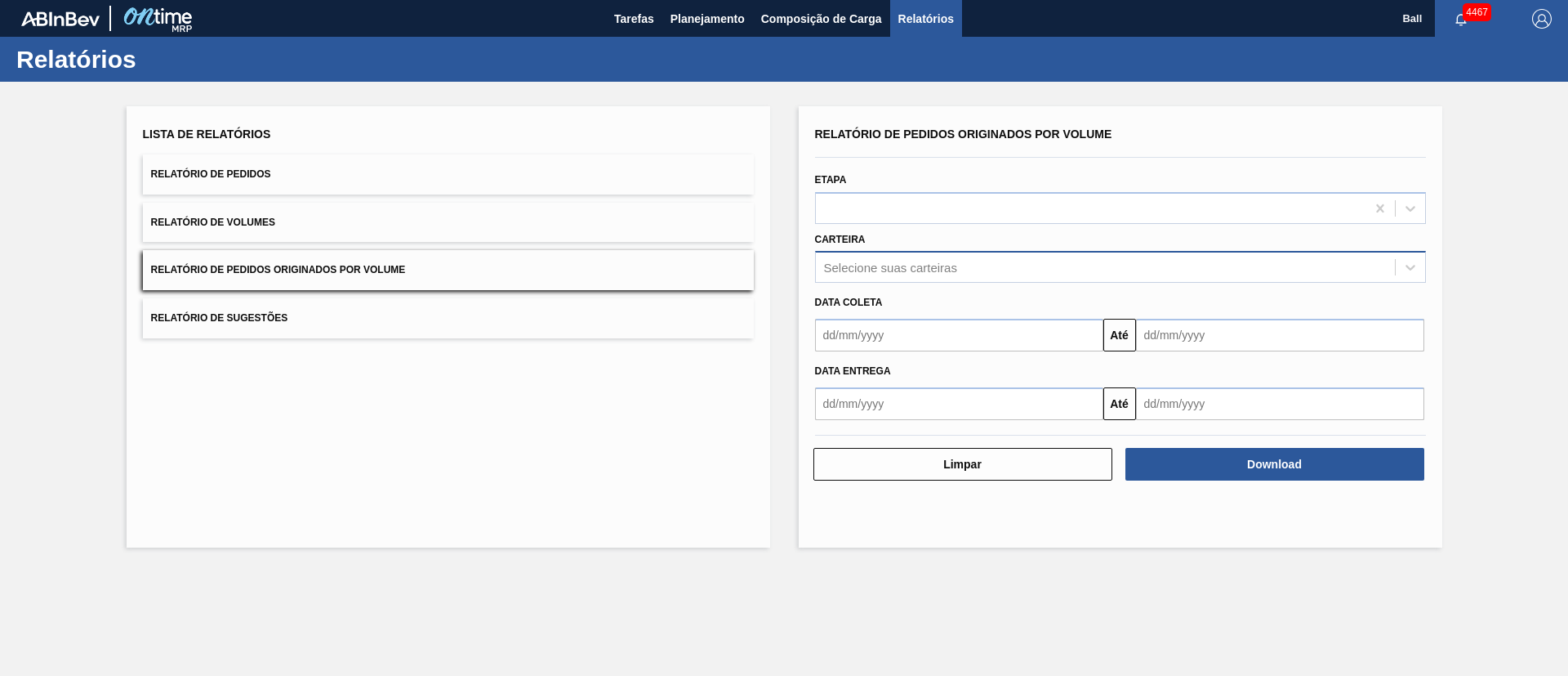
click at [983, 282] on div "Relatório de Pedidos Originados por Volume Etapa Carteira Selecione suas cartei…" at bounding box center [1120, 271] width 611 height 298
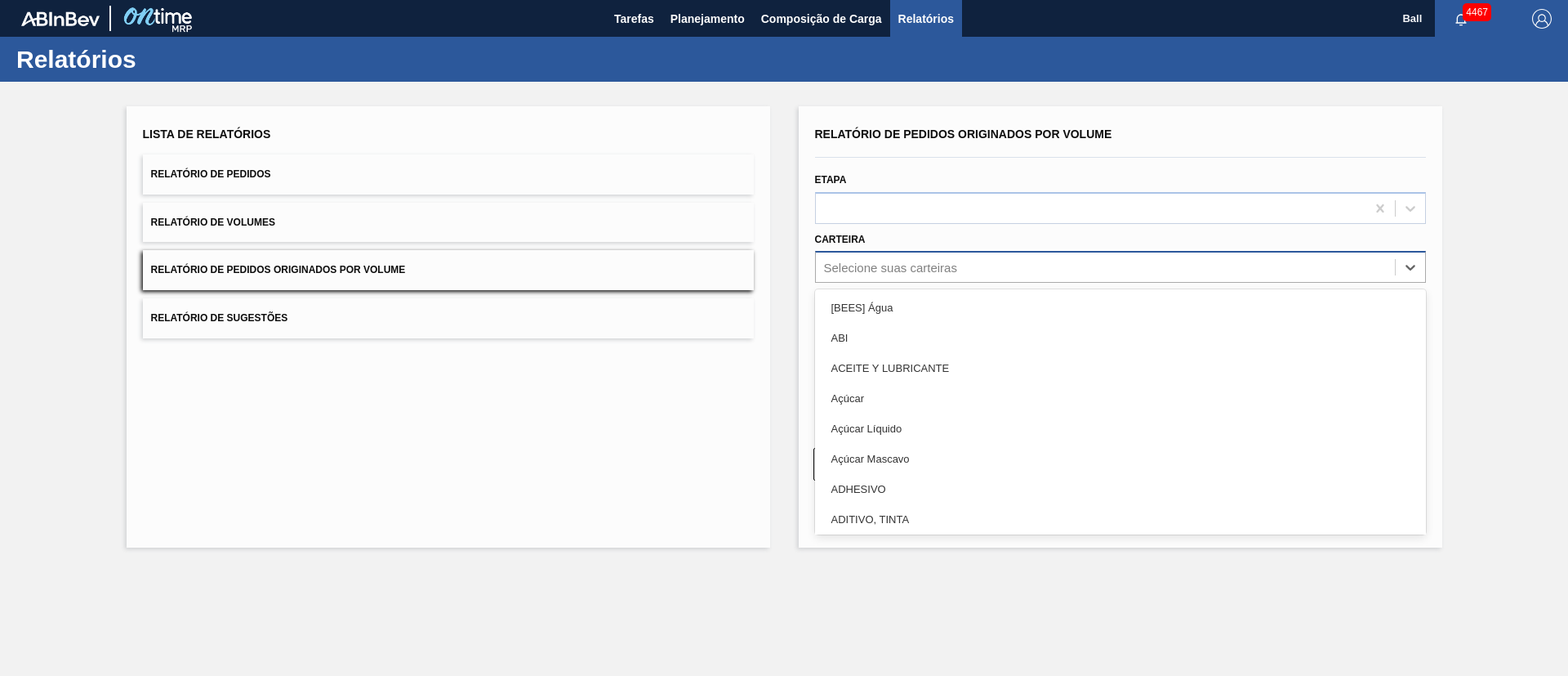
click at [1006, 272] on div "Selecione suas carteiras" at bounding box center [1105, 268] width 579 height 24
type input "lata"
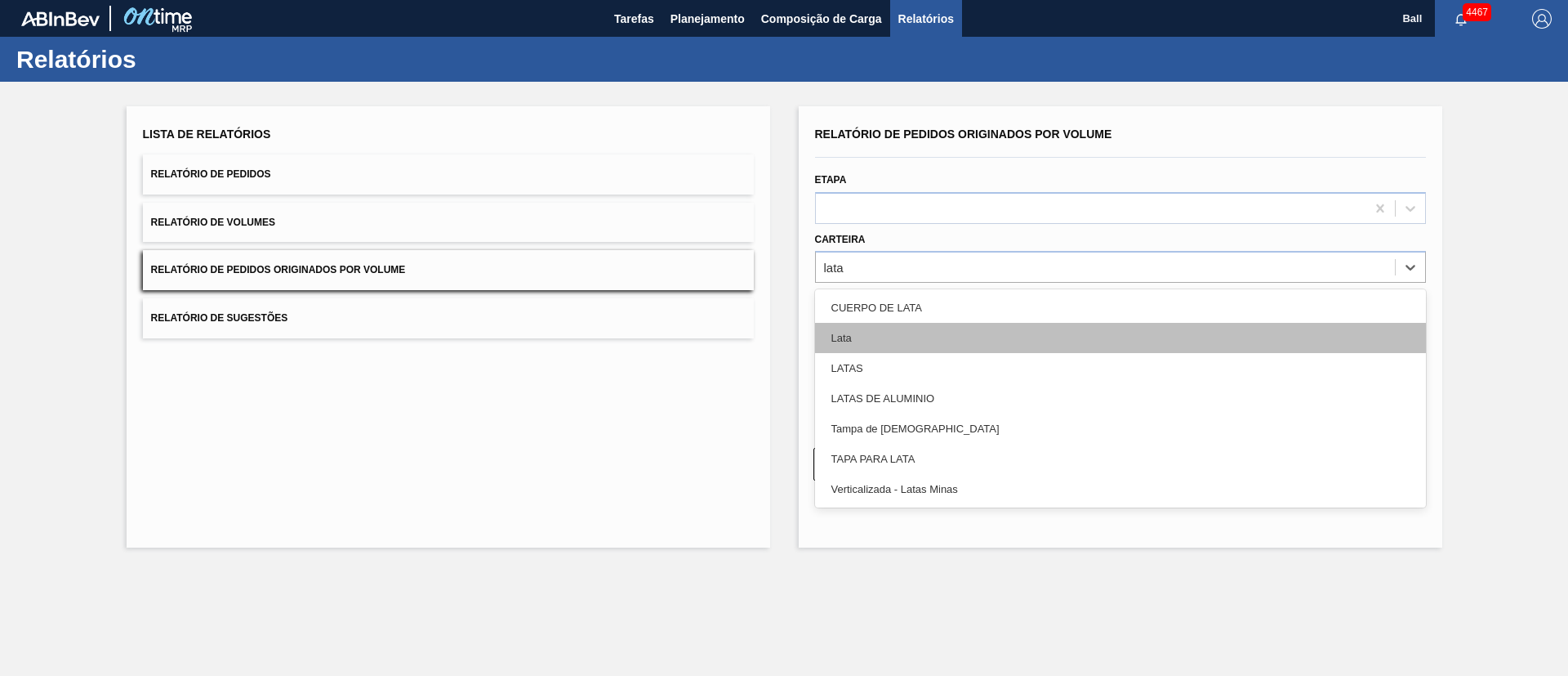
click at [882, 335] on div "Lata" at bounding box center [1120, 338] width 611 height 30
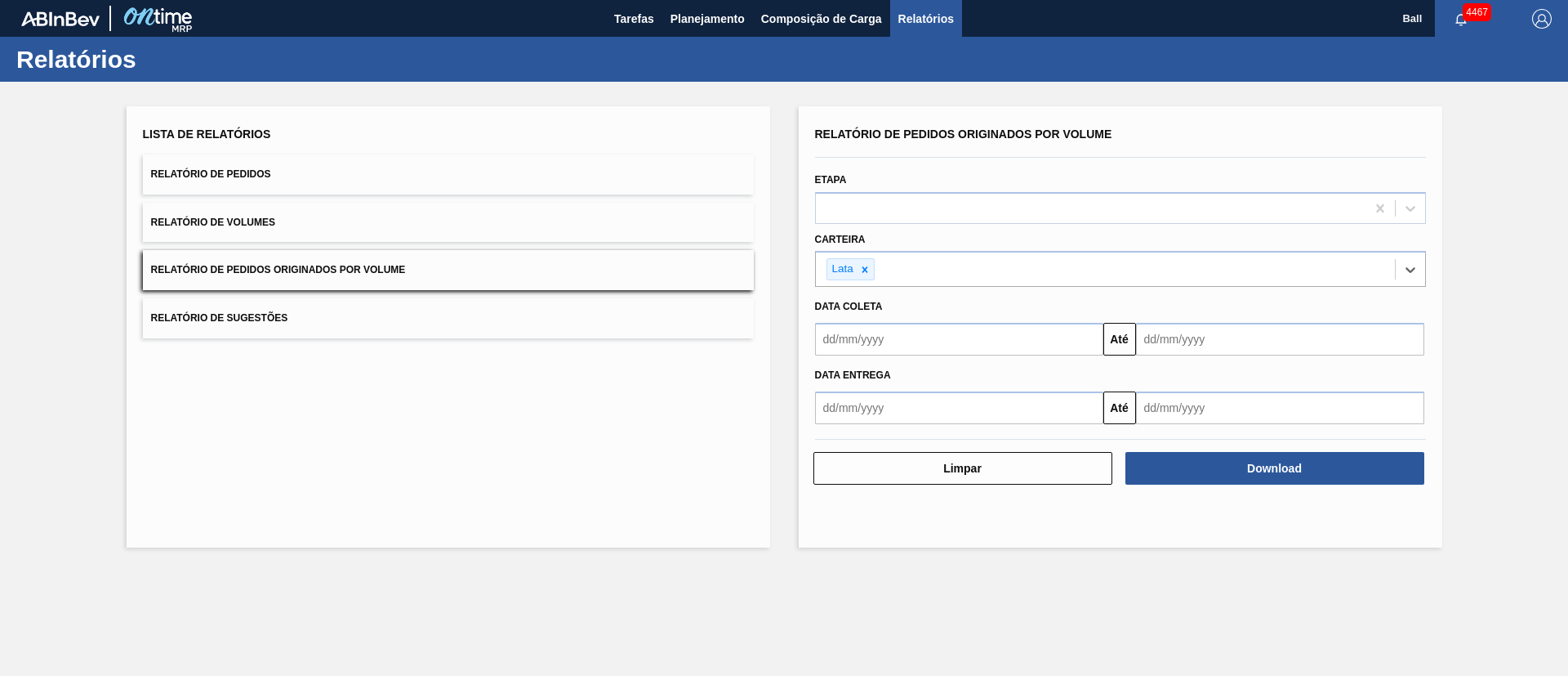
click at [785, 386] on div "Lista de Relatórios Relatório de Pedidos Relatório de Volumes Relatório de Pedi…" at bounding box center [784, 325] width 1568 height 486
click at [909, 344] on input "text" at bounding box center [958, 339] width 288 height 33
drag, startPoint x: 858, startPoint y: 509, endPoint x: 897, endPoint y: 493, distance: 42.2
click at [858, 509] on div "22" at bounding box center [860, 510] width 22 height 22
type input "[DATE]"
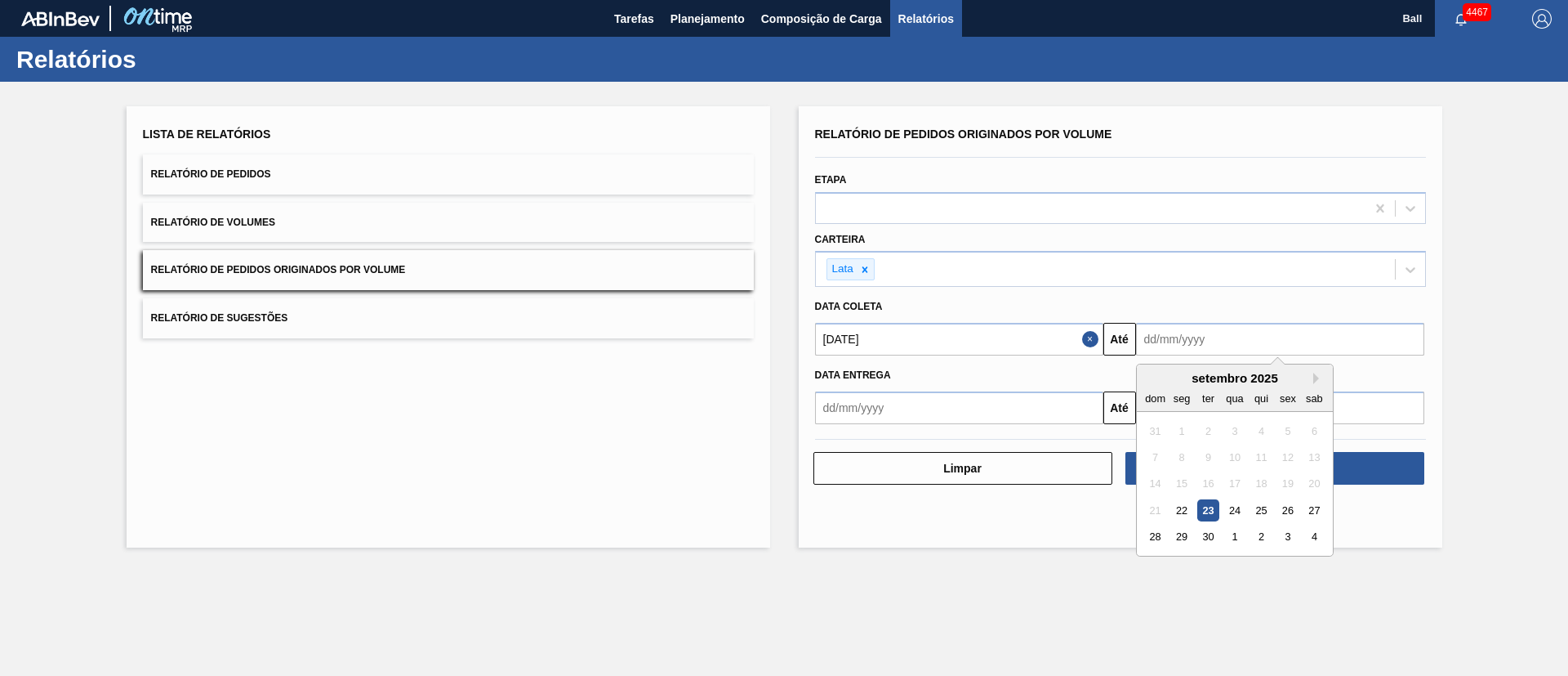
click at [1276, 342] on input "text" at bounding box center [1280, 339] width 288 height 33
click at [1234, 369] on div "setembro 2025 dom seg ter qua qui sex sab" at bounding box center [1236, 388] width 196 height 47
click at [1318, 378] on button "Next Month" at bounding box center [1318, 378] width 12 height 12
click at [1264, 537] on div "30" at bounding box center [1260, 537] width 22 height 22
type input "30/10/2025"
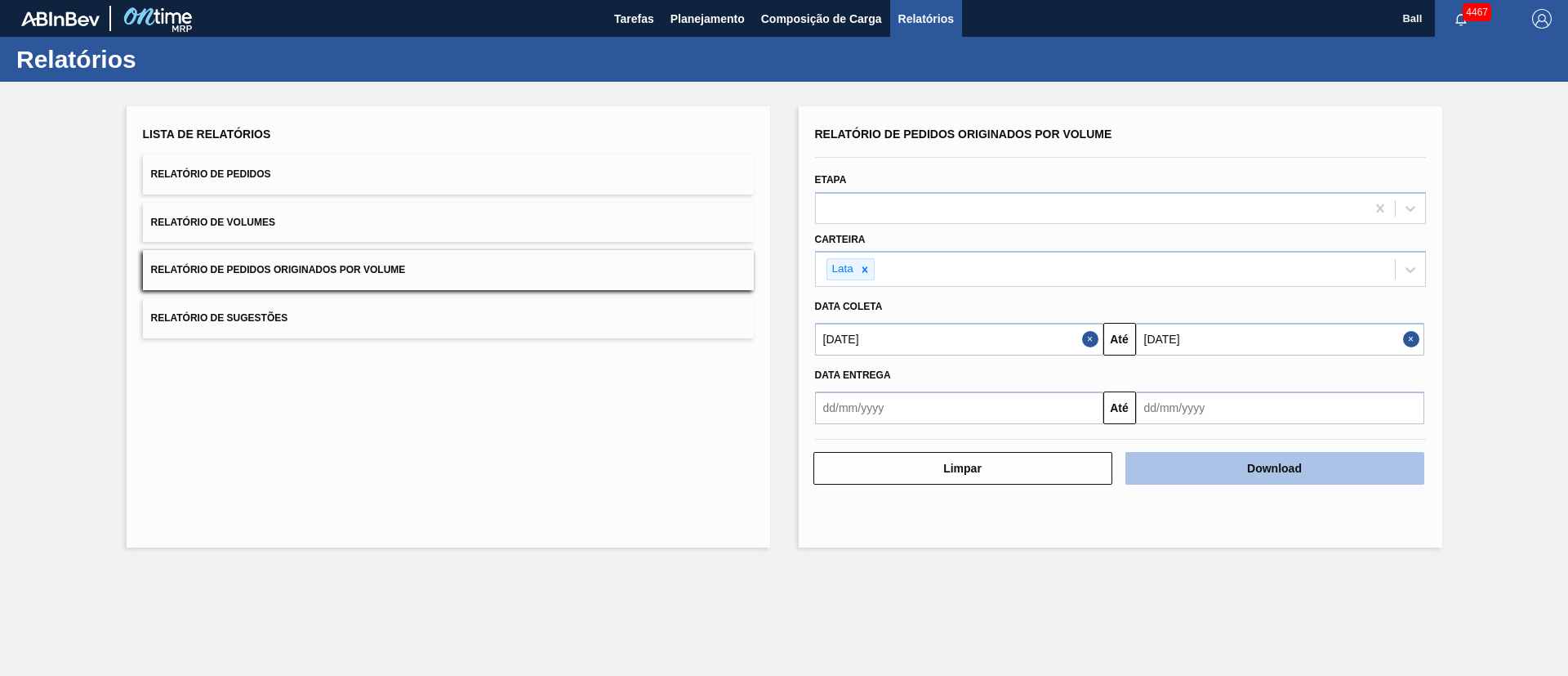
click at [1280, 473] on button "Download" at bounding box center [1275, 468] width 299 height 33
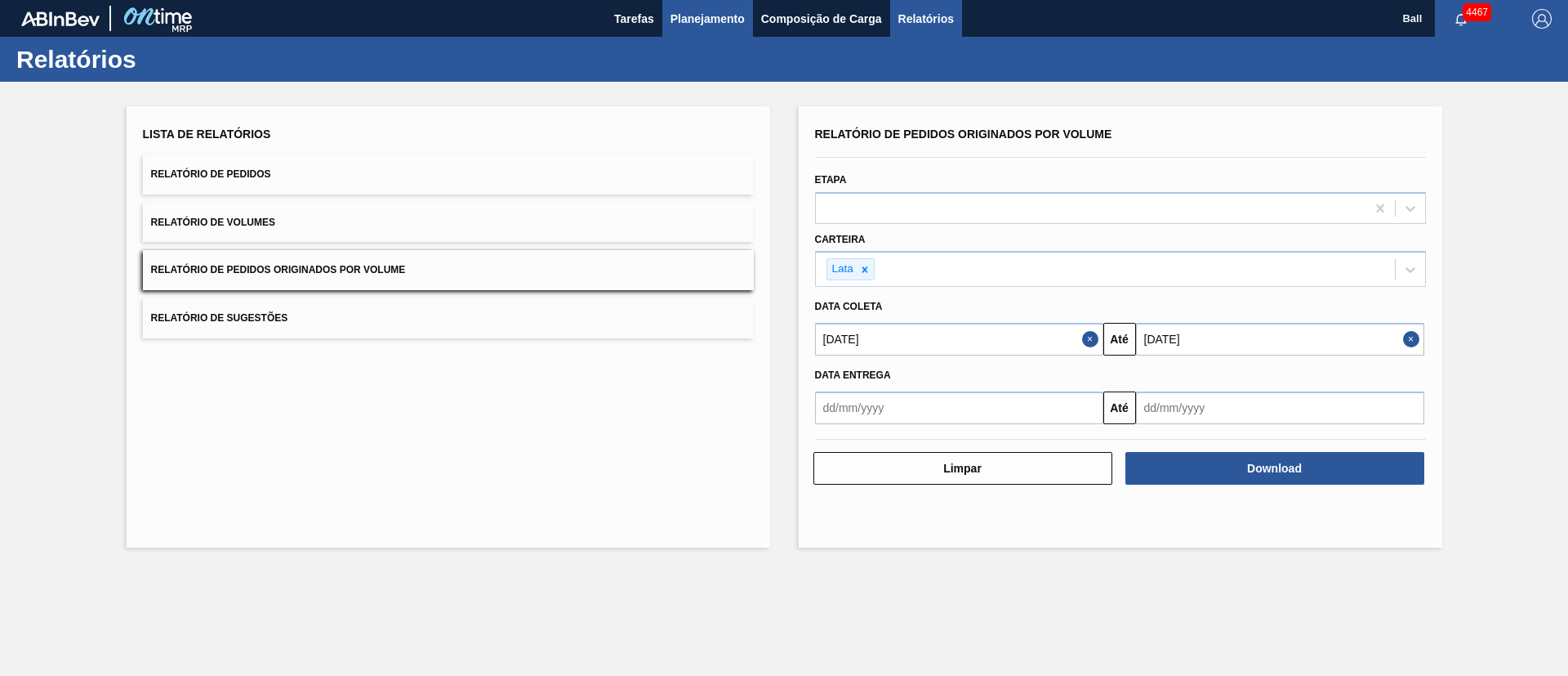
click at [731, 2] on button "Planejamento" at bounding box center [708, 18] width 91 height 37
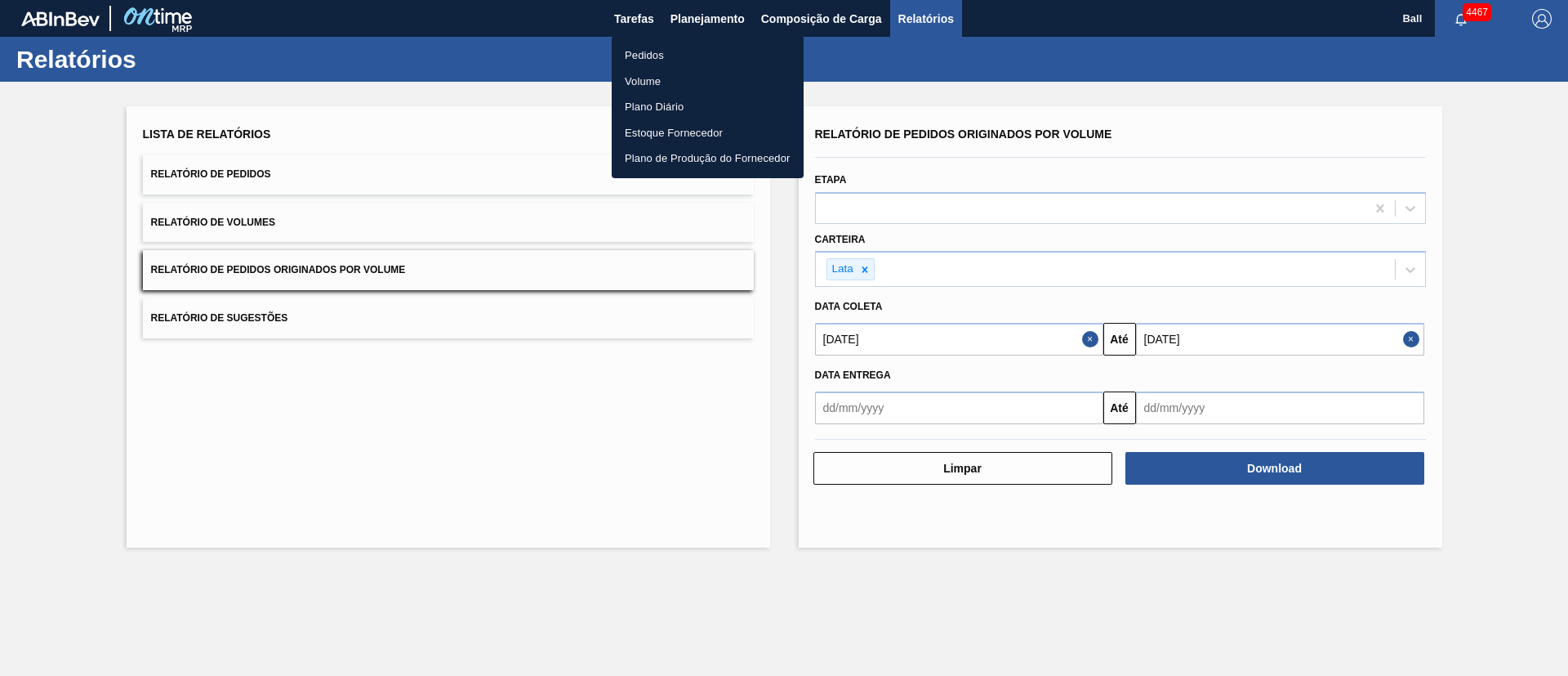
click at [644, 80] on li "Volume" at bounding box center [707, 81] width 192 height 26
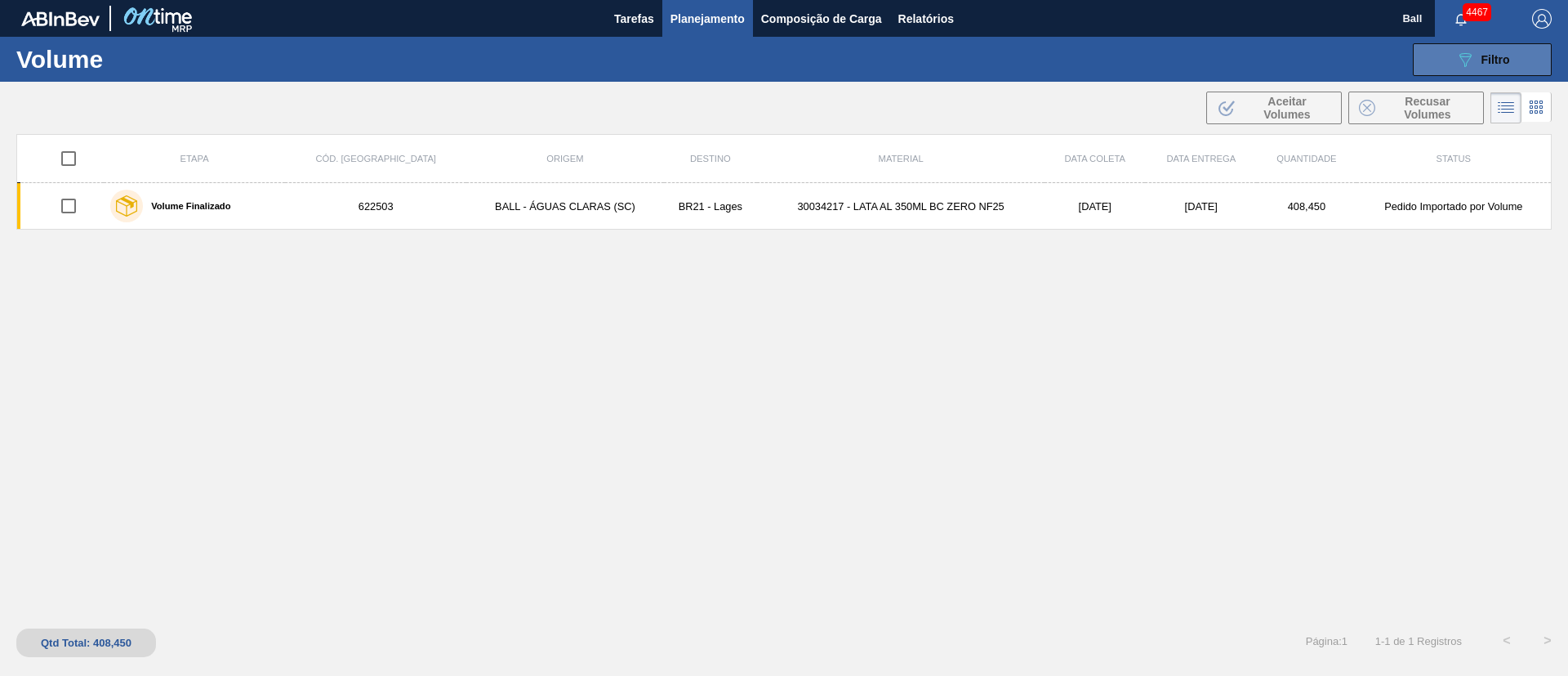
click at [1465, 54] on icon "089F7B8B-B2A5-4AFE-B5C0-19BA573D28AC" at bounding box center [1465, 60] width 20 height 20
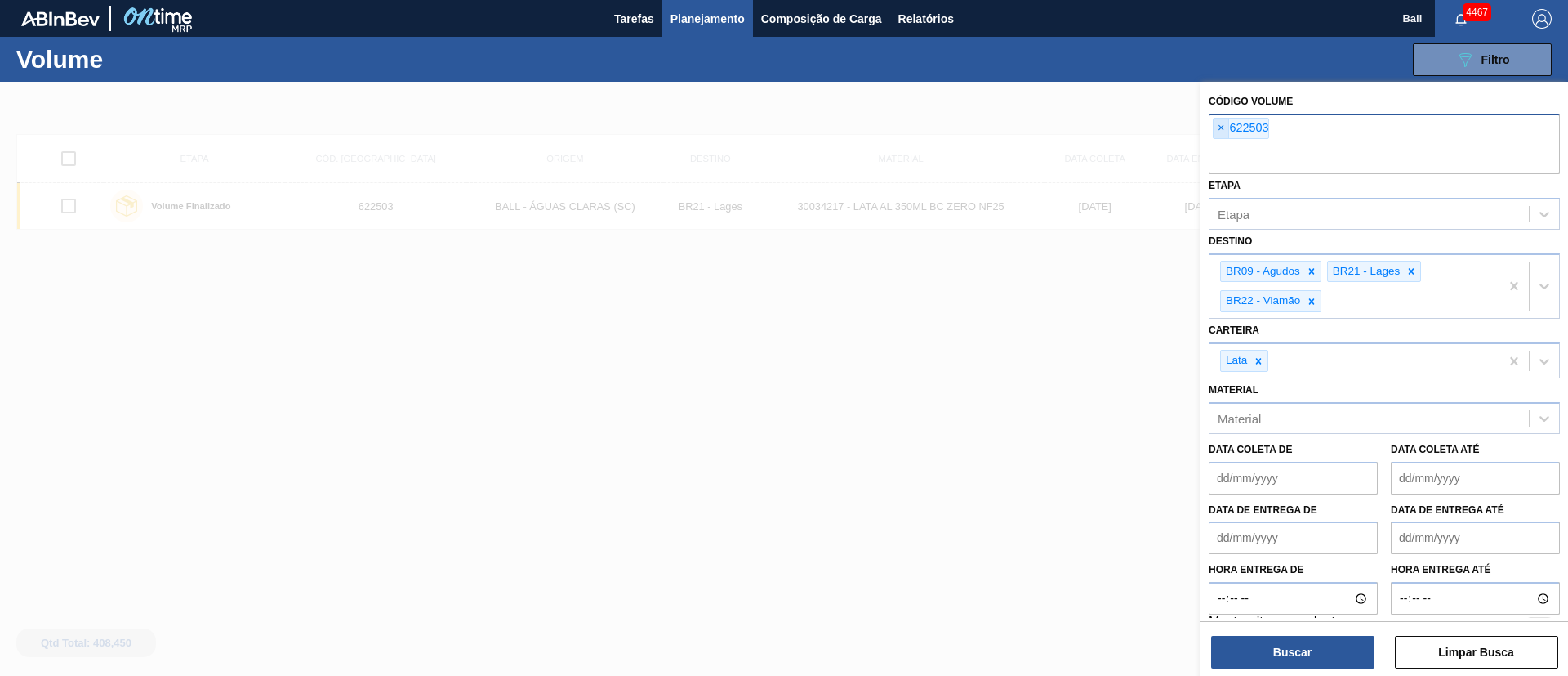
click at [1218, 132] on span "×" at bounding box center [1221, 128] width 15 height 20
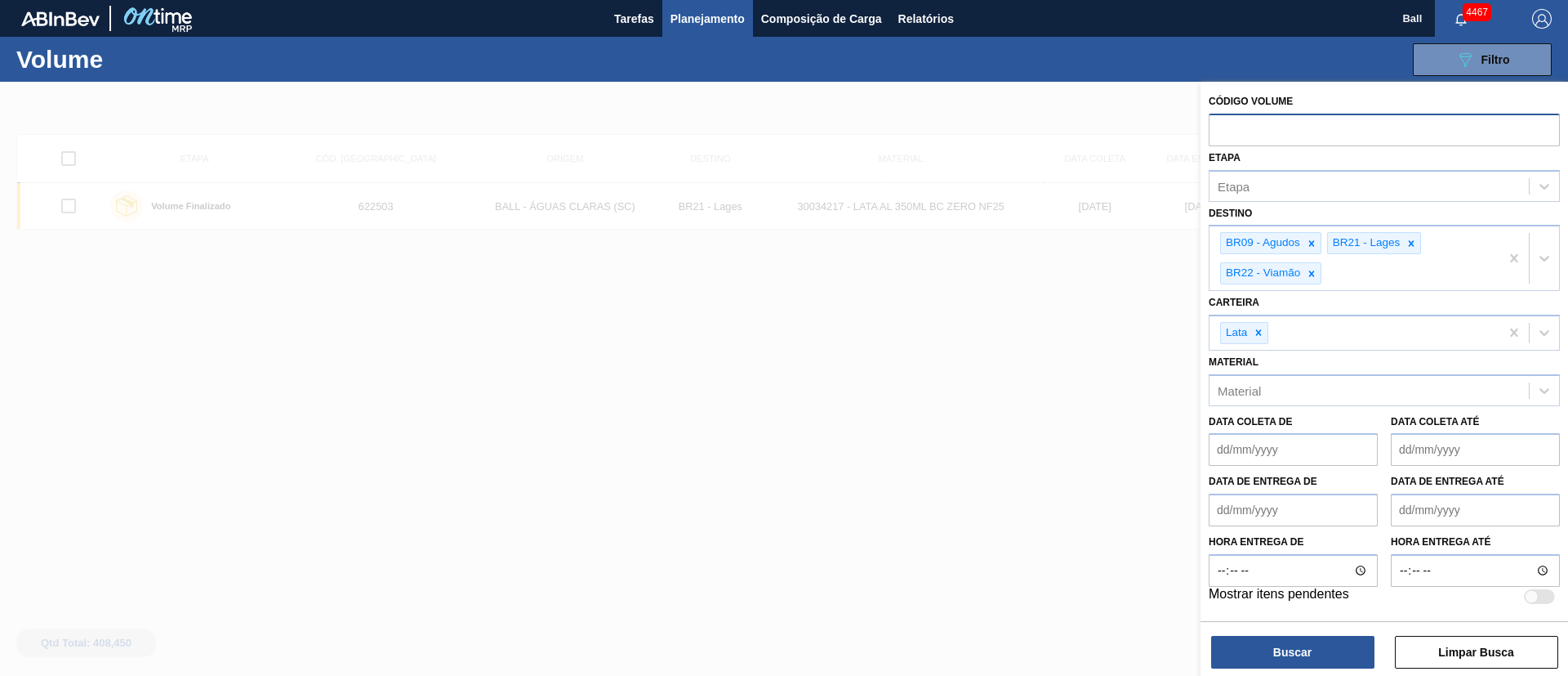
paste input "624121"
type input "624121"
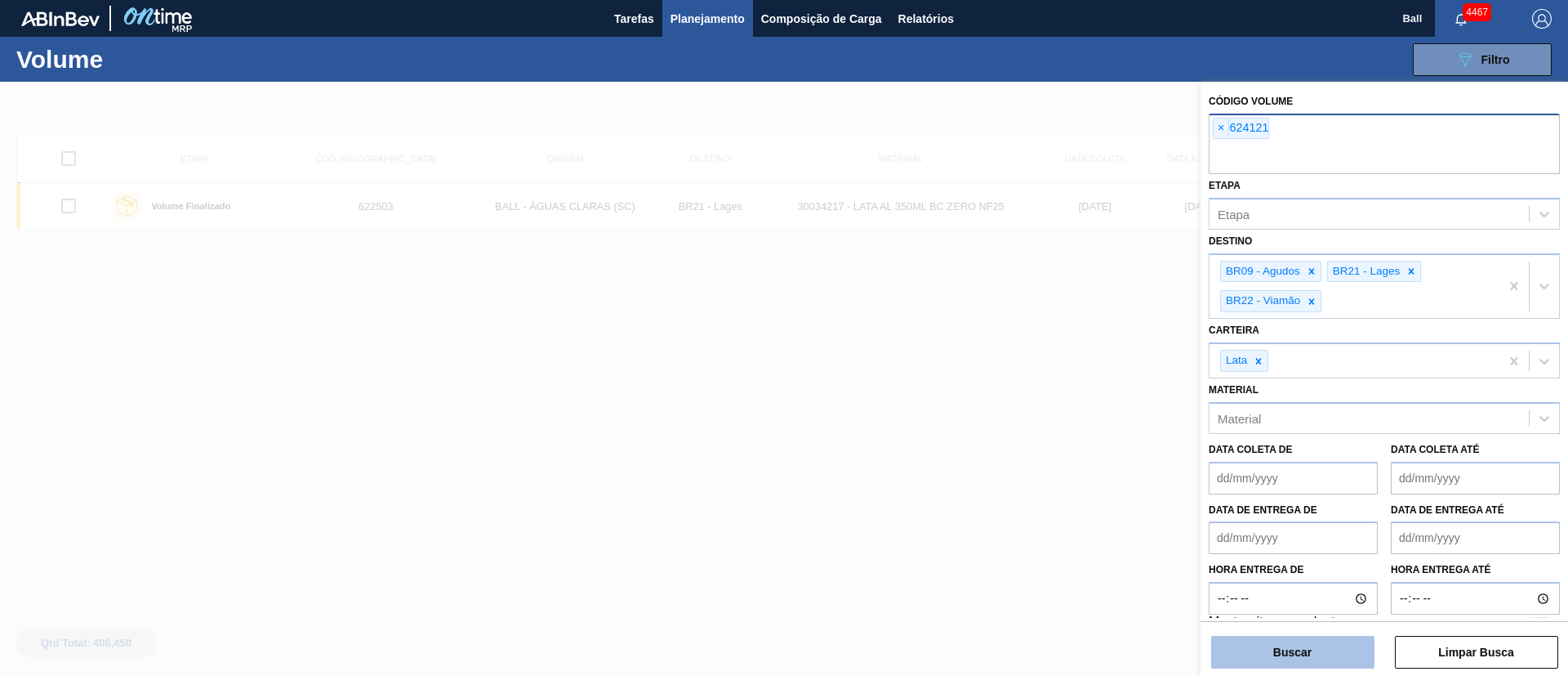
click at [1284, 648] on button "Buscar" at bounding box center [1293, 652] width 163 height 33
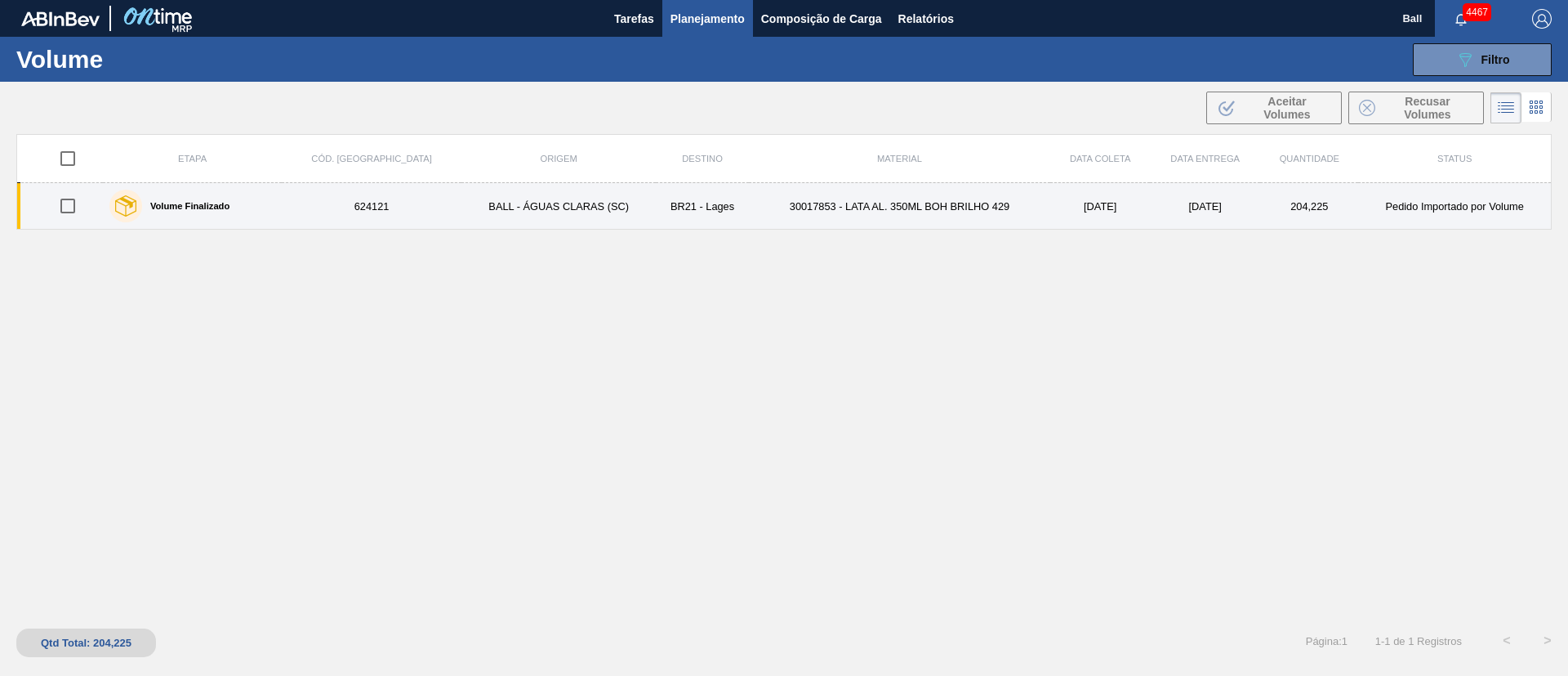
click at [917, 207] on td "30017853 - LATA AL. 350ML BOH BRILHO 429" at bounding box center [899, 206] width 302 height 46
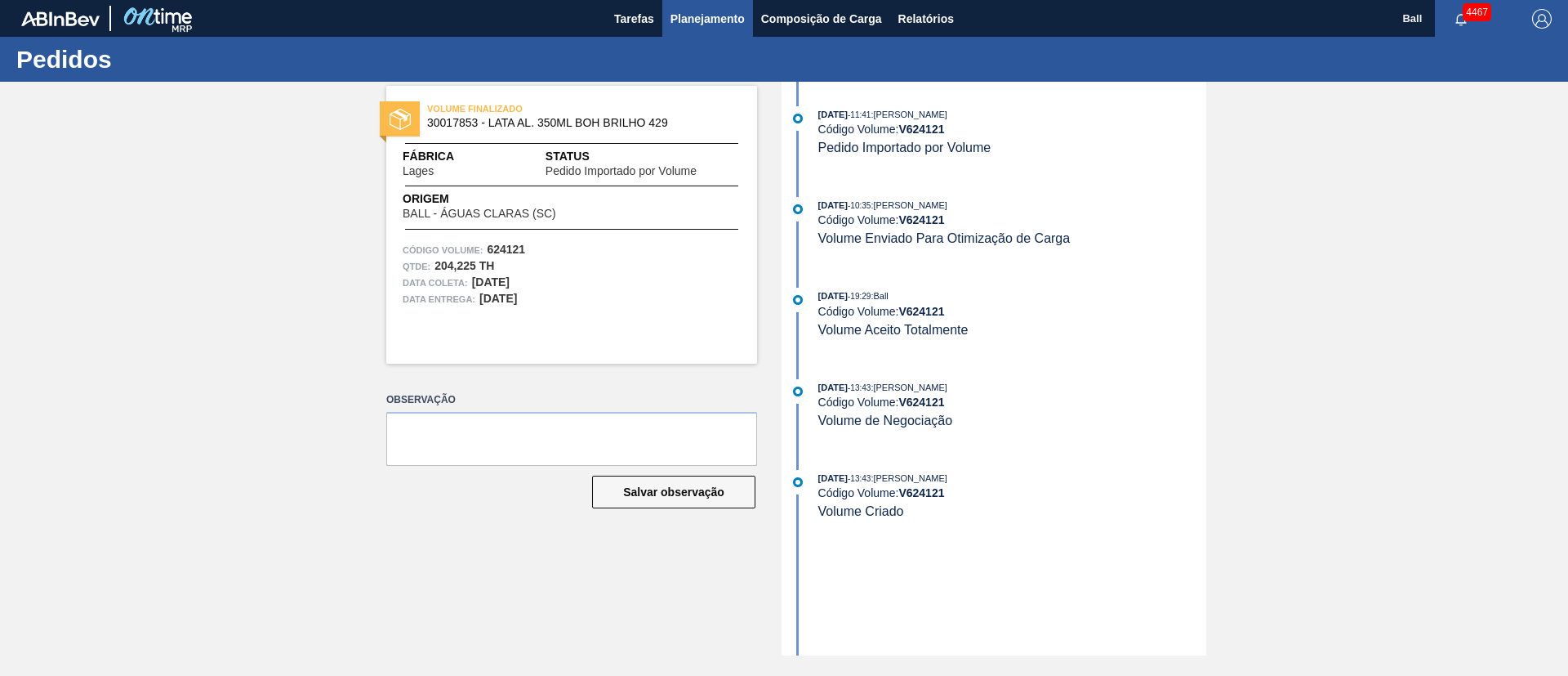
click at [736, 14] on span "Planejamento" at bounding box center [707, 19] width 74 height 20
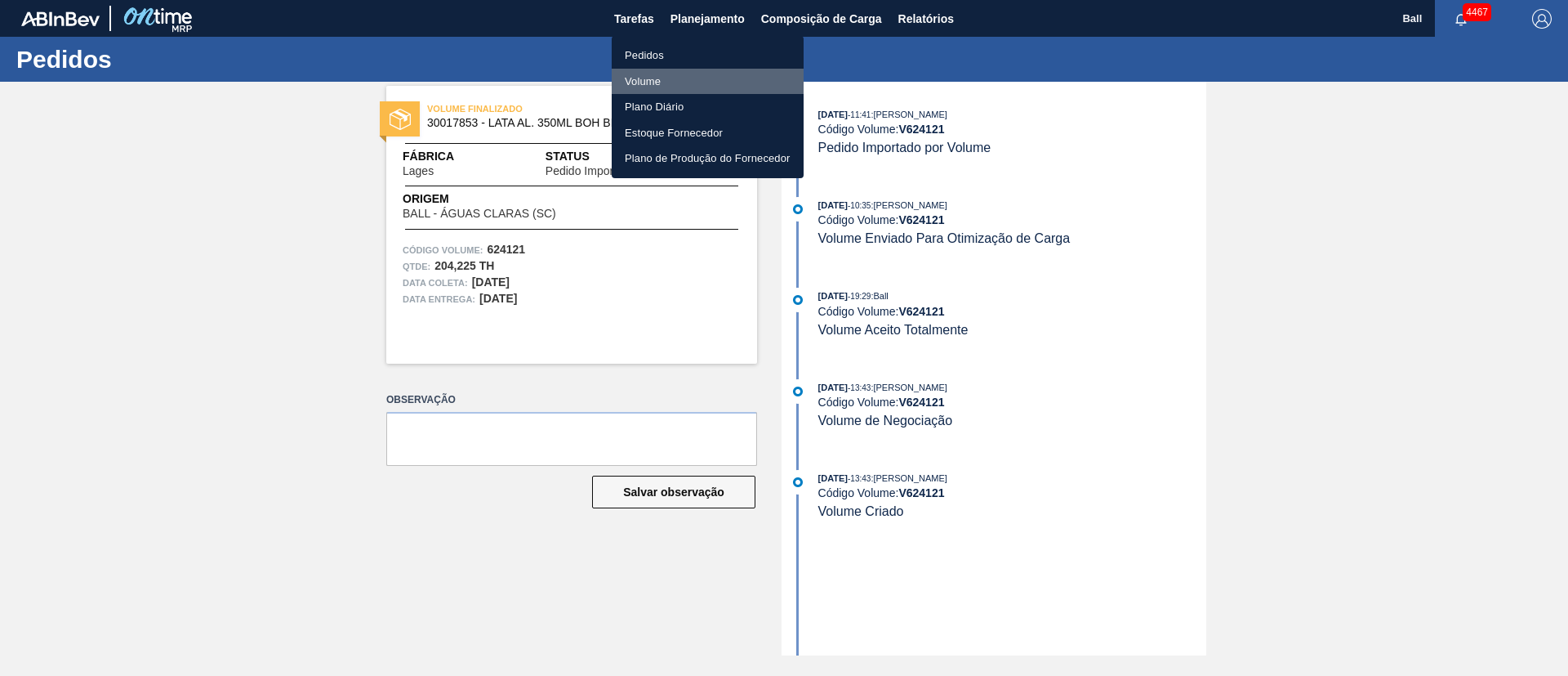
click at [656, 77] on li "Volume" at bounding box center [707, 81] width 192 height 26
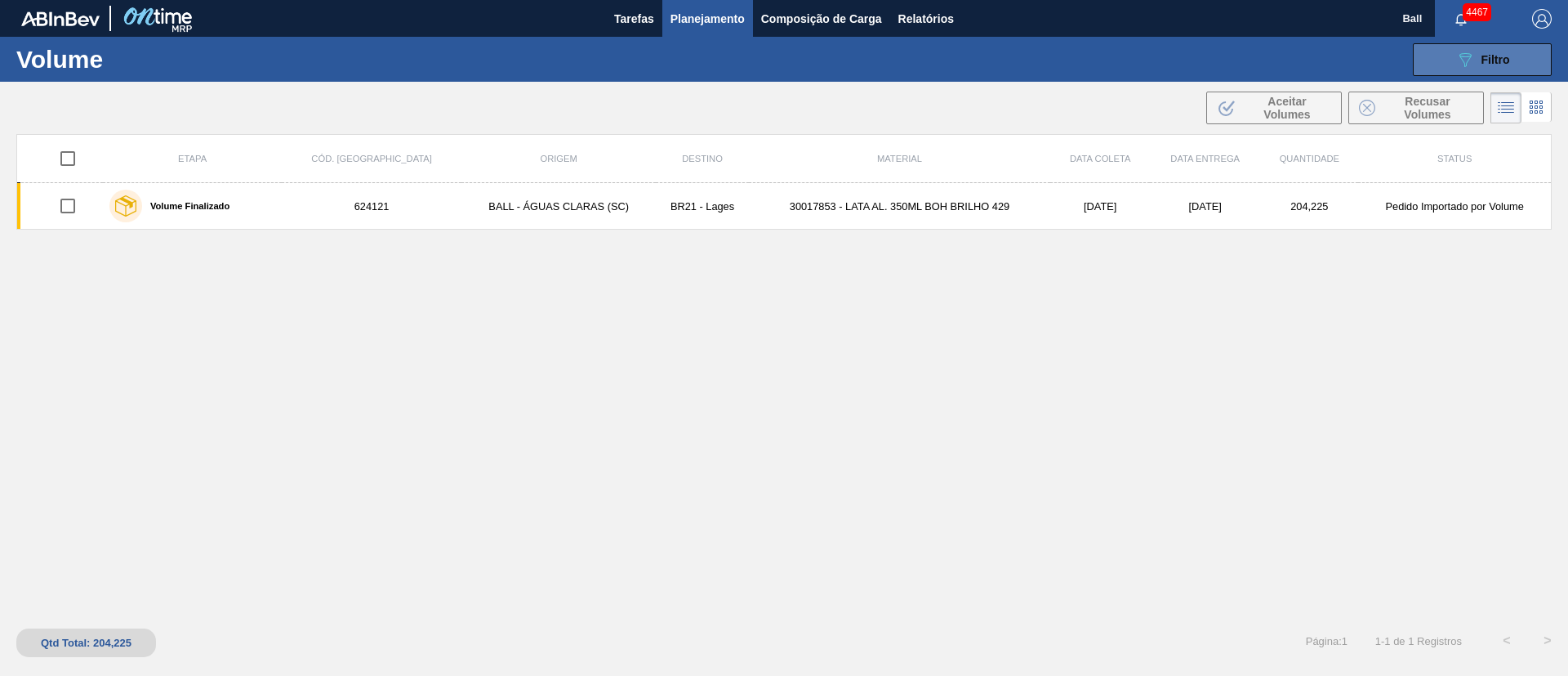
click at [1457, 50] on icon "089F7B8B-B2A5-4AFE-B5C0-19BA573D28AC" at bounding box center [1465, 60] width 20 height 20
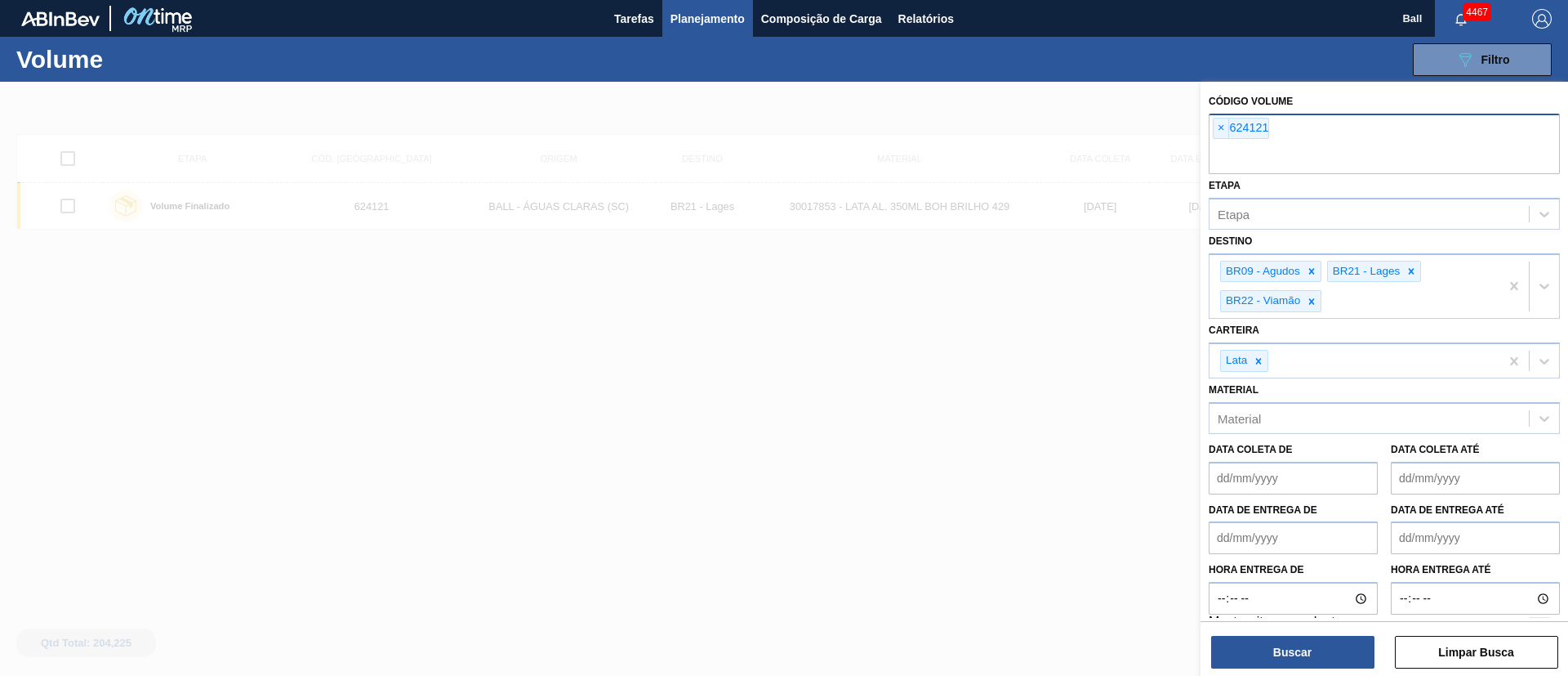
click at [1218, 128] on span "×" at bounding box center [1221, 128] width 15 height 20
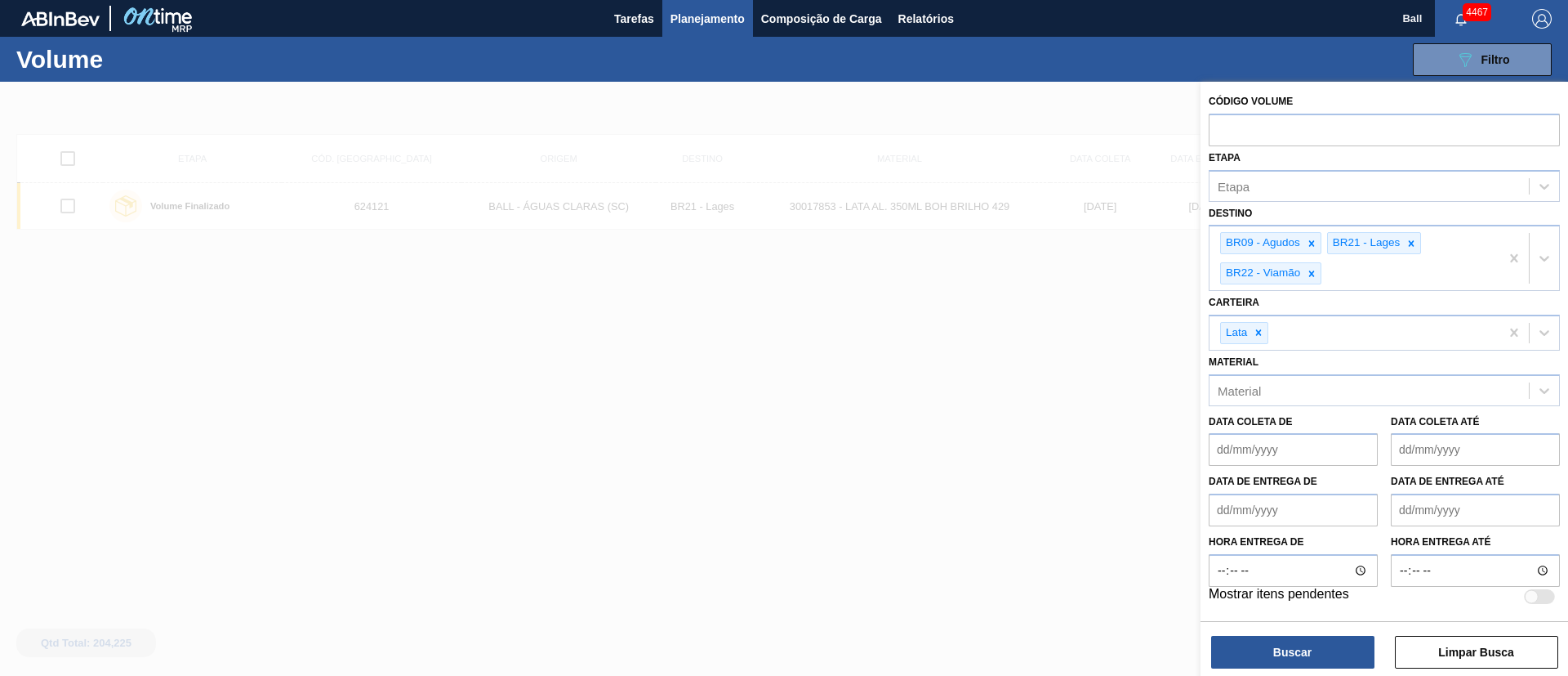
paste input "622501"
type input "622501"
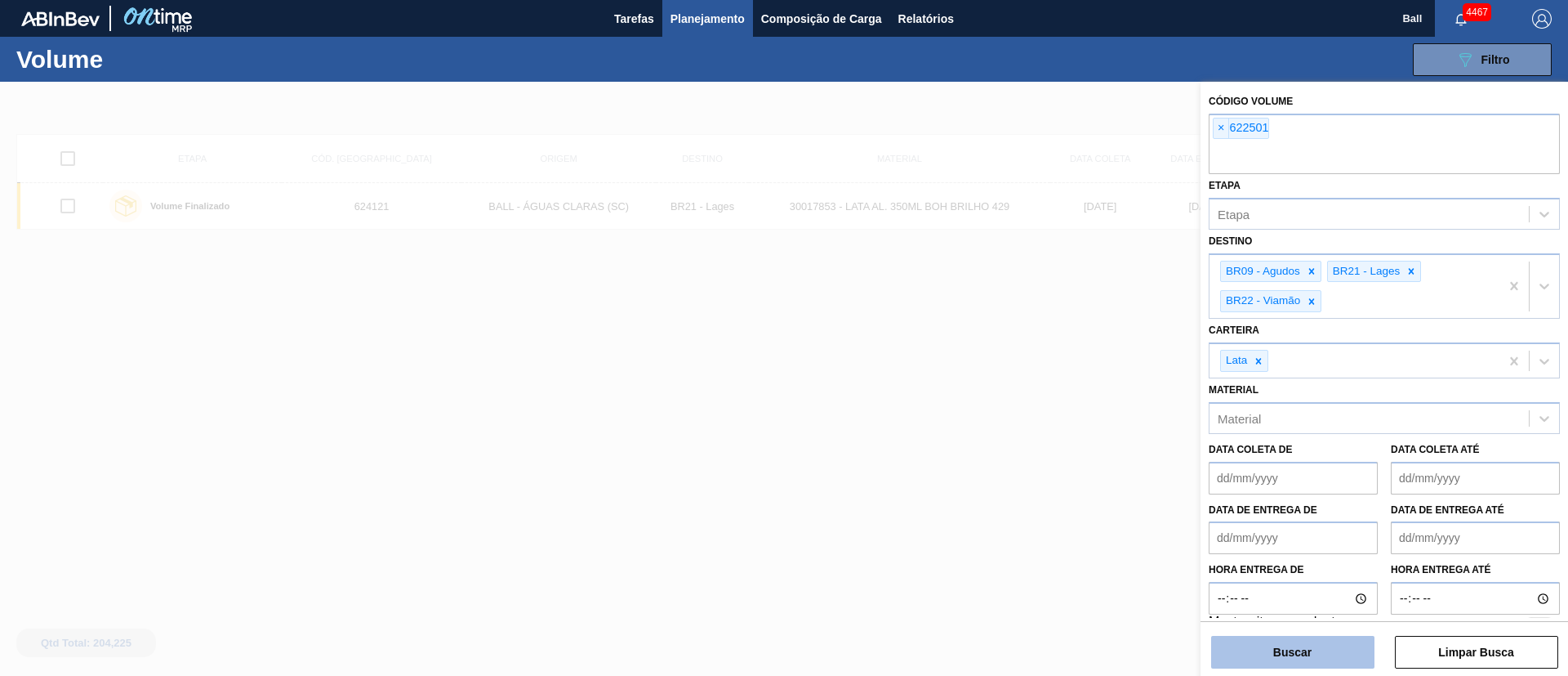
click at [1284, 655] on button "Buscar" at bounding box center [1293, 652] width 163 height 33
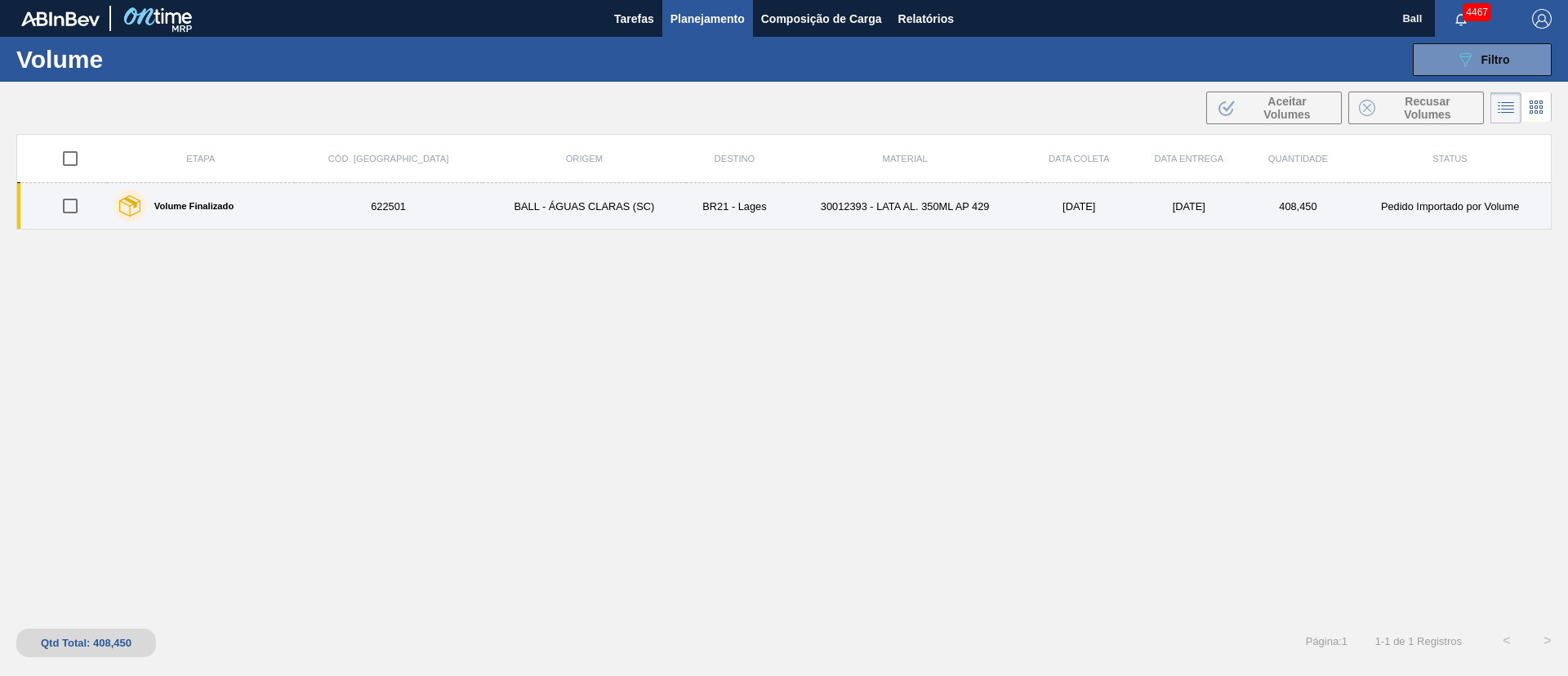
click at [841, 202] on td "30012393 - LATA AL. 350ML AP 429" at bounding box center [906, 206] width 244 height 46
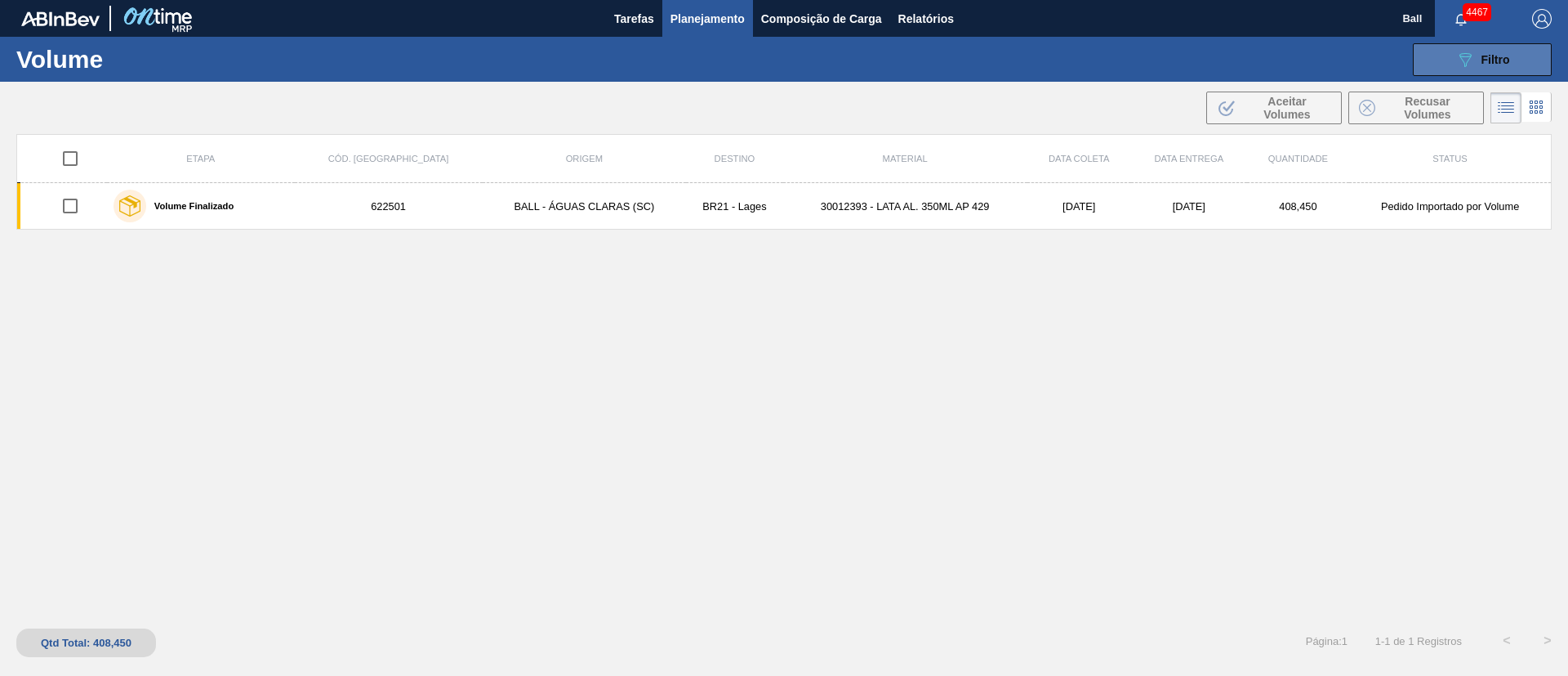
click at [1464, 52] on icon "089F7B8B-B2A5-4AFE-B5C0-19BA573D28AC" at bounding box center [1465, 60] width 20 height 20
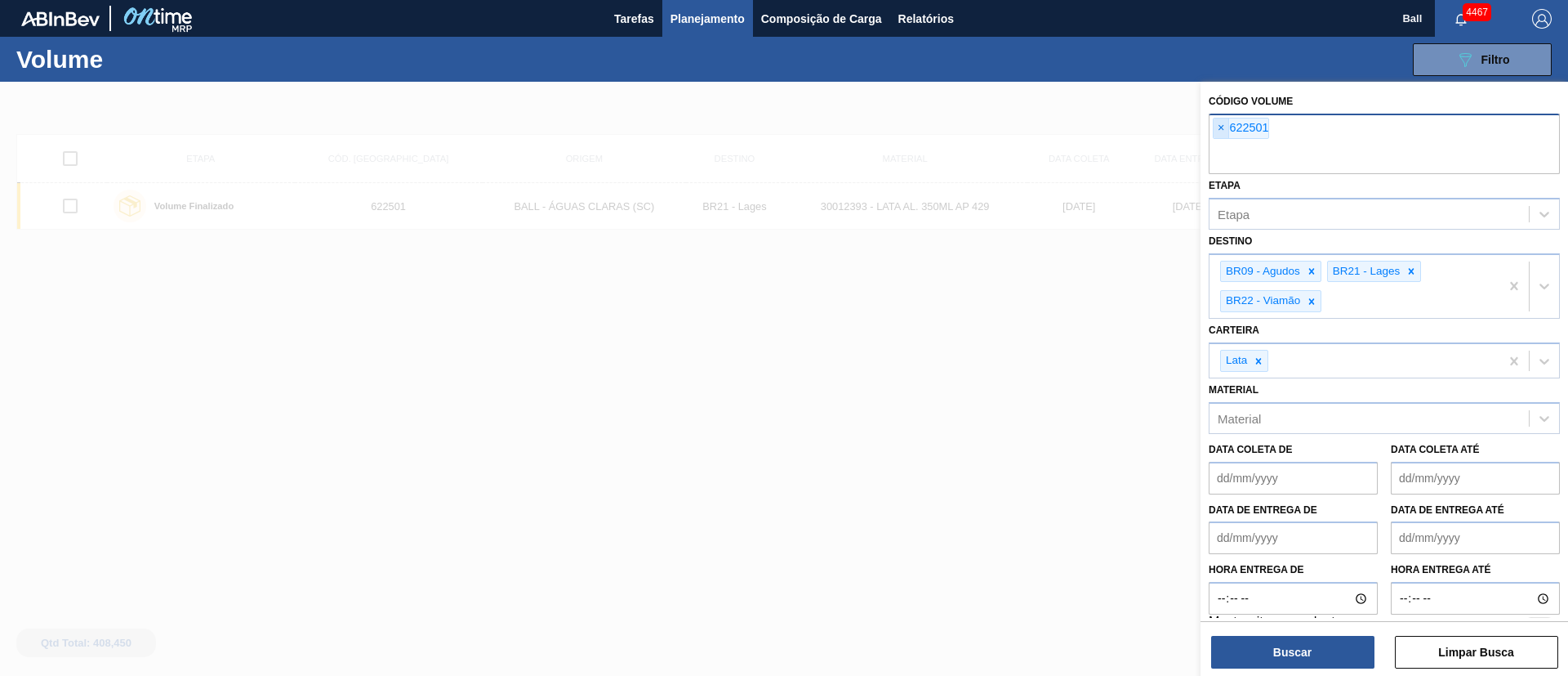
click at [1221, 128] on span "×" at bounding box center [1221, 128] width 15 height 20
paste input "621689"
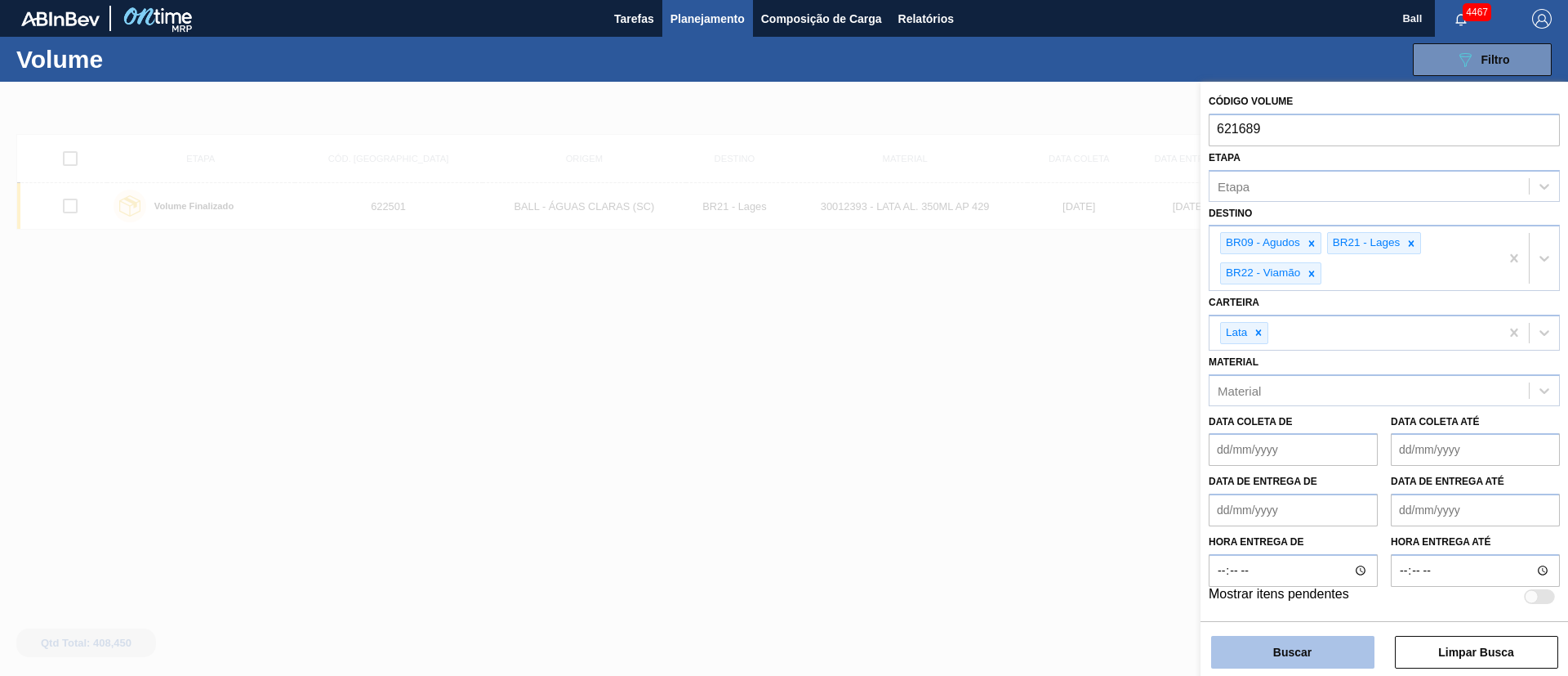
type input "621689"
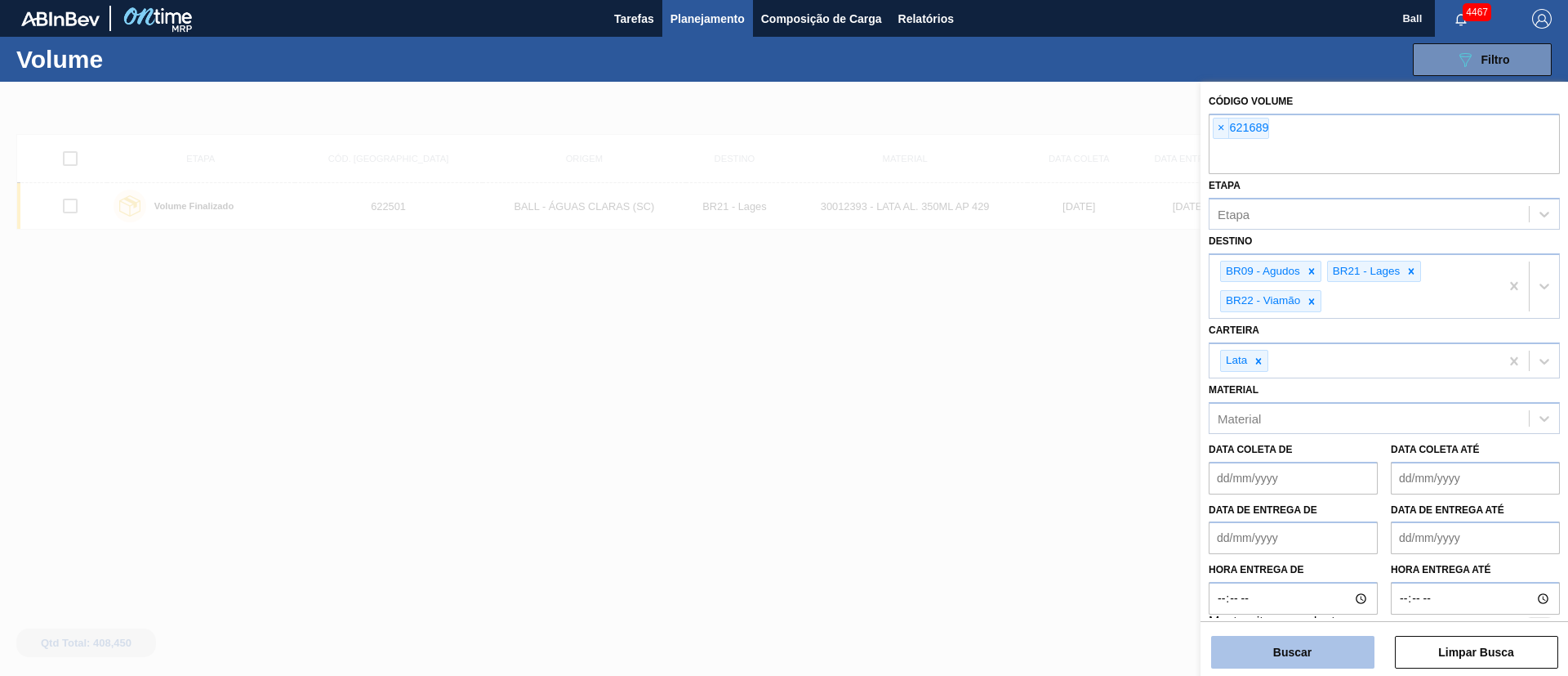
click at [1290, 636] on button "Buscar" at bounding box center [1293, 652] width 163 height 33
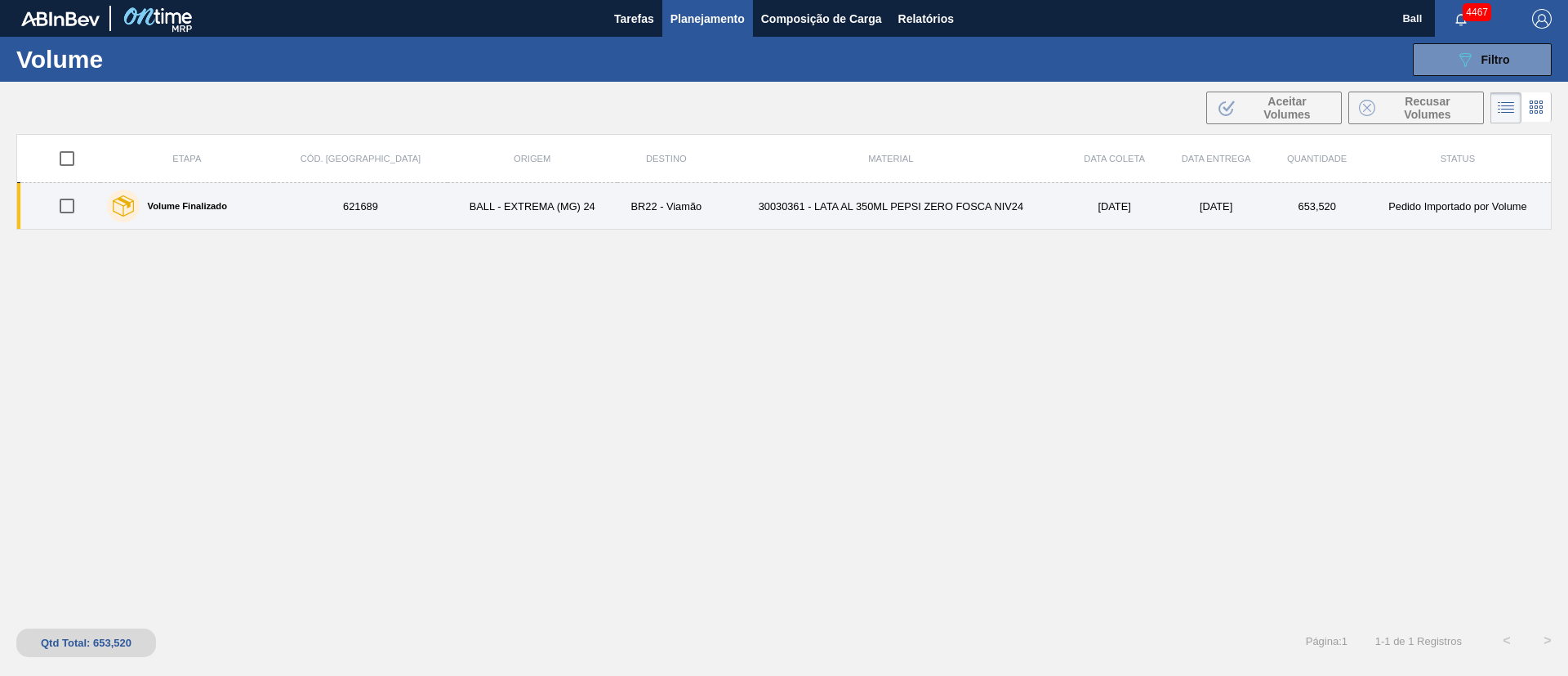
click at [953, 219] on td "30030361 - LATA AL 350ML PEPSI ZERO FOSCA NIV24" at bounding box center [891, 206] width 351 height 46
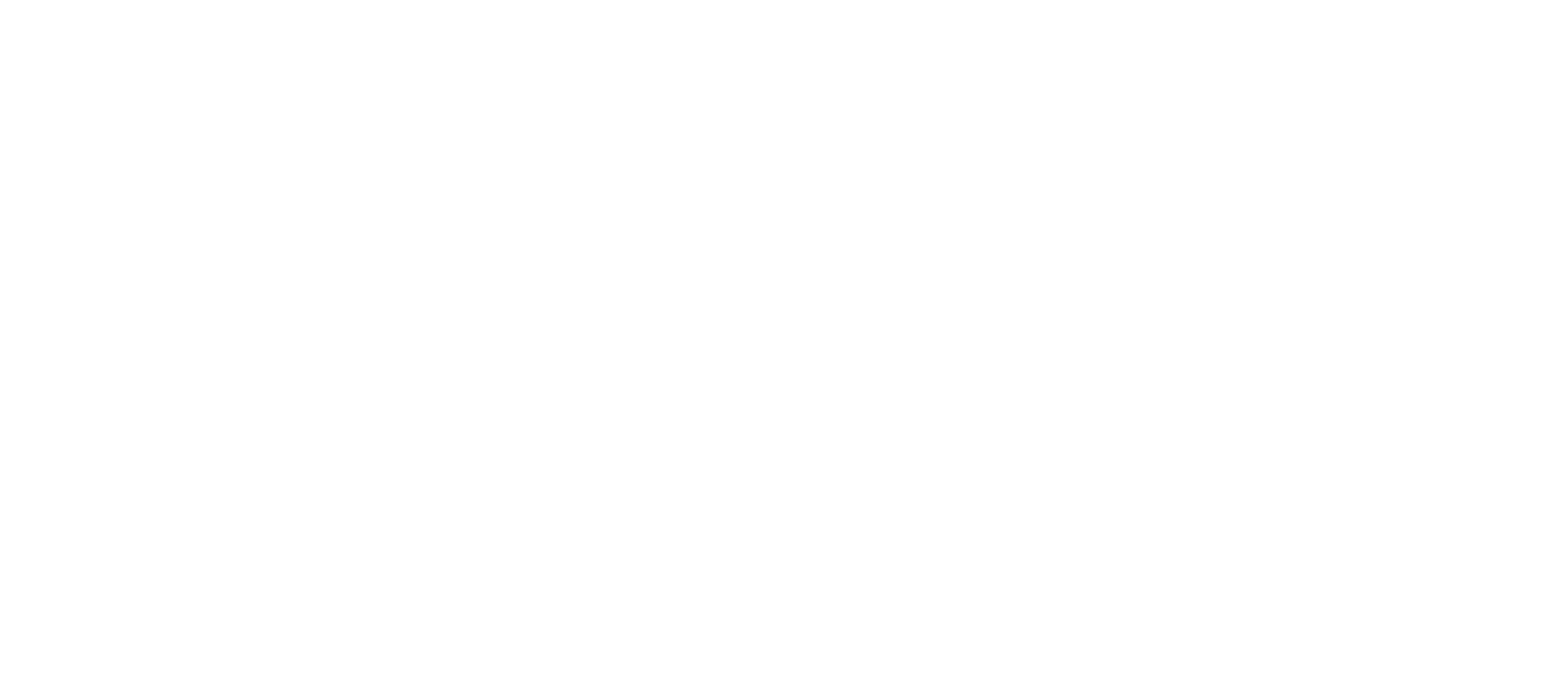
click at [781, 0] on html at bounding box center [784, 0] width 1568 height 0
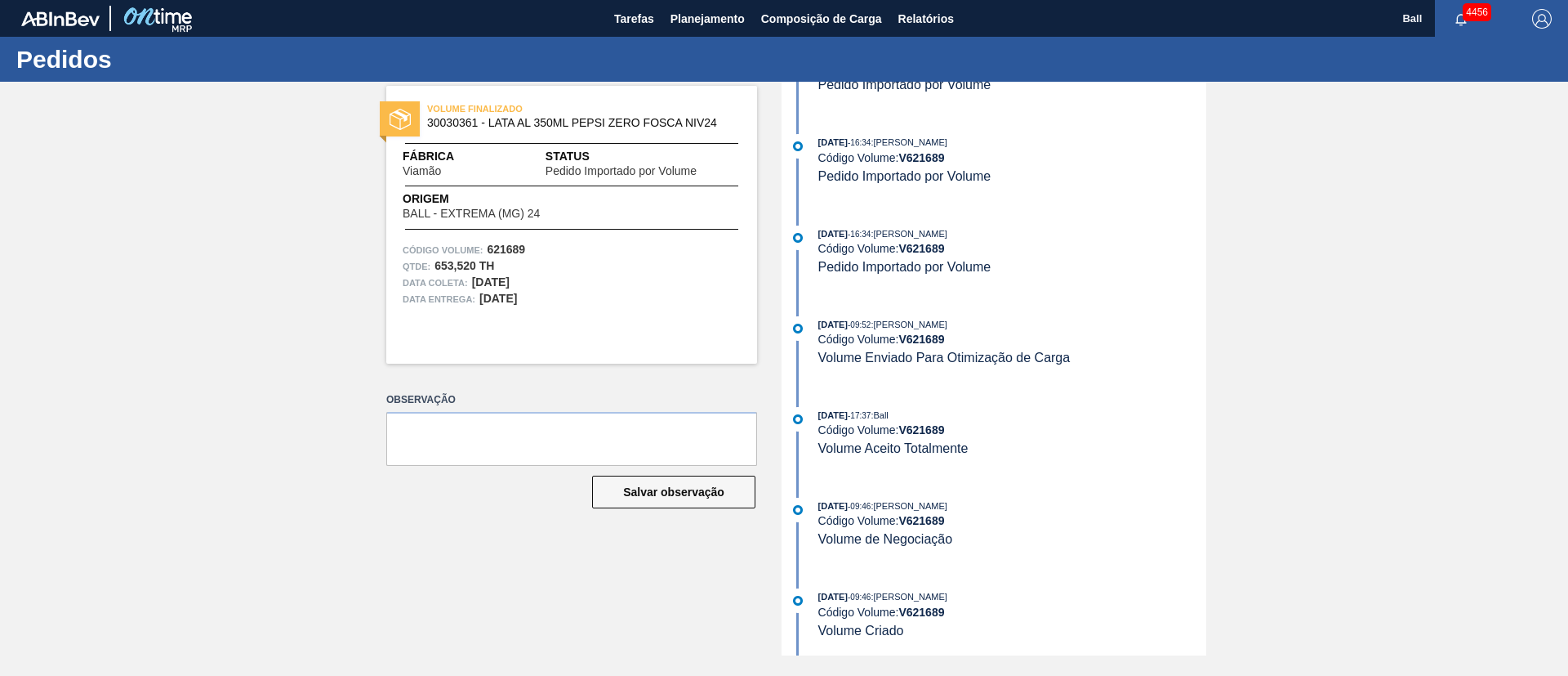
scroll to position [153, 0]
click at [728, 13] on span "Planejamento" at bounding box center [707, 19] width 74 height 20
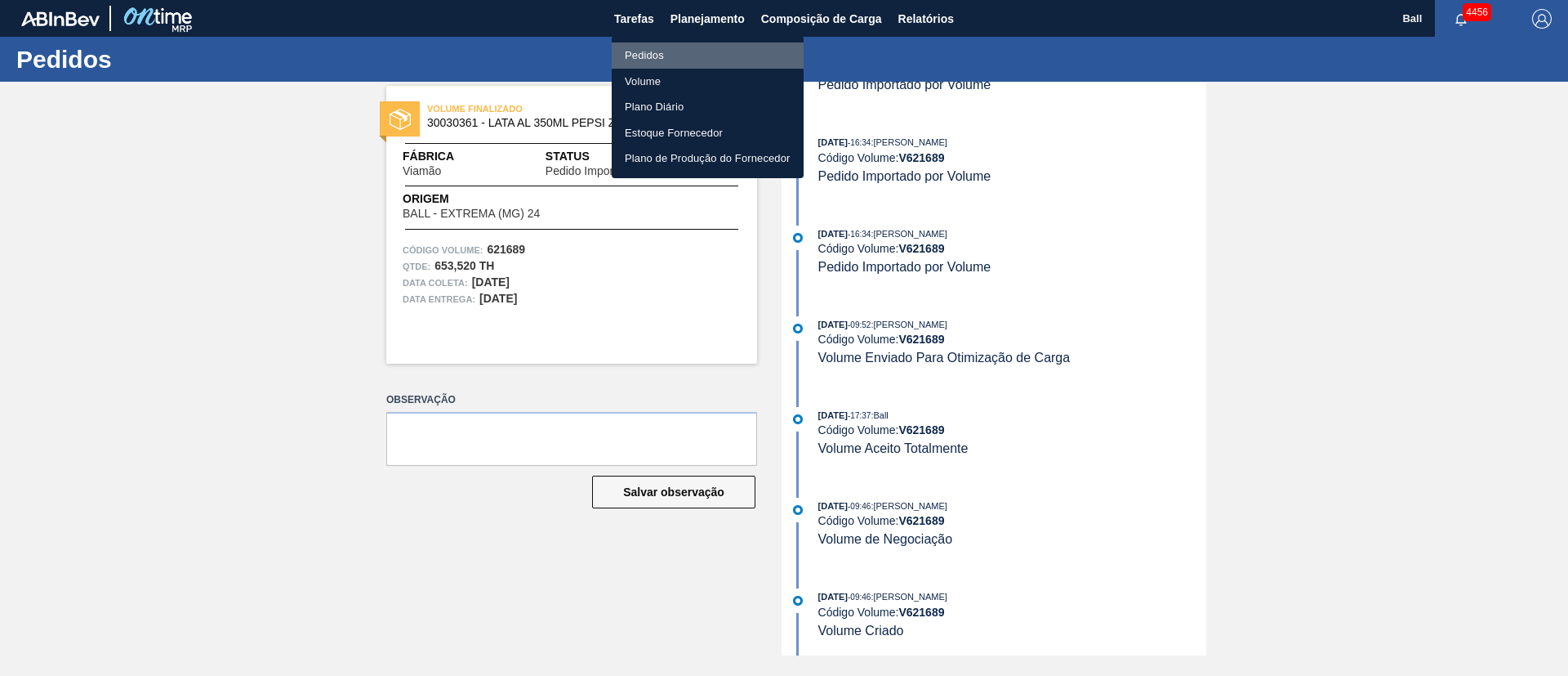
click at [655, 50] on li "Pedidos" at bounding box center [707, 55] width 192 height 26
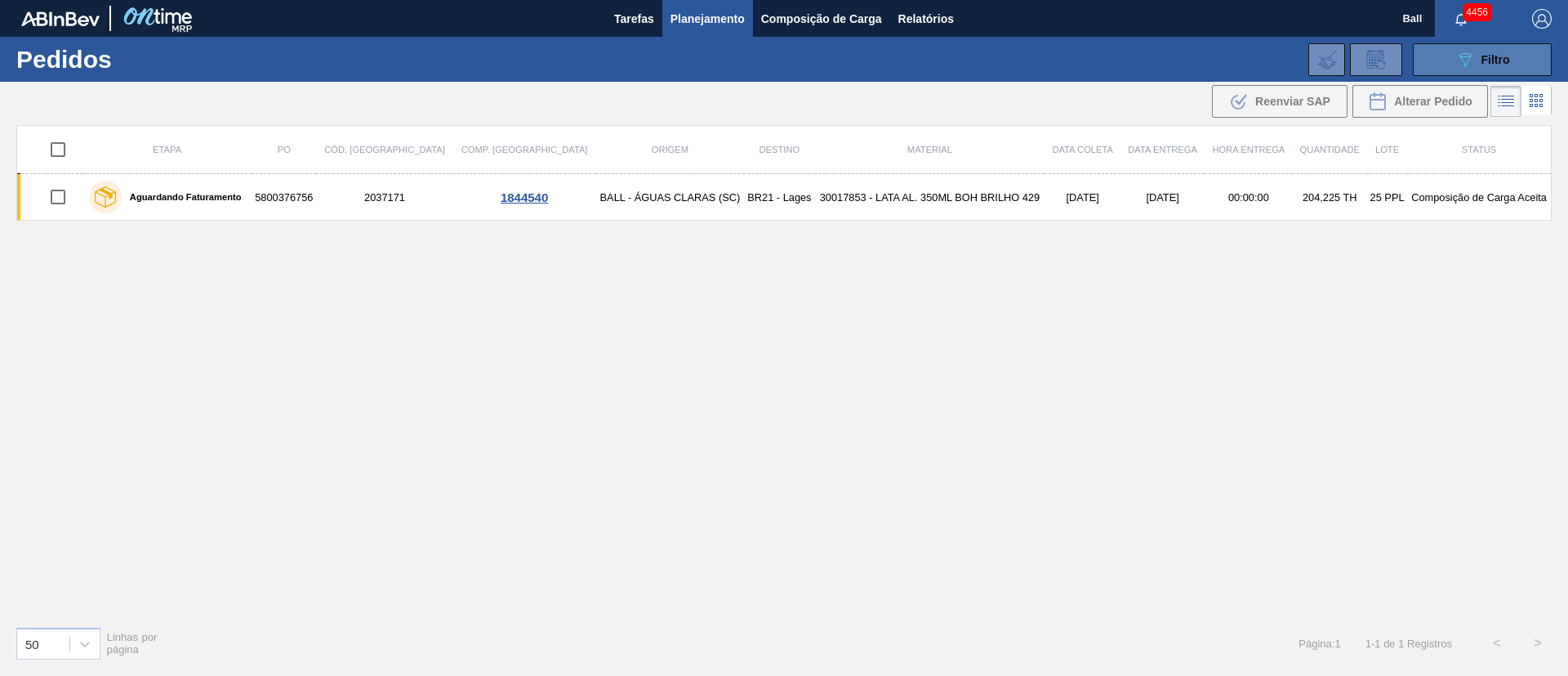
click at [1489, 58] on span "Filtro" at bounding box center [1496, 60] width 29 height 13
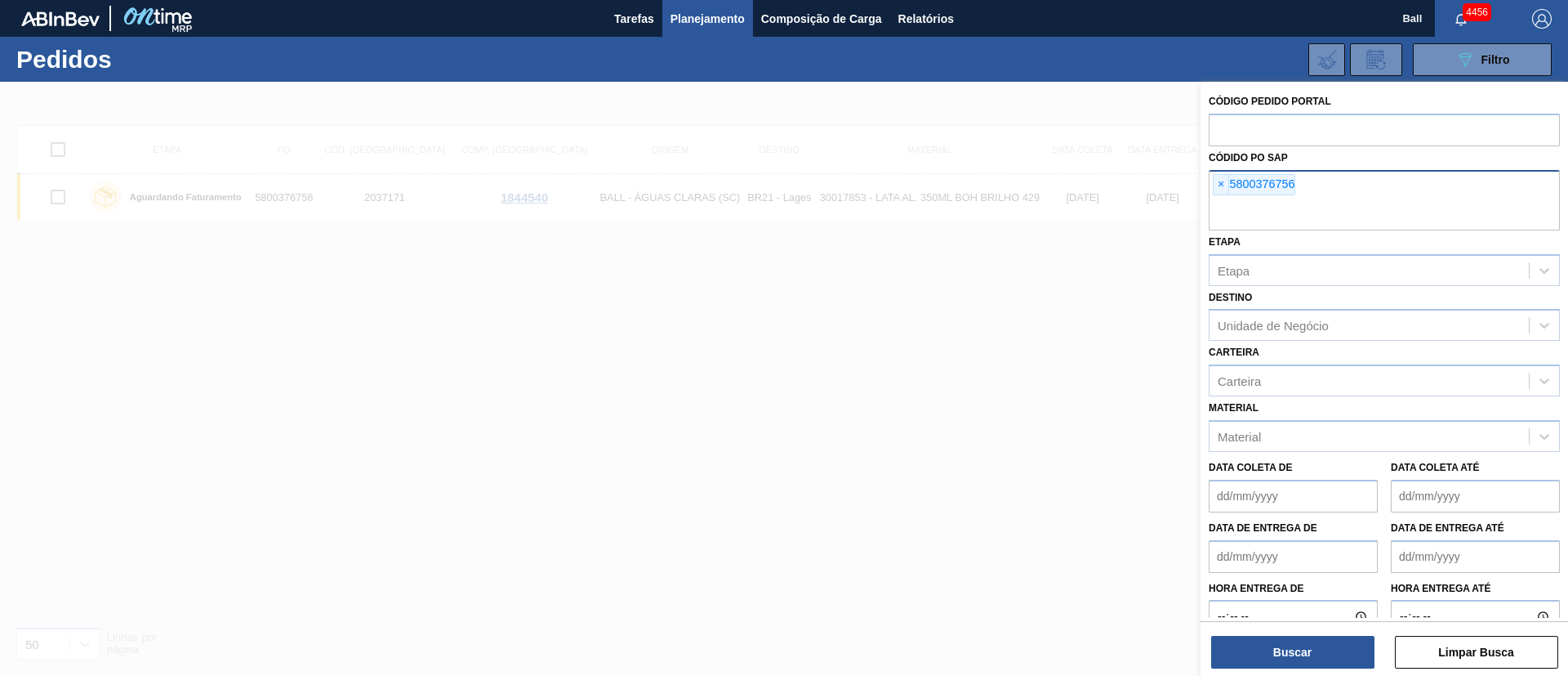
click at [1224, 181] on span "×" at bounding box center [1221, 185] width 15 height 20
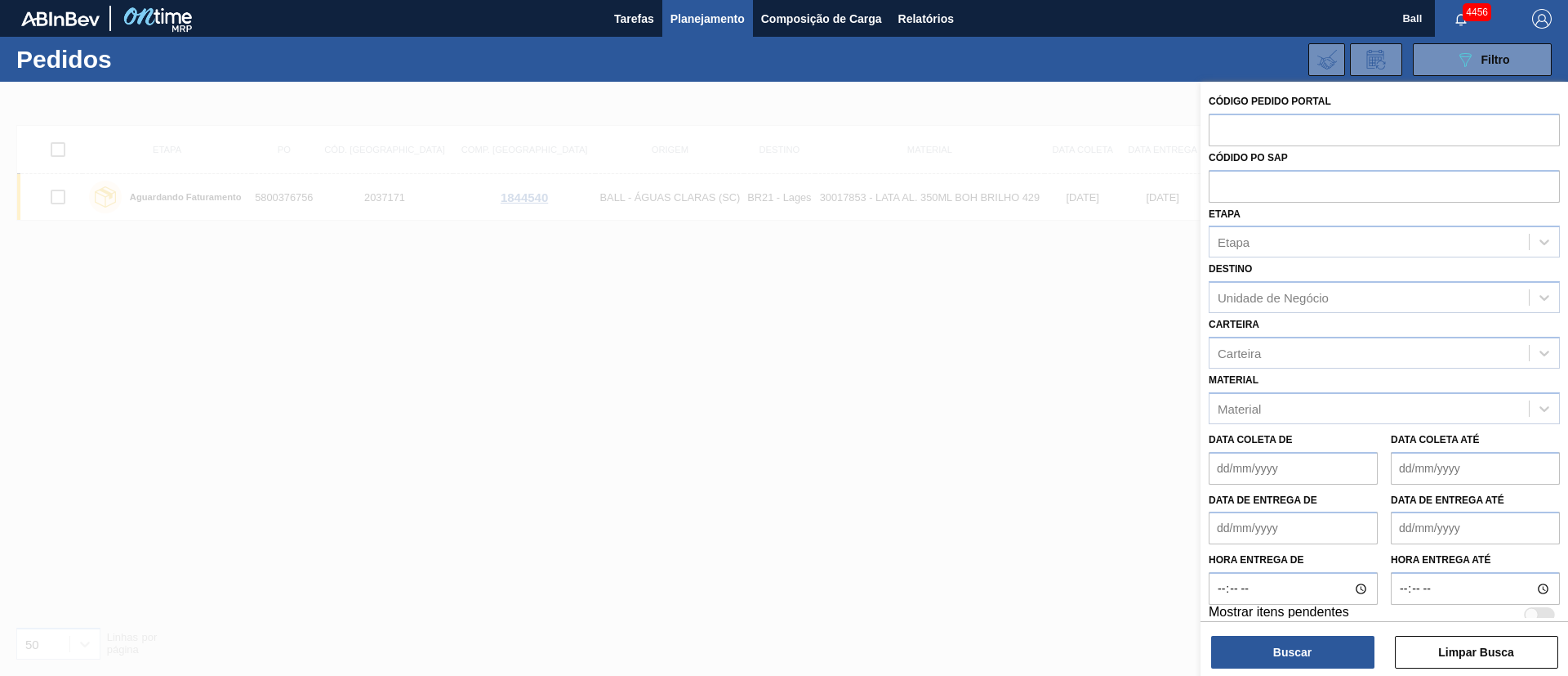
paste input "text"
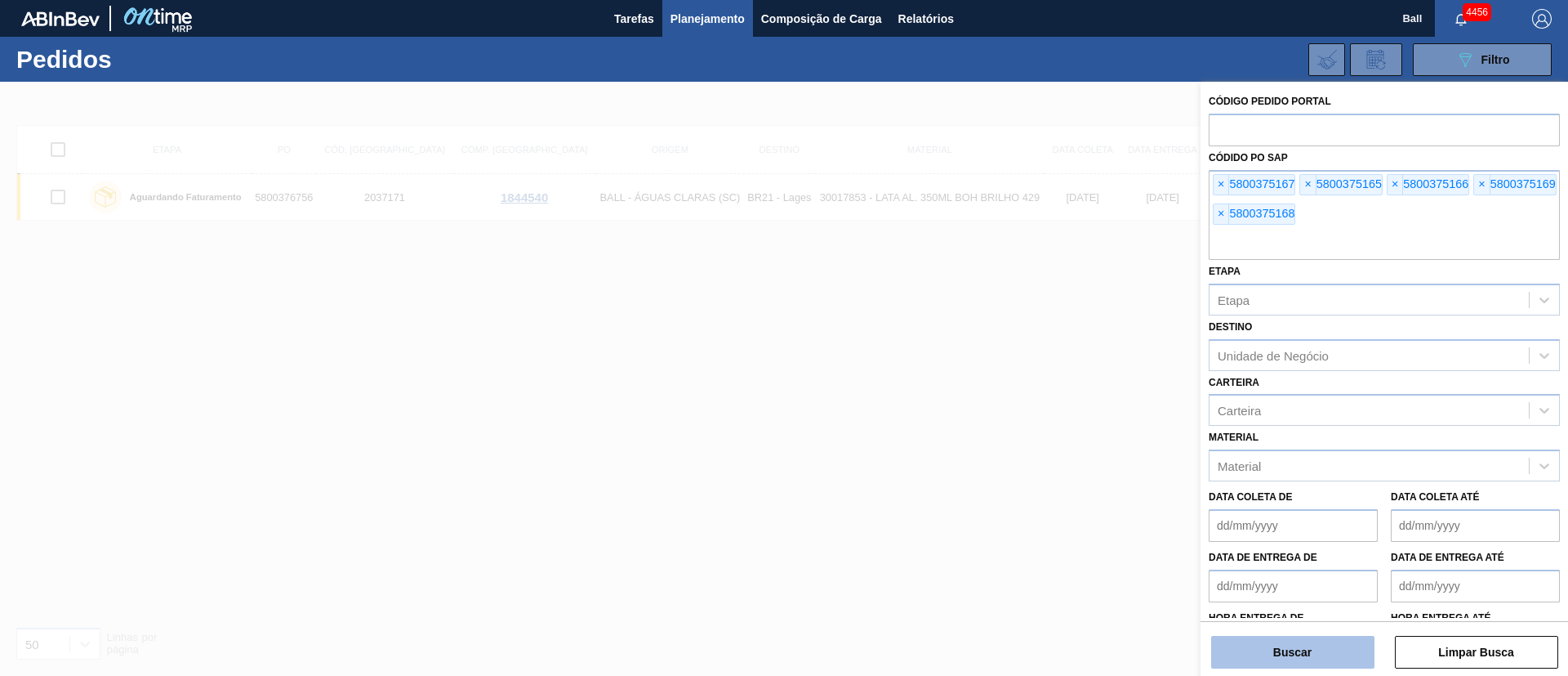
click at [1313, 646] on button "Buscar" at bounding box center [1293, 652] width 163 height 33
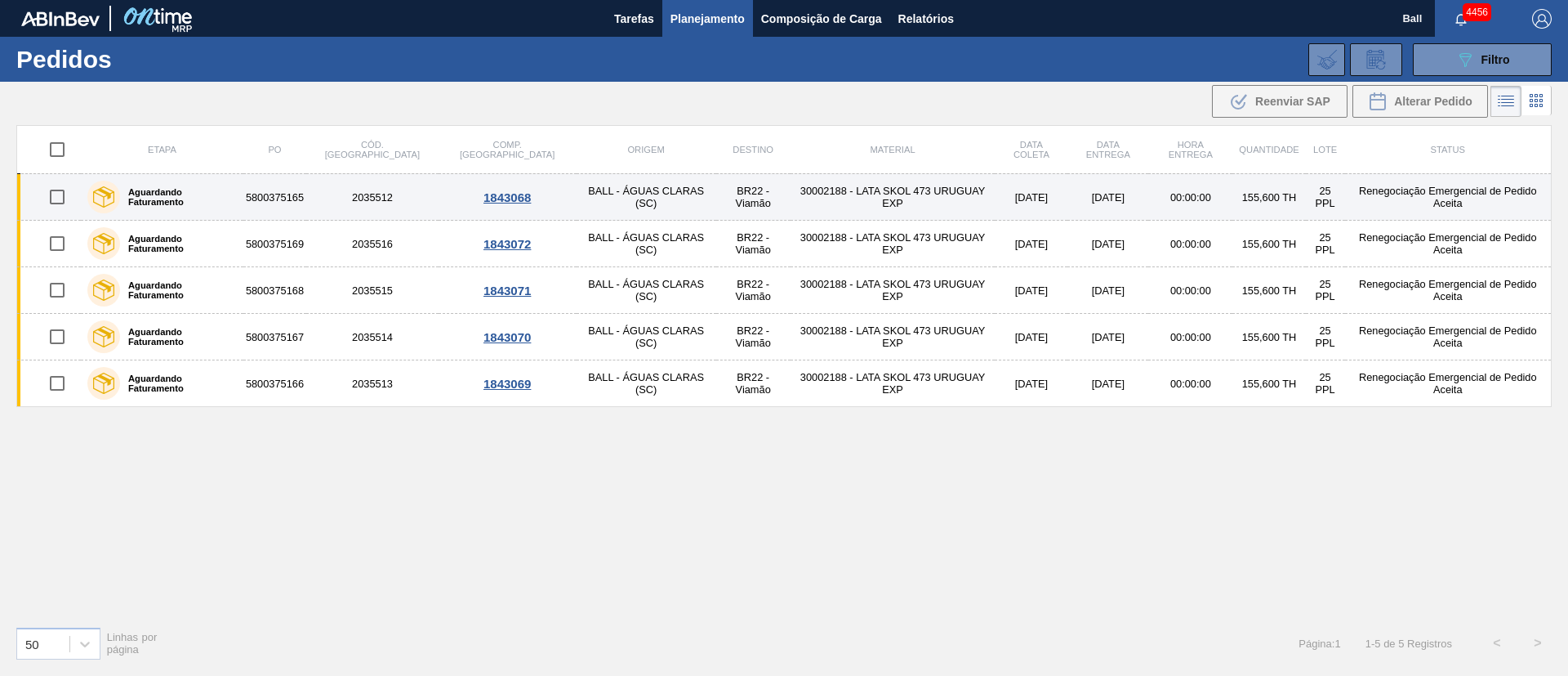
click at [888, 209] on td "30002188 - LATA SKOL 473 URUGUAY EXP" at bounding box center [893, 197] width 205 height 46
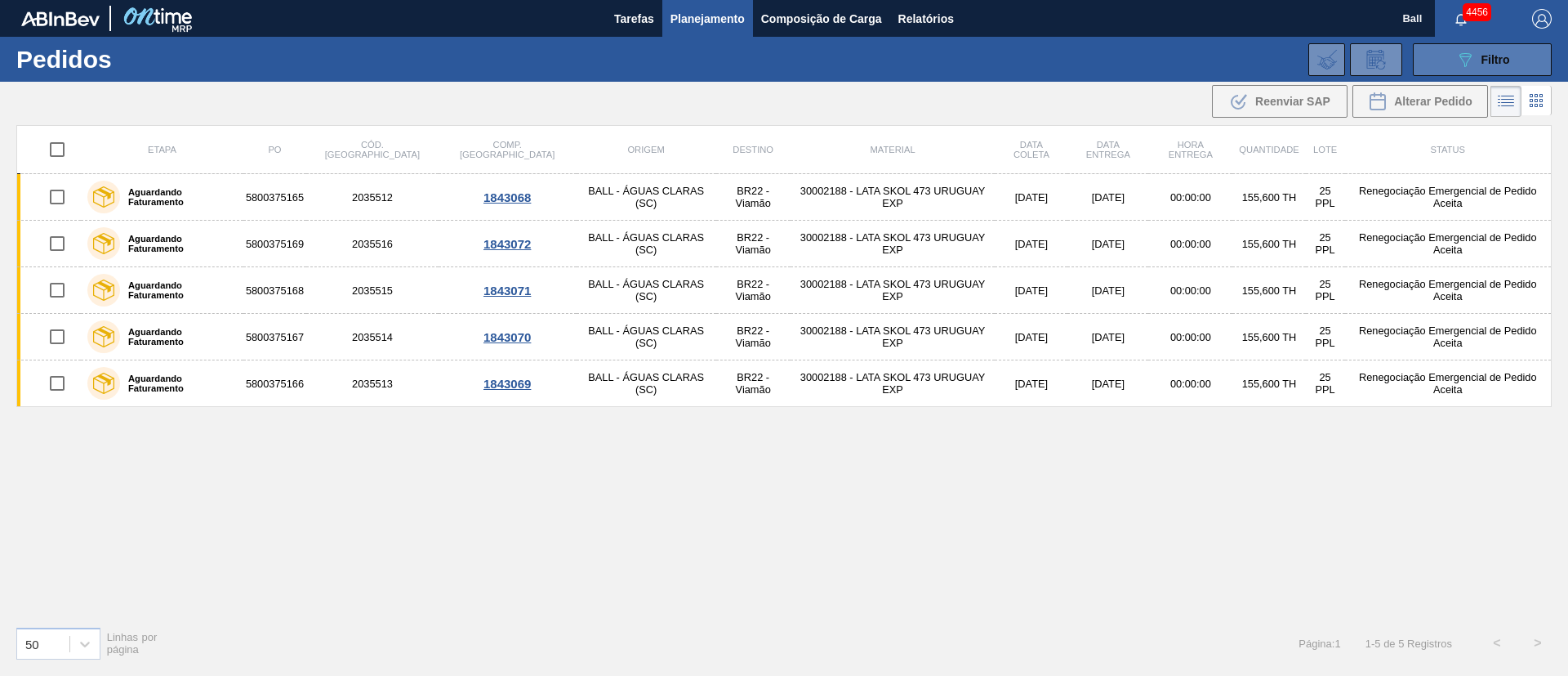
click at [1507, 54] on span "Filtro" at bounding box center [1496, 60] width 29 height 13
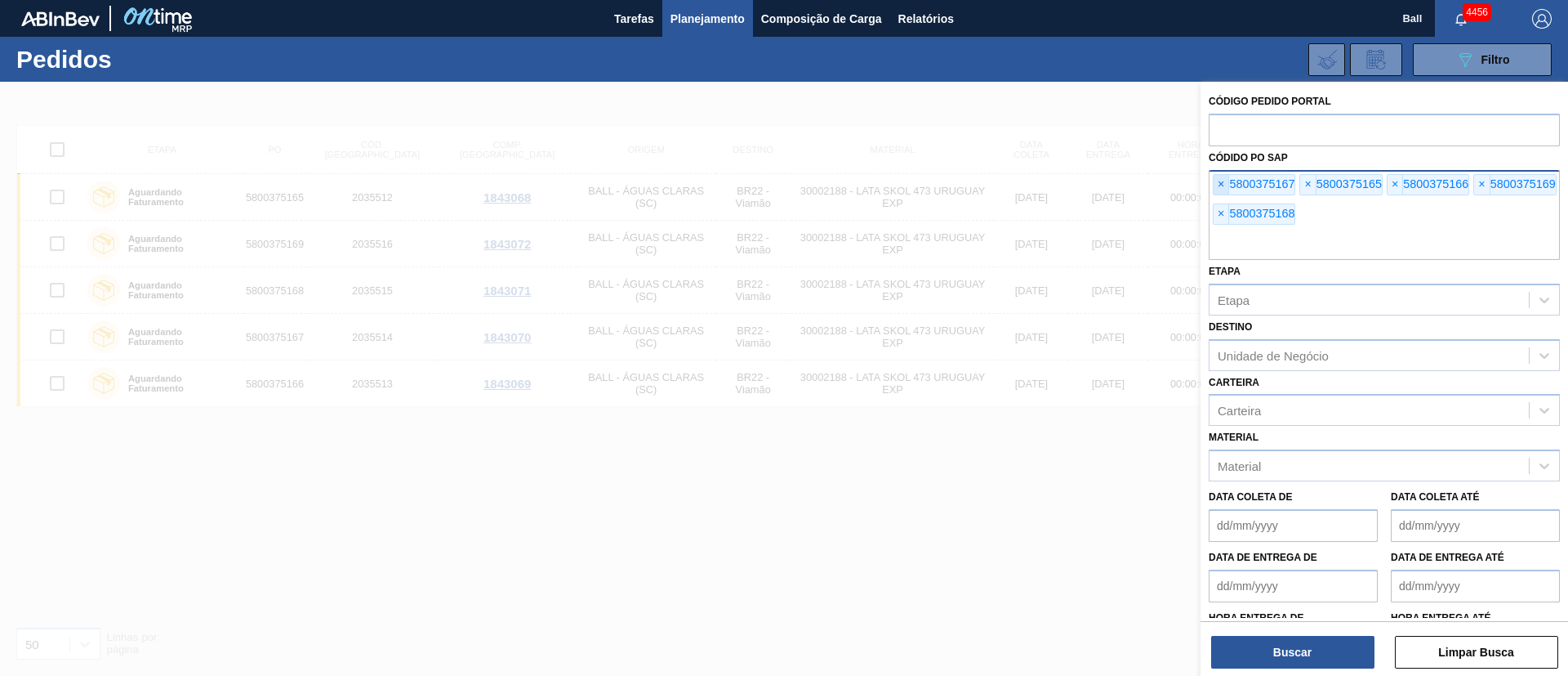
click at [1218, 186] on span "×" at bounding box center [1221, 185] width 15 height 20
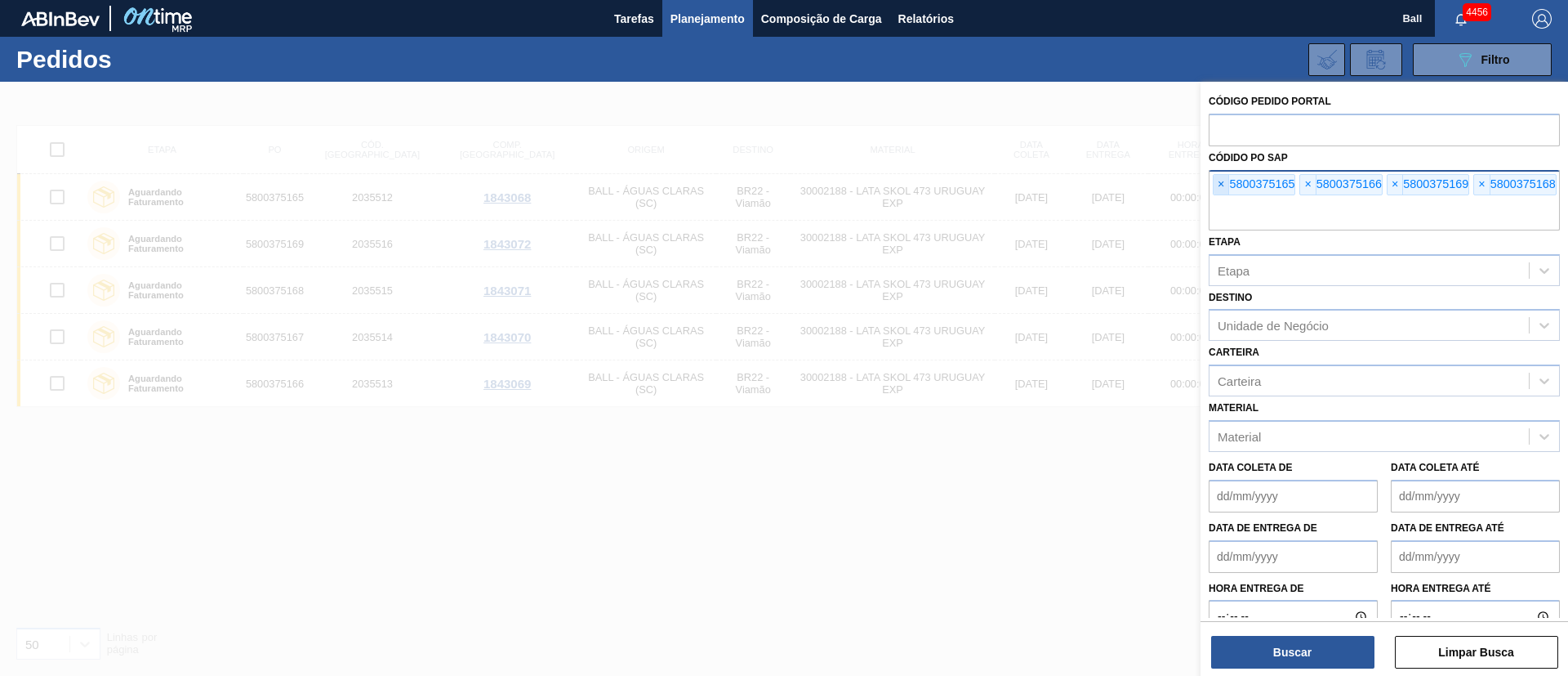
click at [1218, 186] on span "×" at bounding box center [1221, 185] width 15 height 20
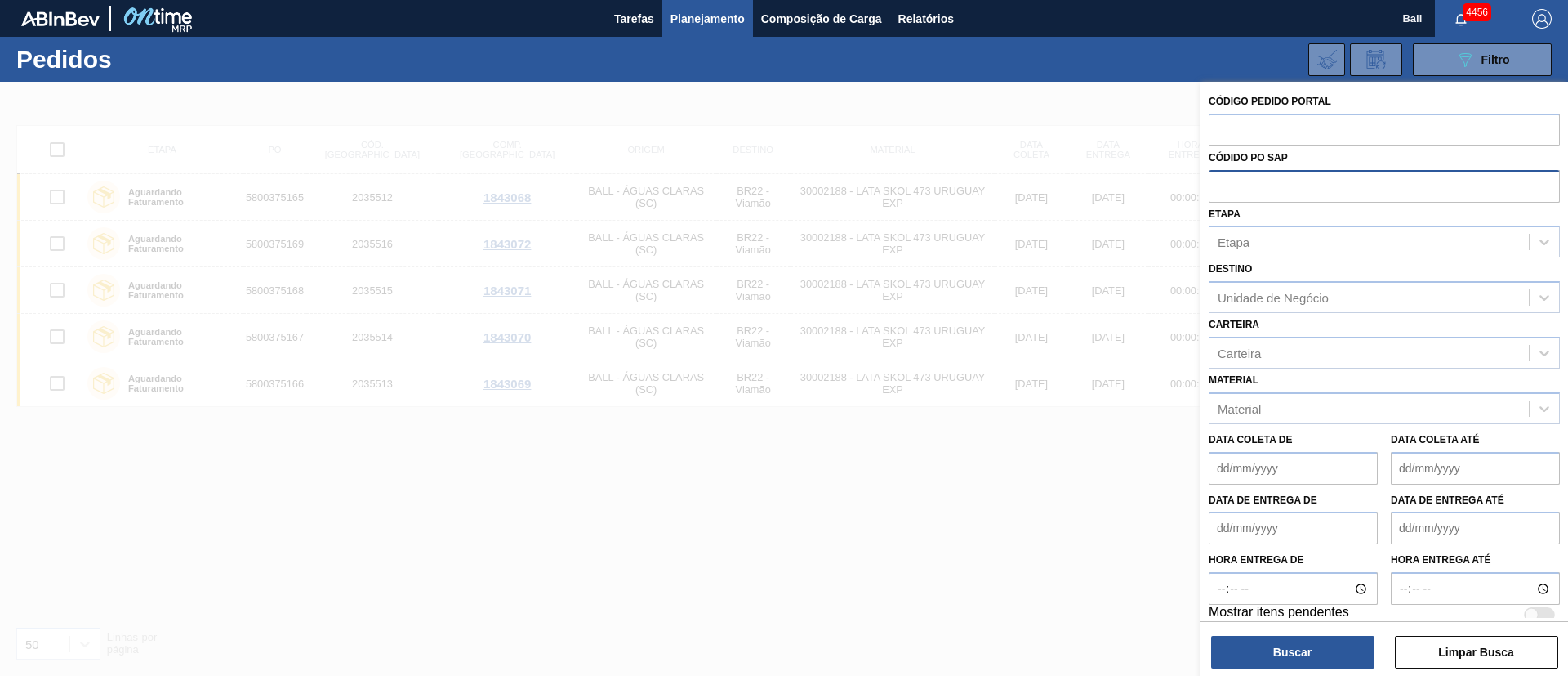
click at [1218, 186] on input "text" at bounding box center [1384, 185] width 351 height 31
paste input "5800375174"
type input "5800375174"
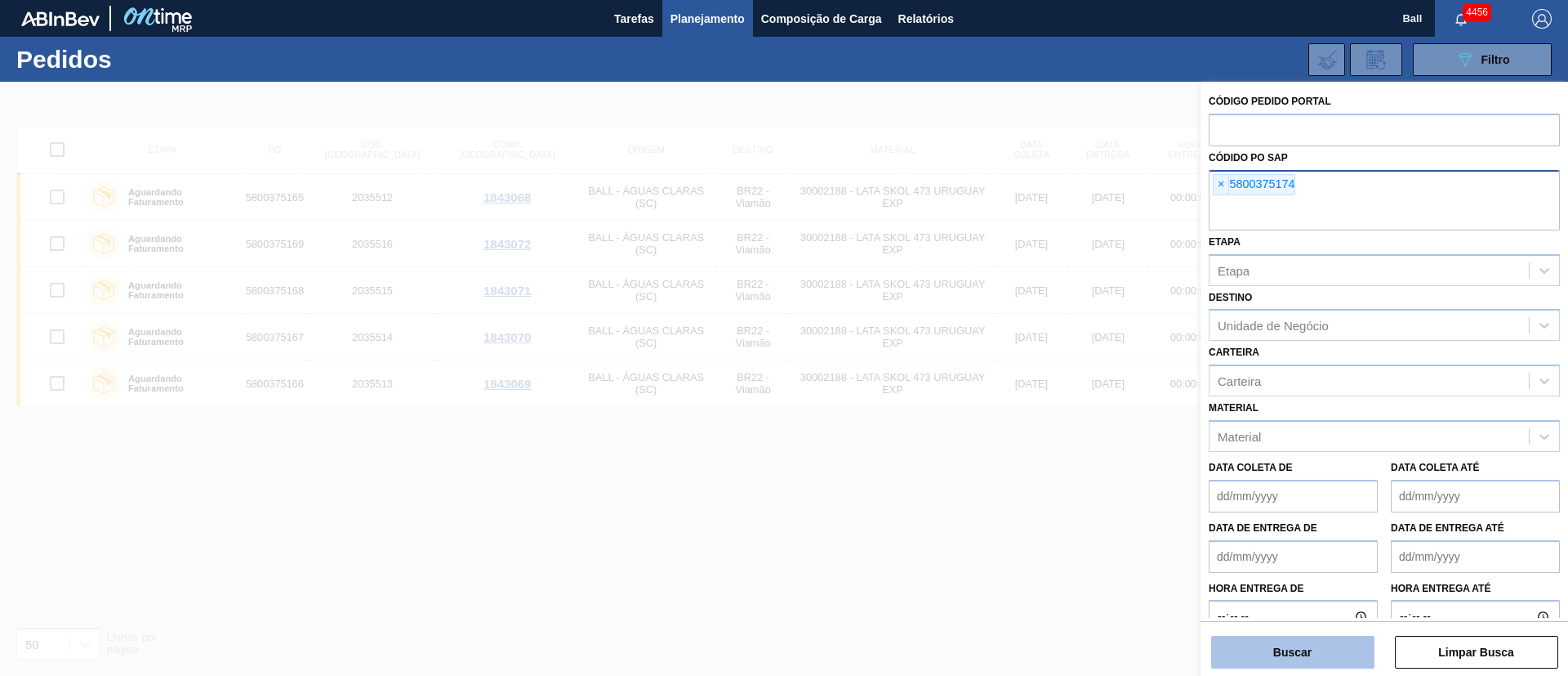
click at [1286, 649] on button "Buscar" at bounding box center [1293, 652] width 163 height 33
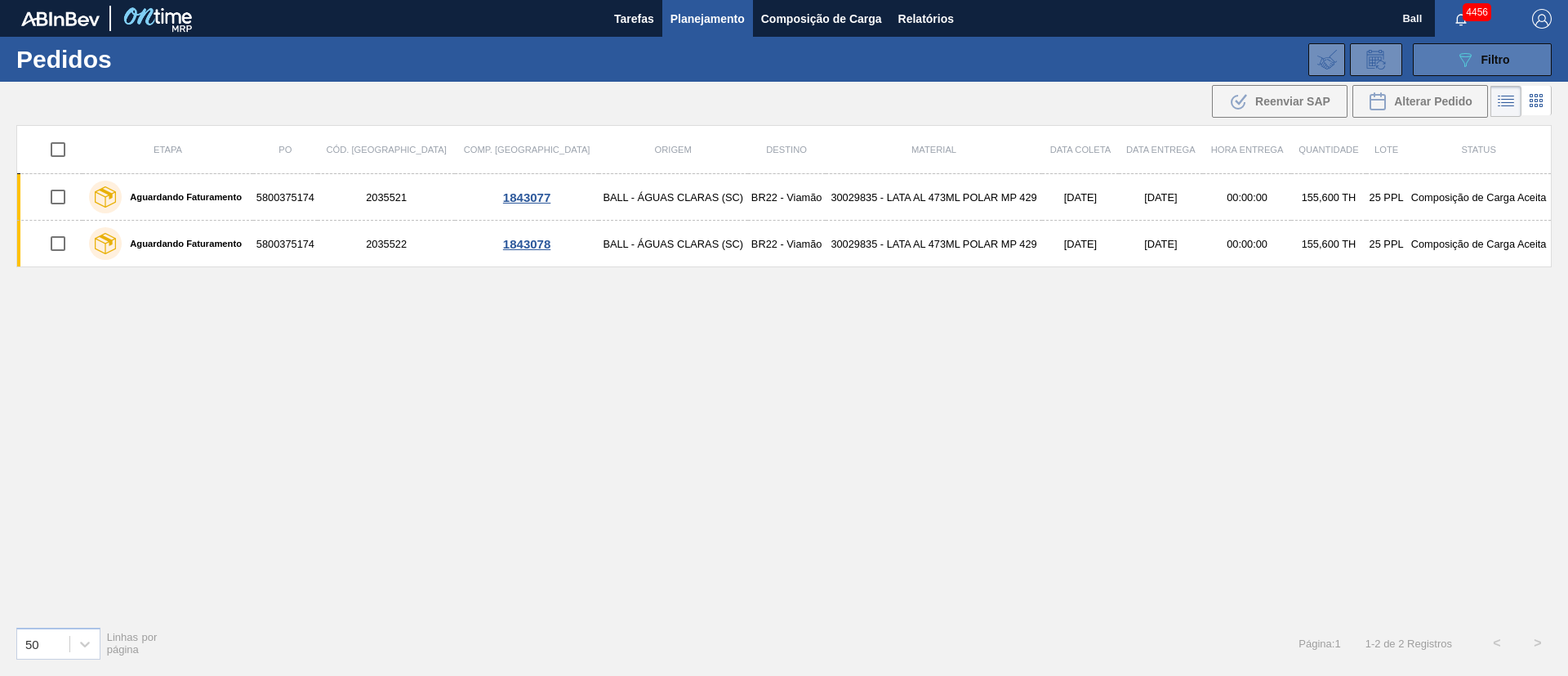
click at [1492, 58] on span "Filtro" at bounding box center [1496, 60] width 29 height 13
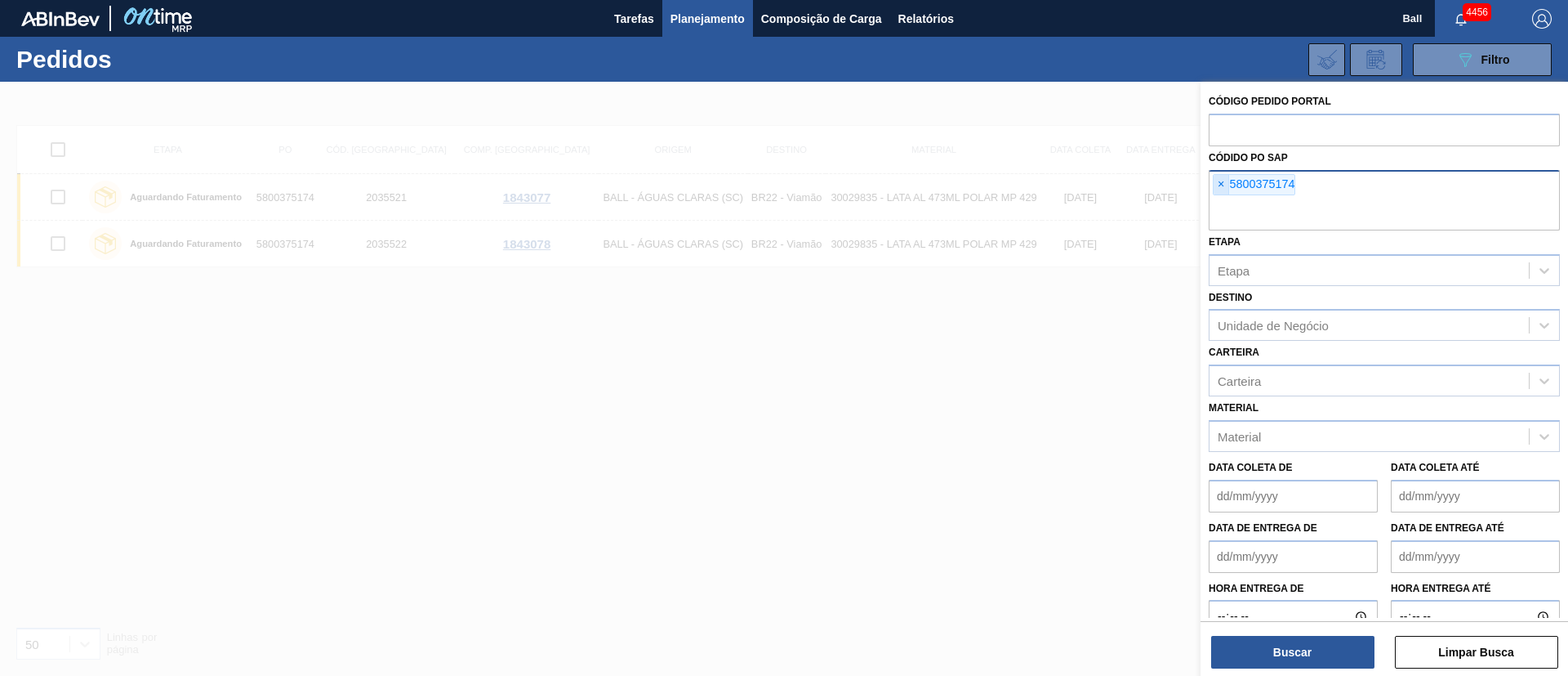
click at [1219, 189] on span "×" at bounding box center [1221, 185] width 15 height 20
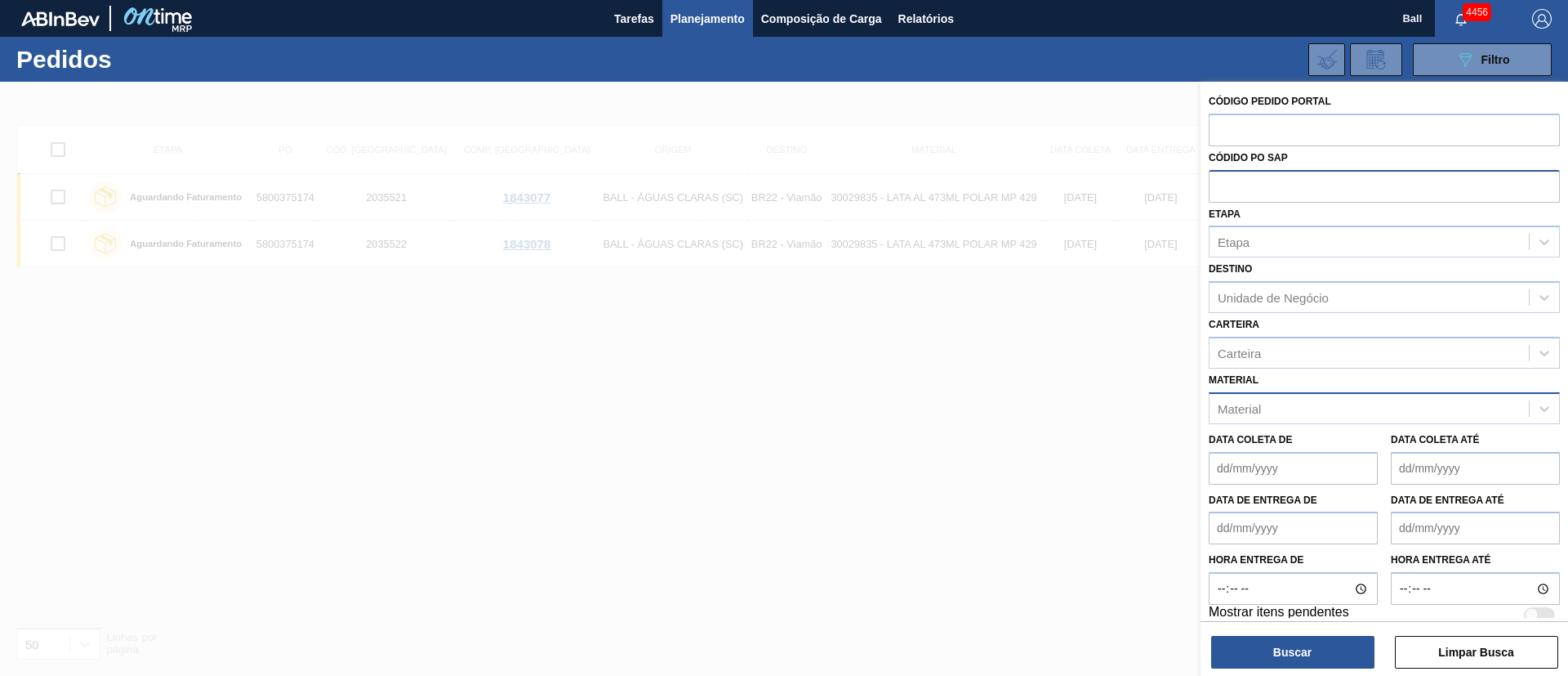
paste input "5800375281"
type input "5800375281"
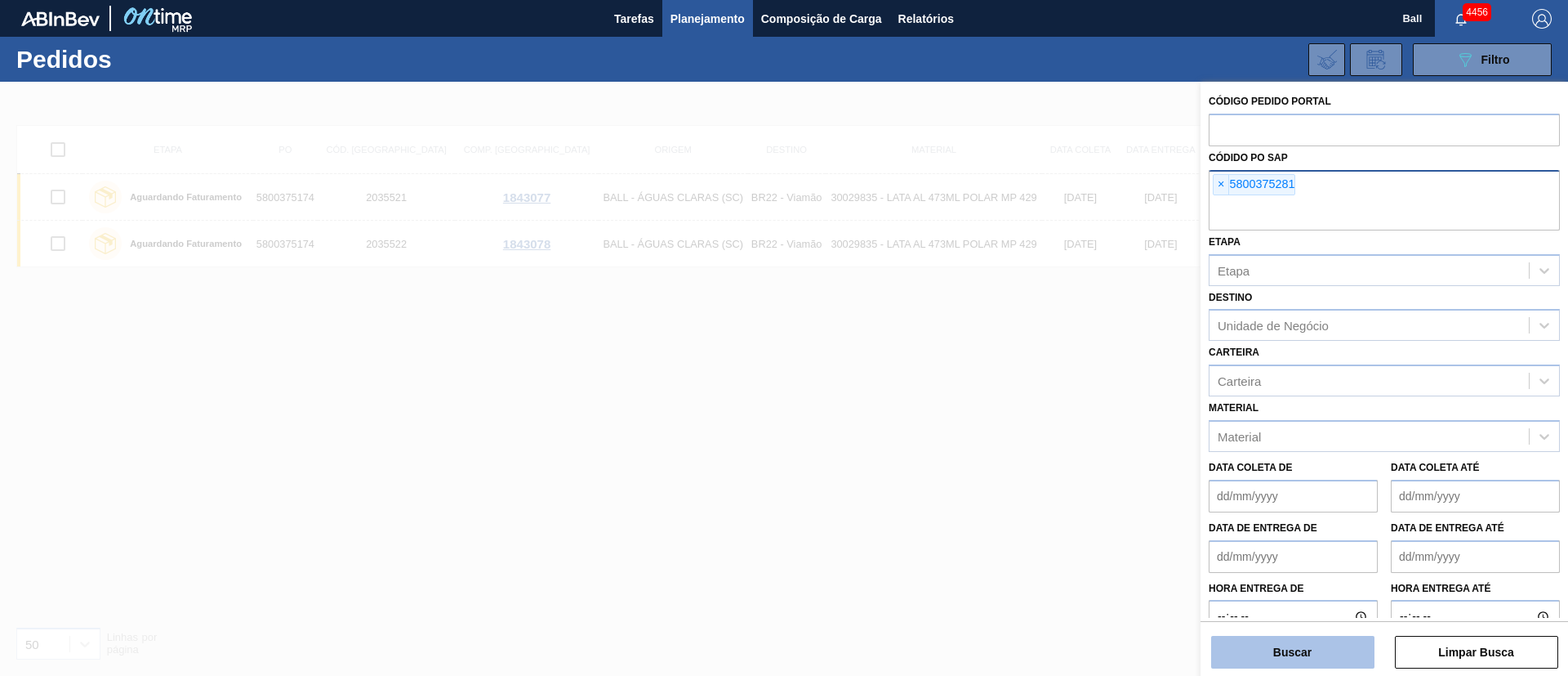
click at [1304, 647] on button "Buscar" at bounding box center [1293, 652] width 163 height 33
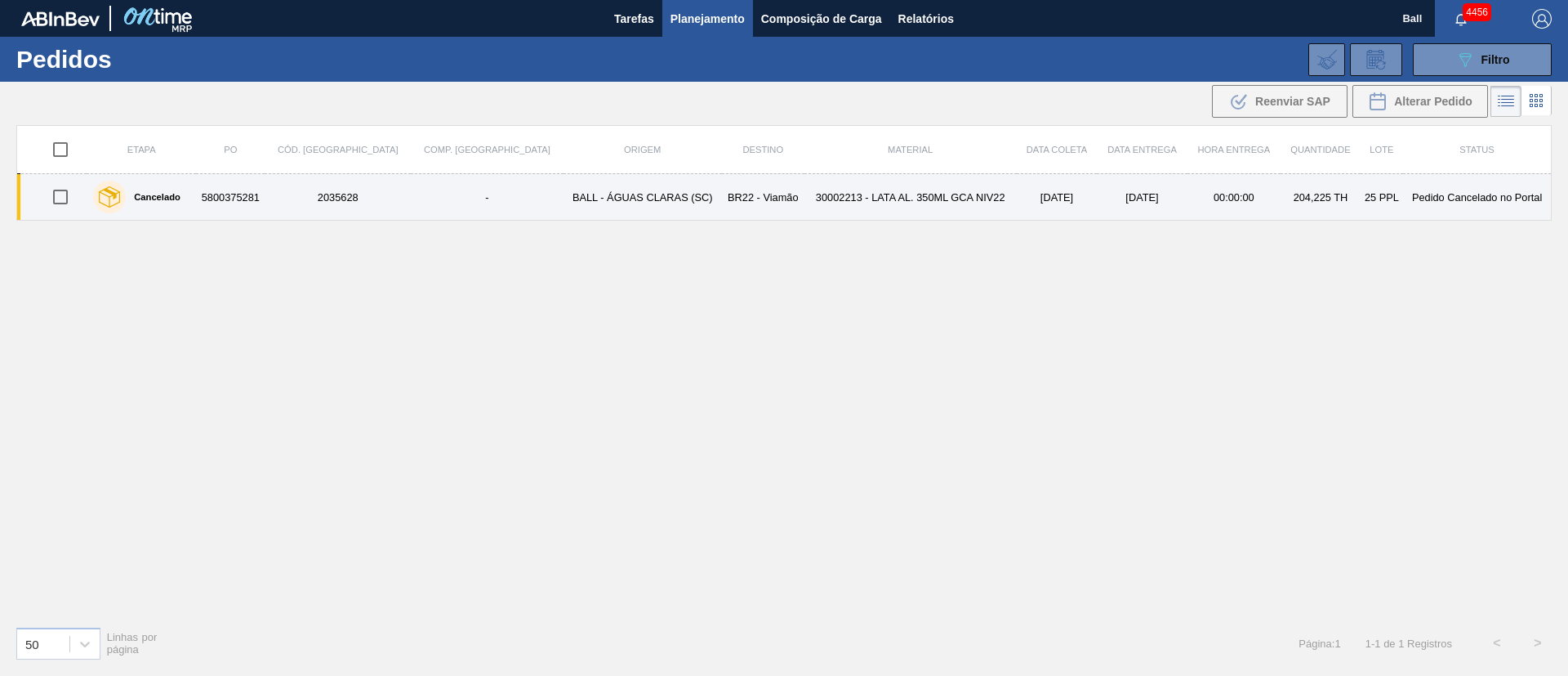
click at [722, 187] on td "BR22 - Viamão" at bounding box center [763, 197] width 83 height 46
